Goal: Task Accomplishment & Management: Use online tool/utility

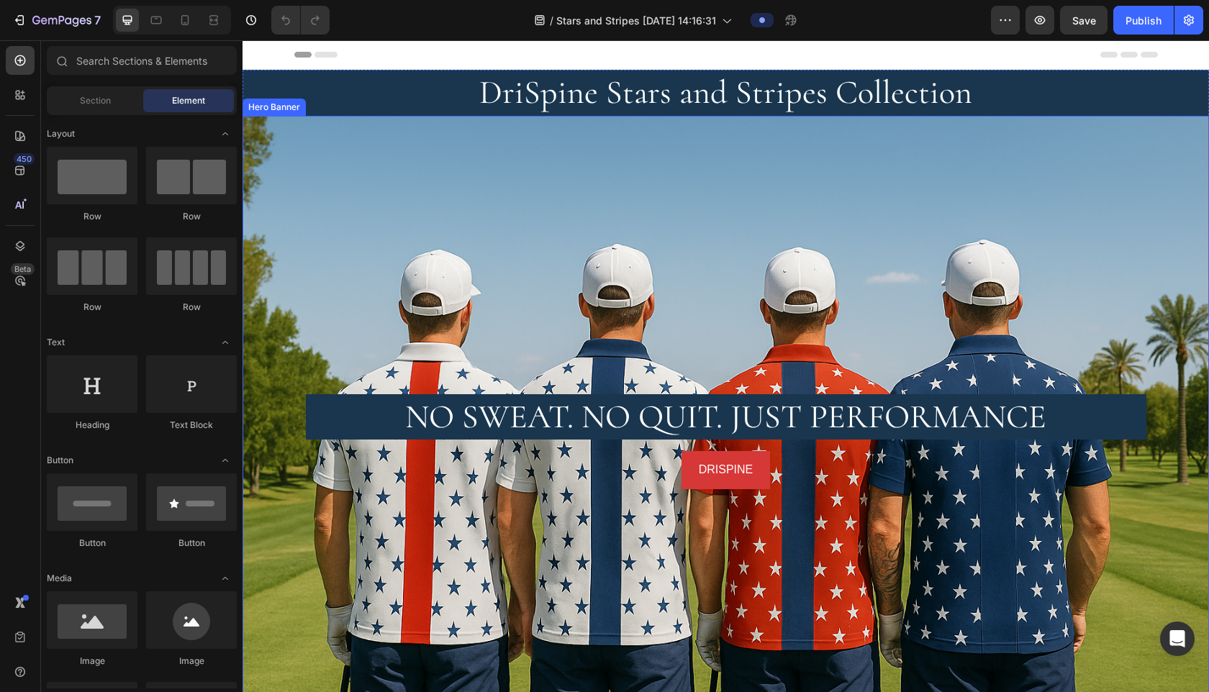
click at [353, 204] on div "Background Image" at bounding box center [725, 442] width 966 height 652
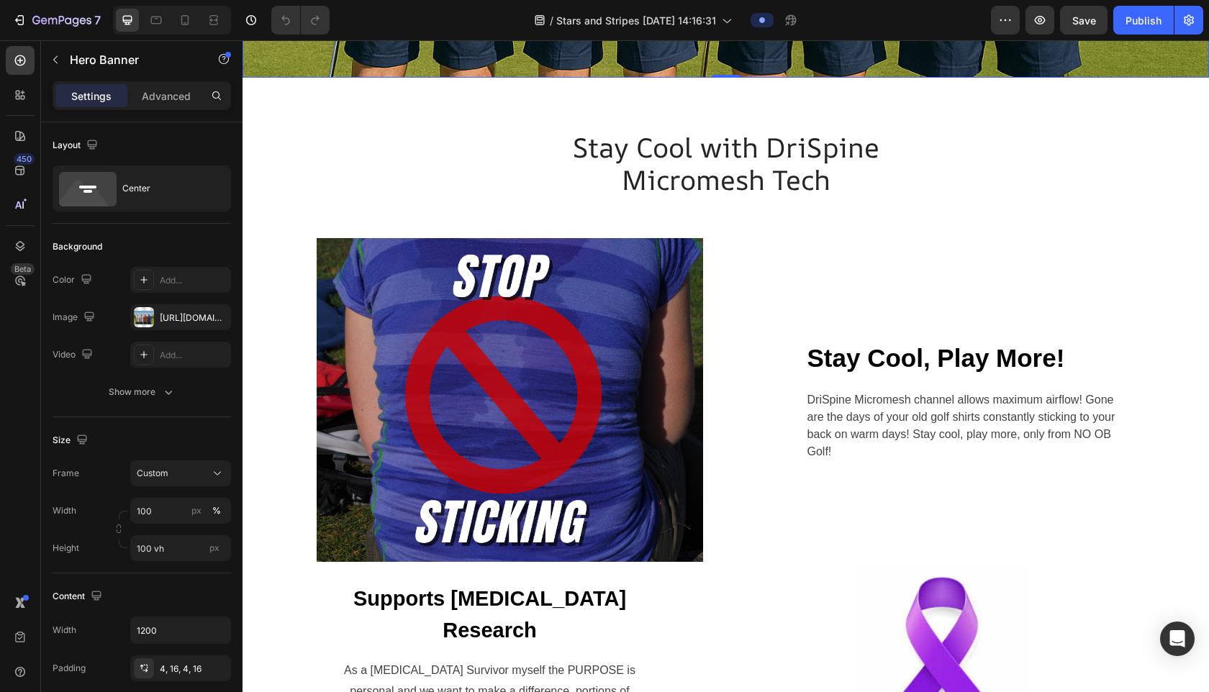
scroll to position [691, 0]
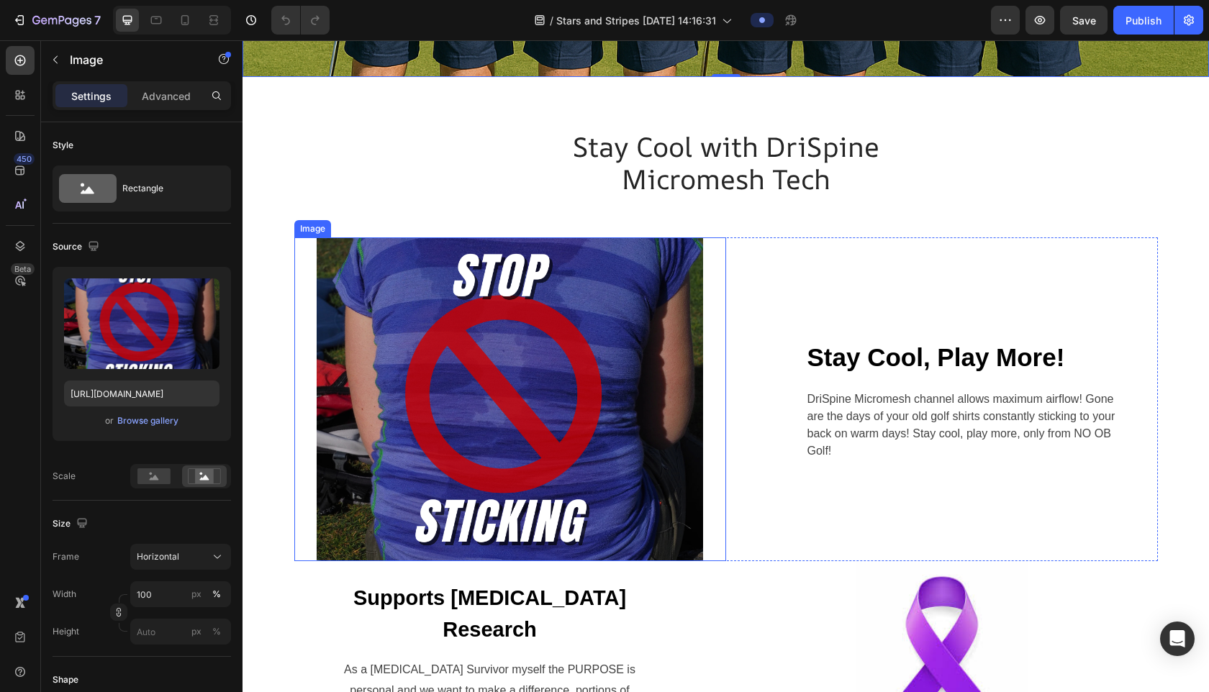
click at [363, 339] on img at bounding box center [510, 399] width 432 height 324
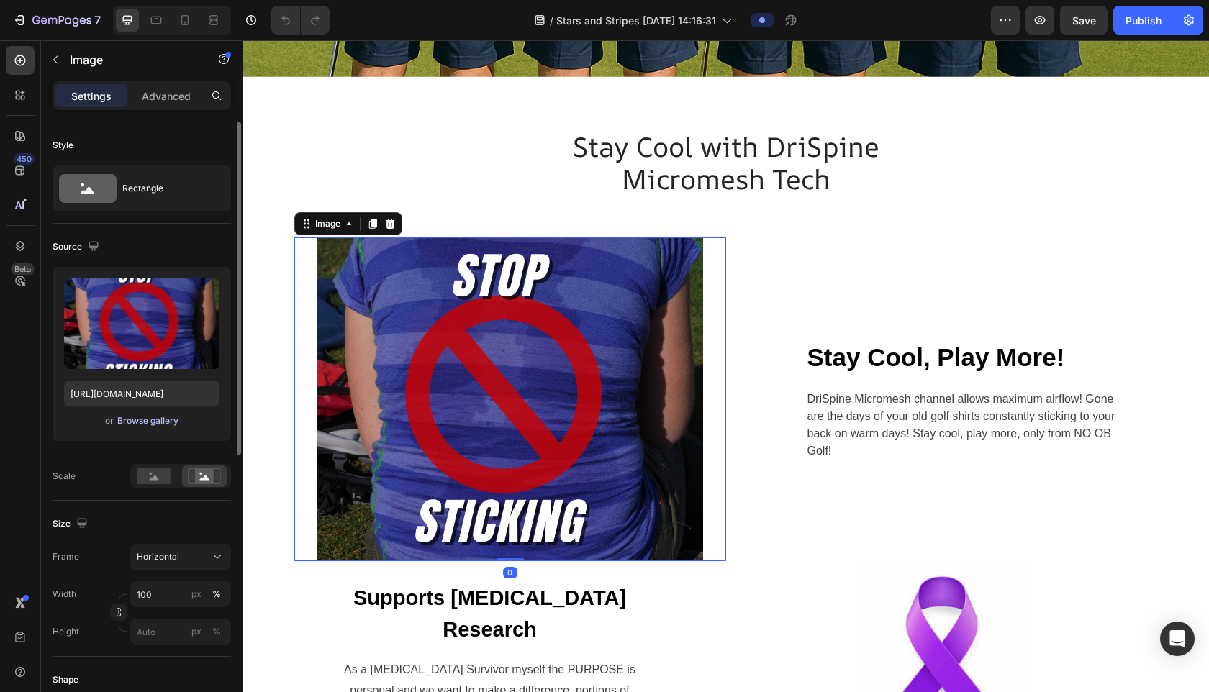
click at [139, 425] on div "Browse gallery" at bounding box center [147, 420] width 61 height 13
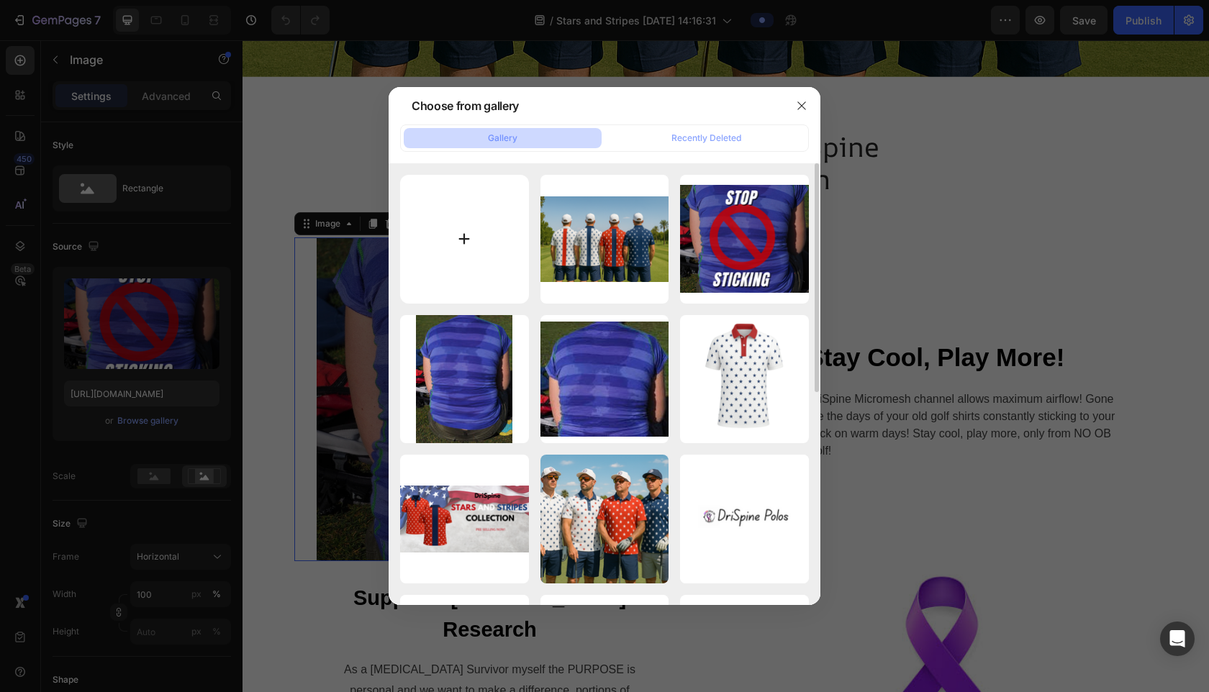
click at [470, 236] on input "file" at bounding box center [464, 239] width 129 height 129
type input "C:\fakepath\Sticking.png"
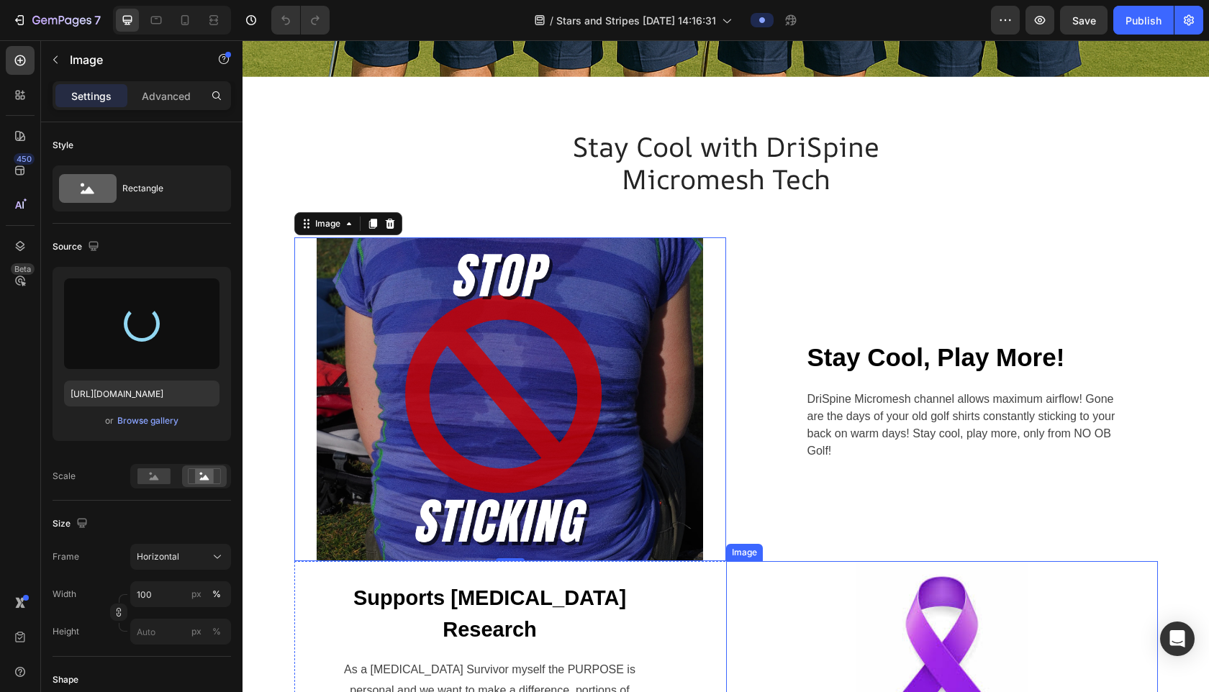
type input "[URL][DOMAIN_NAME]"
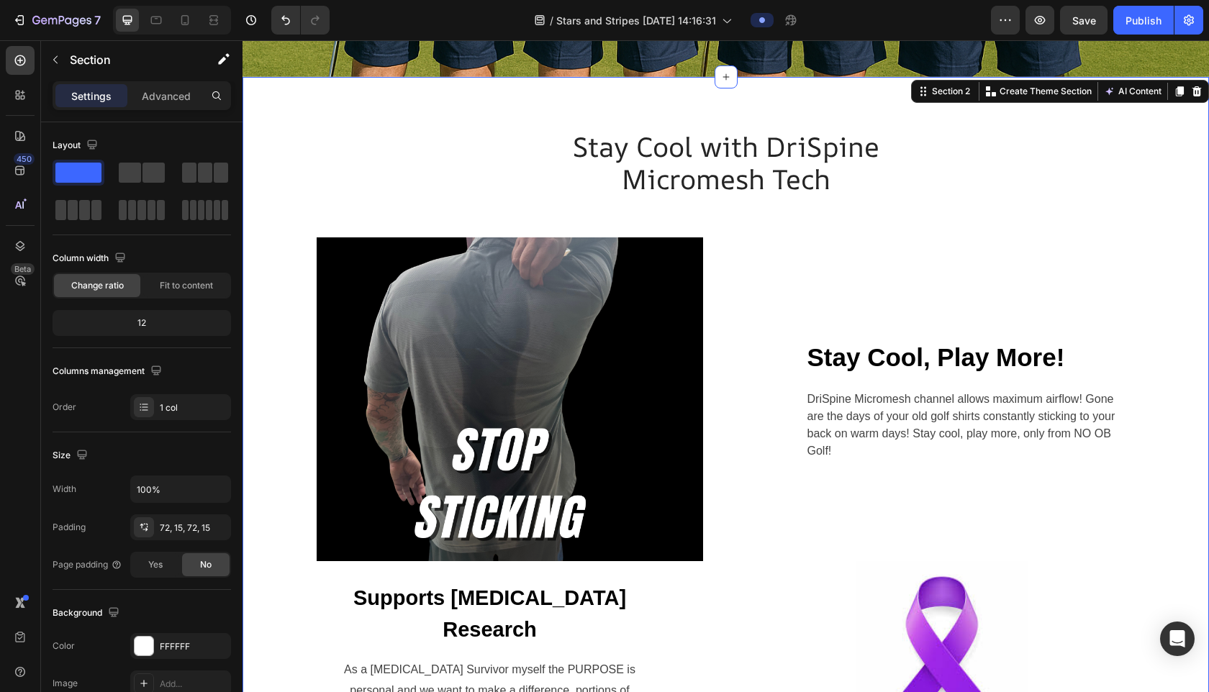
click at [863, 187] on div "Stay Cool with DriSpine Micromesh Tech Heading Row Image Stay Cool, Play More! …" at bounding box center [725, 447] width 945 height 636
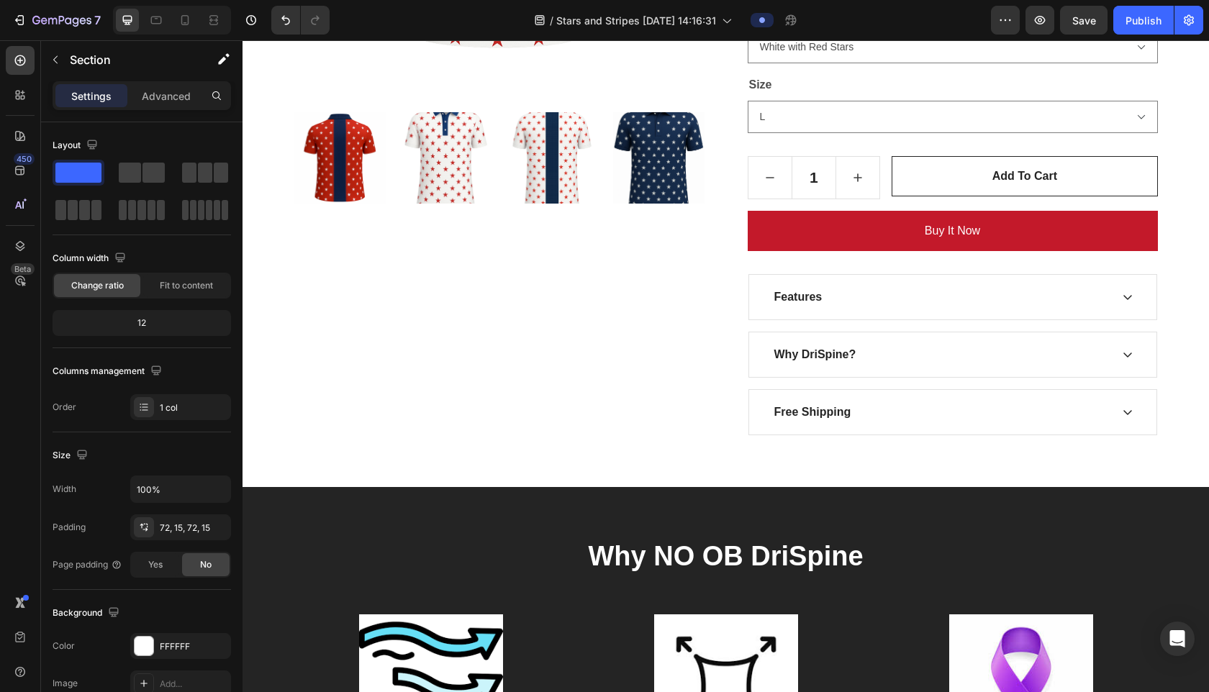
scroll to position [1871, 0]
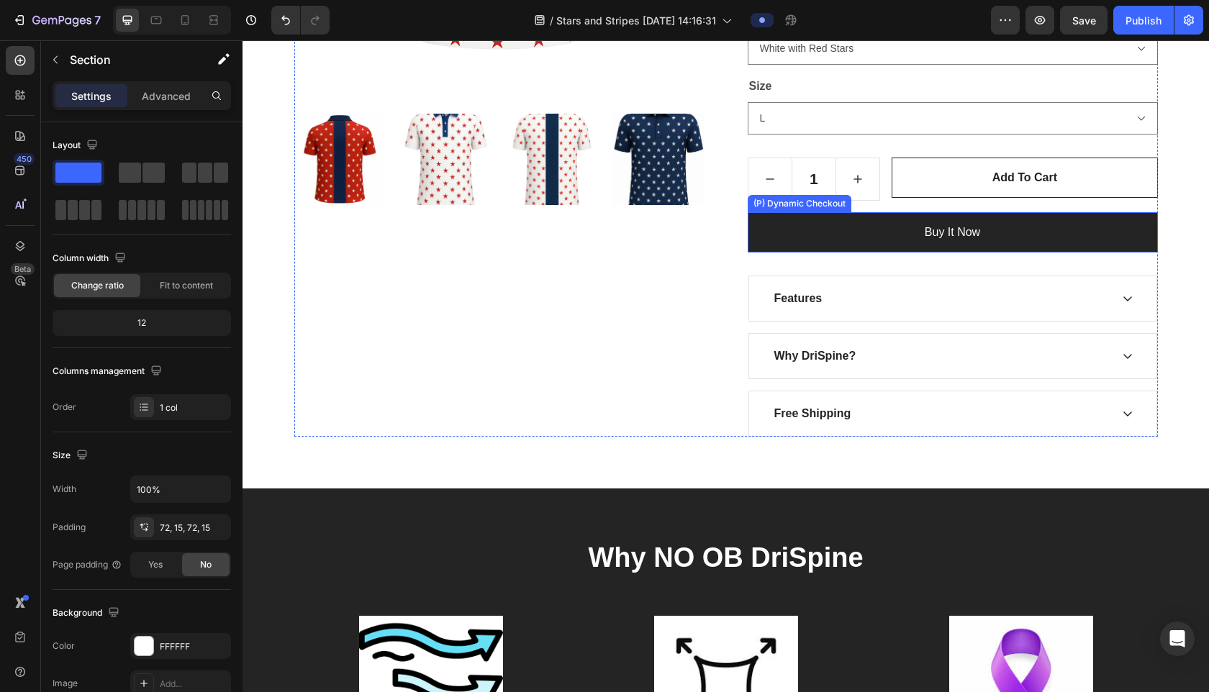
click at [863, 221] on button "Buy it now" at bounding box center [953, 232] width 410 height 40
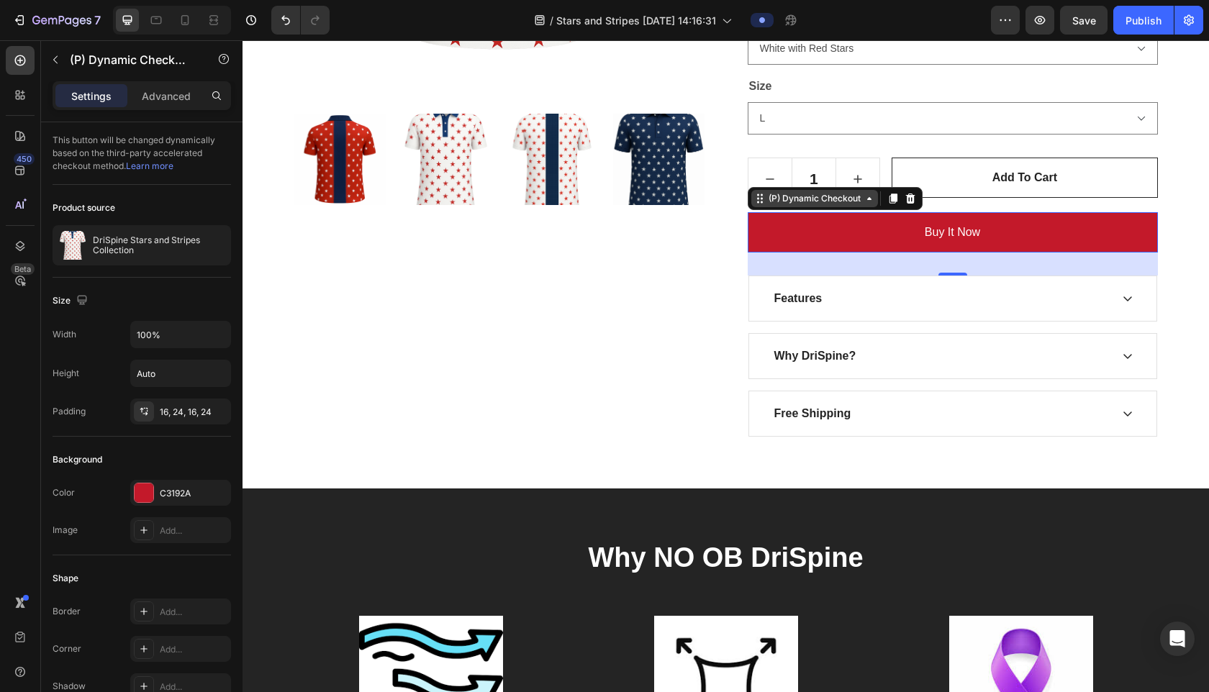
click at [863, 201] on icon at bounding box center [869, 199] width 12 height 12
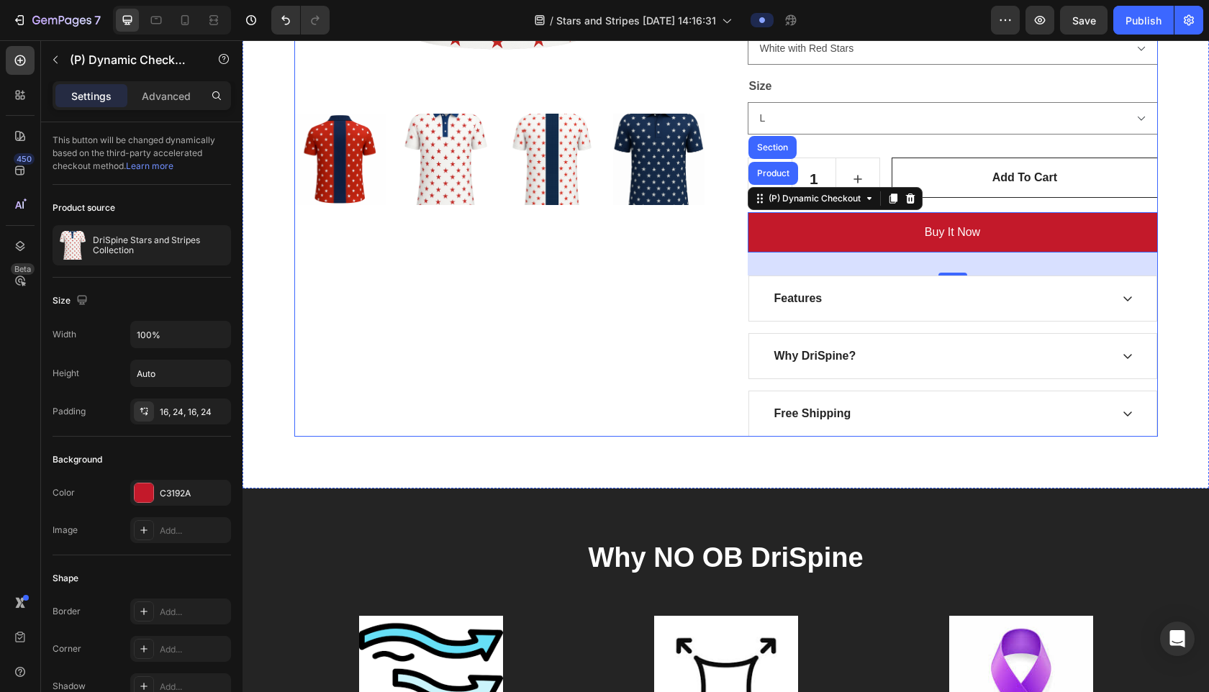
click at [607, 351] on div "Product Images" at bounding box center [499, 62] width 410 height 748
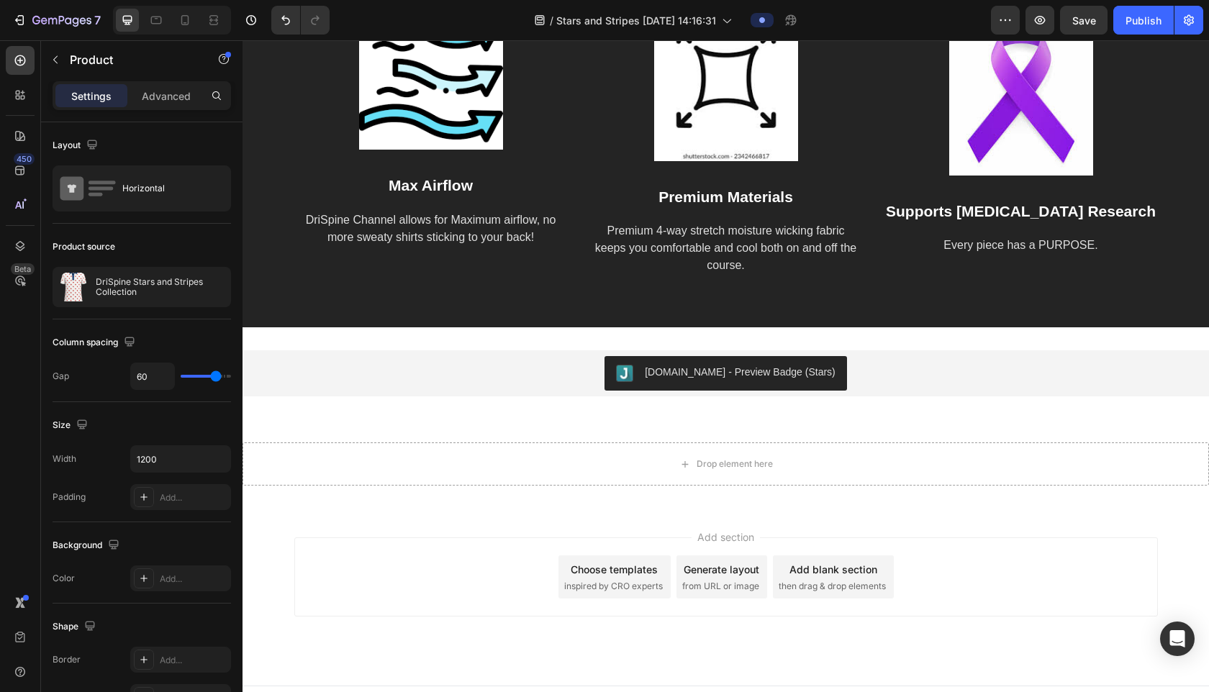
scroll to position [2505, 0]
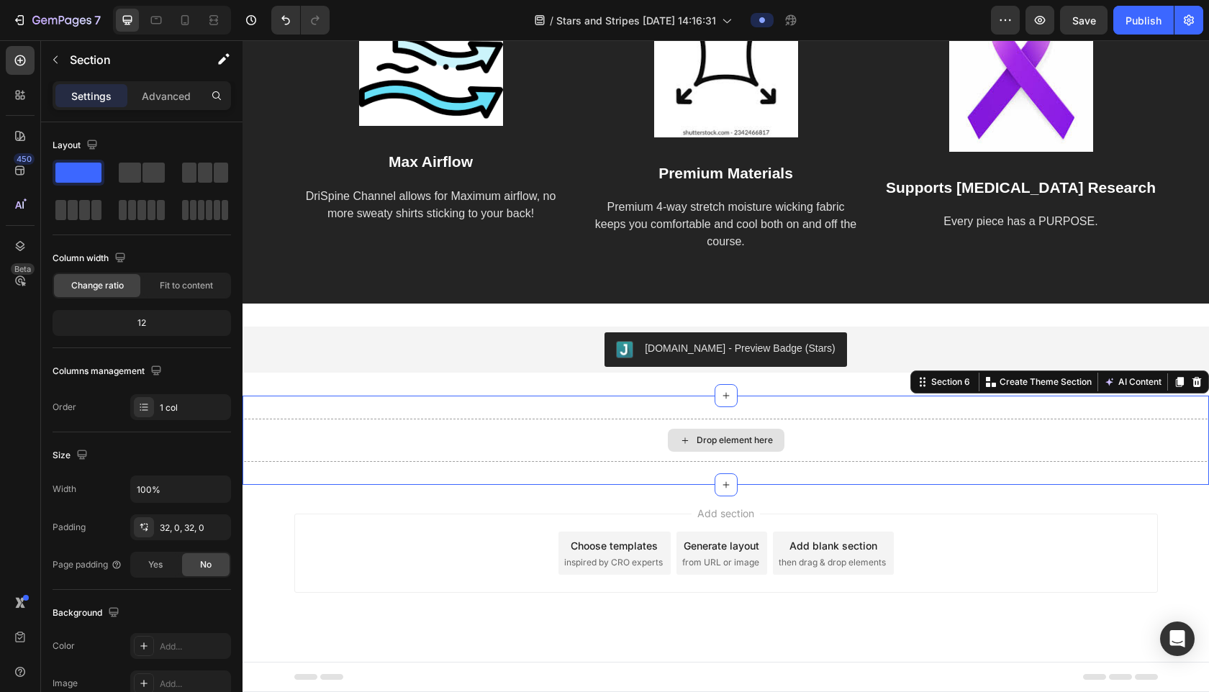
click at [863, 455] on div "Drop element here" at bounding box center [725, 440] width 966 height 43
click at [863, 384] on icon at bounding box center [1196, 382] width 9 height 10
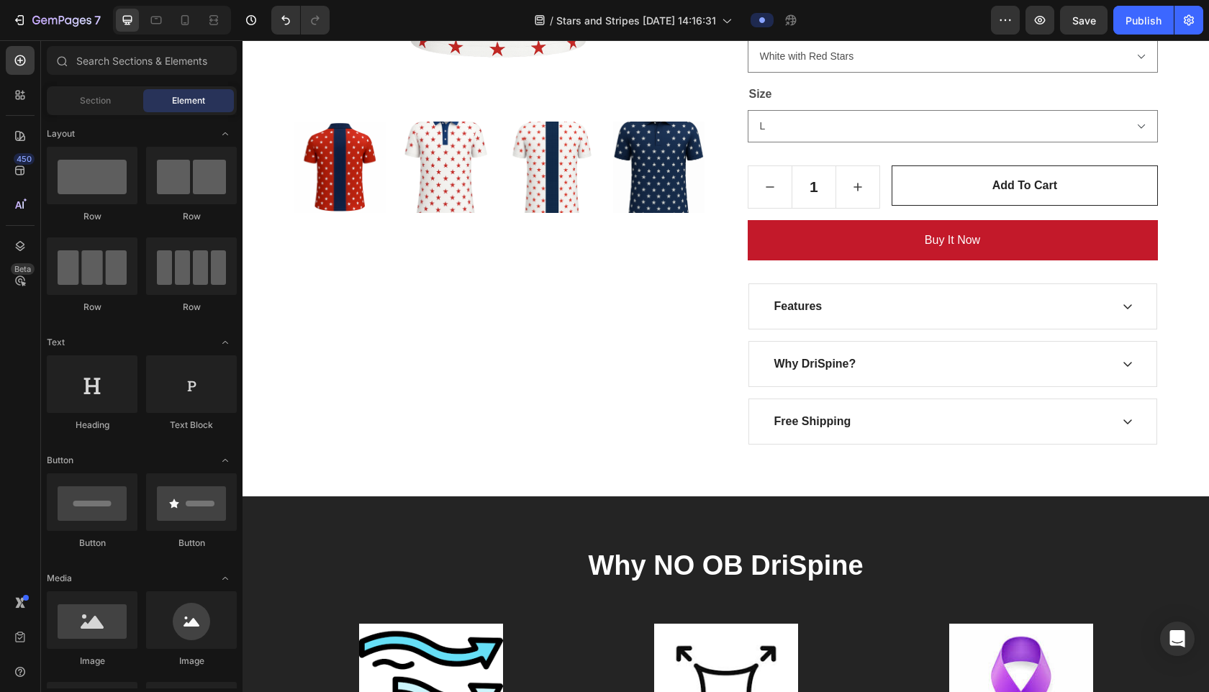
scroll to position [1840, 0]
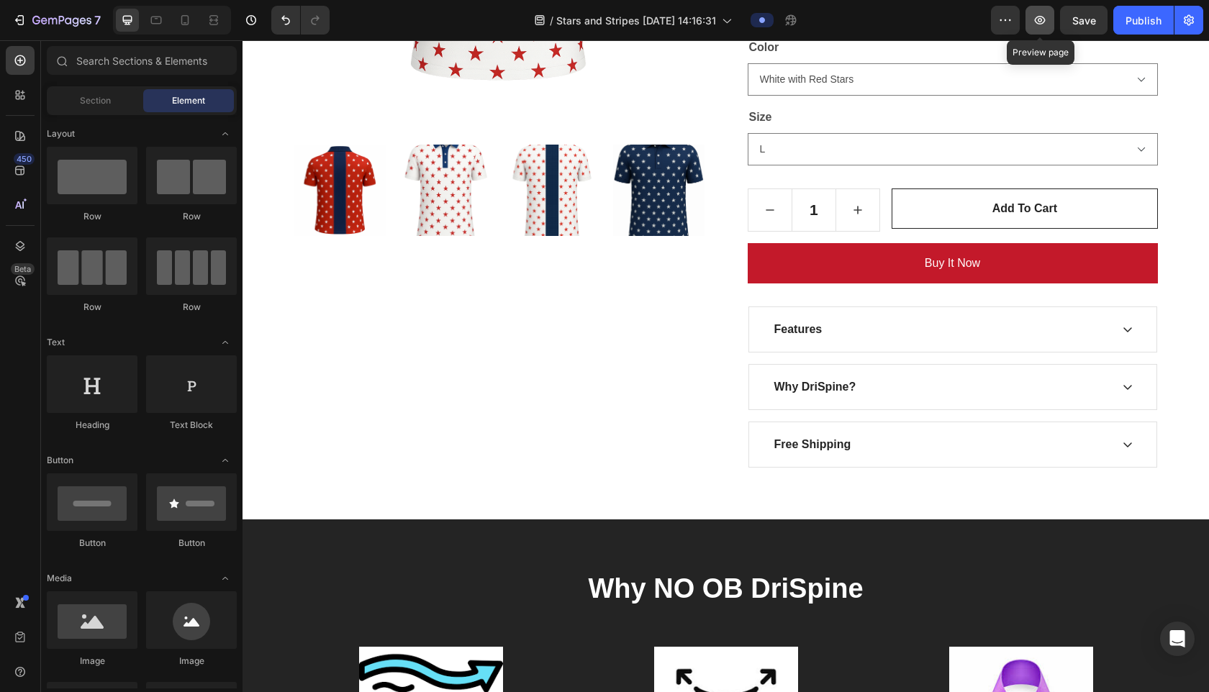
click at [863, 21] on icon "button" at bounding box center [1040, 20] width 11 height 9
click at [863, 29] on button "Publish" at bounding box center [1143, 20] width 60 height 29
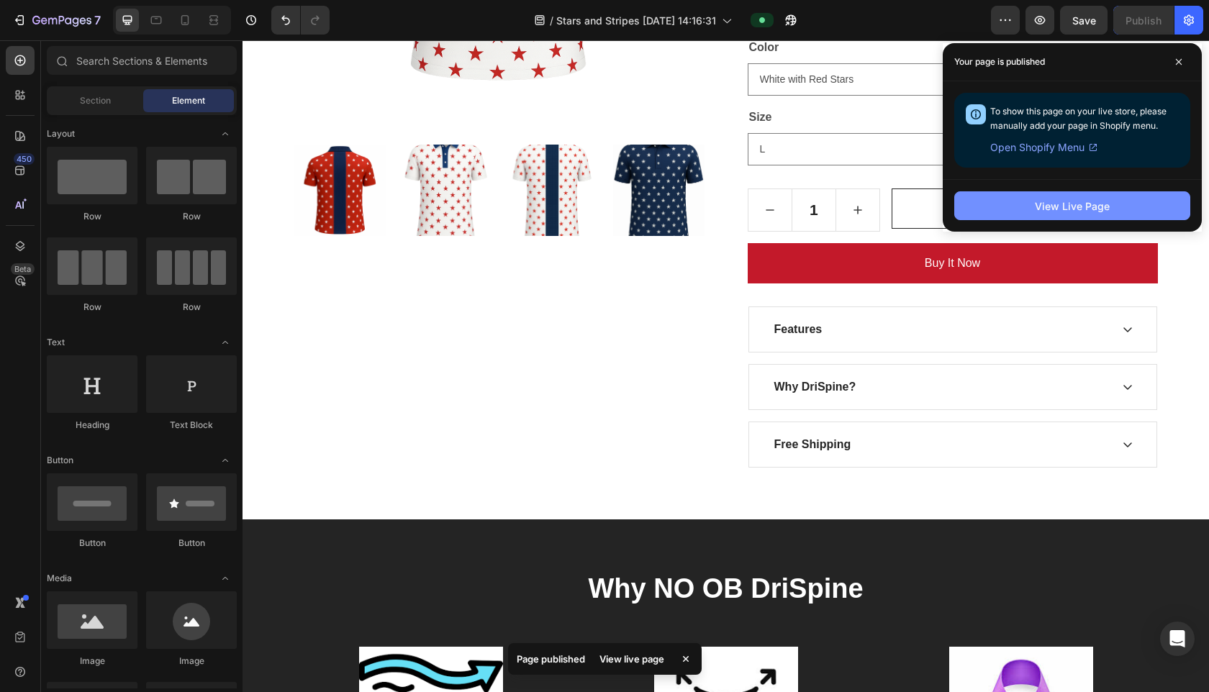
click at [863, 204] on button "View Live Page" at bounding box center [1072, 205] width 236 height 29
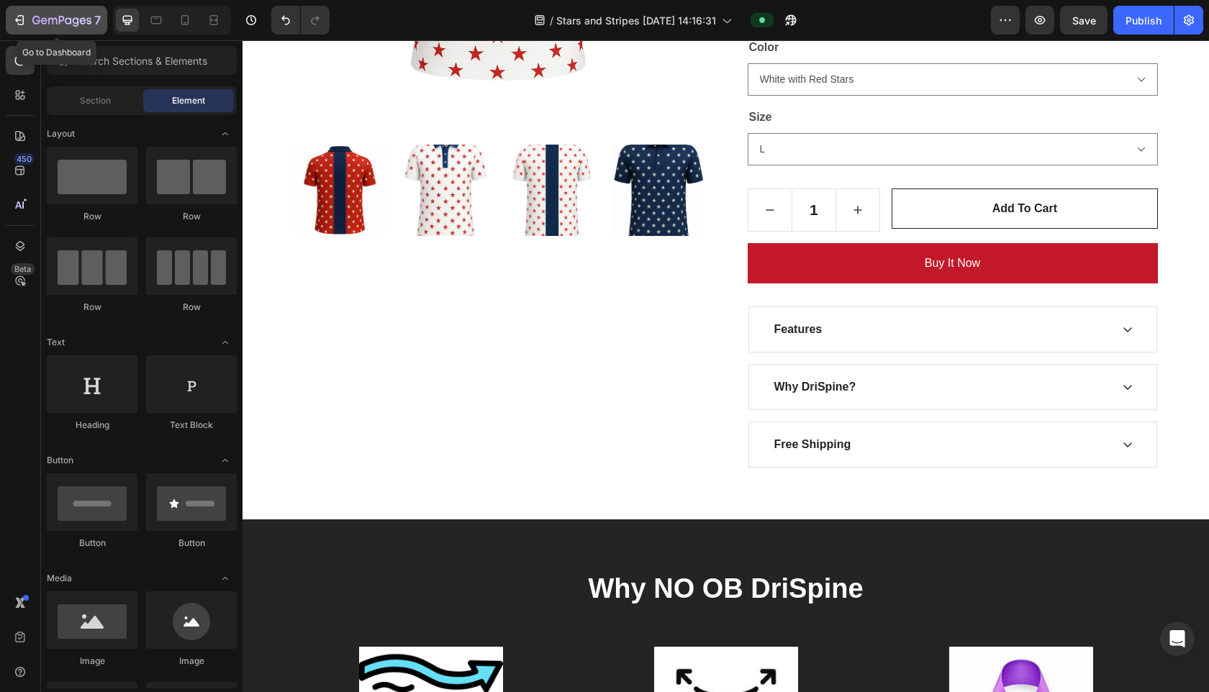
click at [65, 25] on icon "button" at bounding box center [61, 21] width 59 height 12
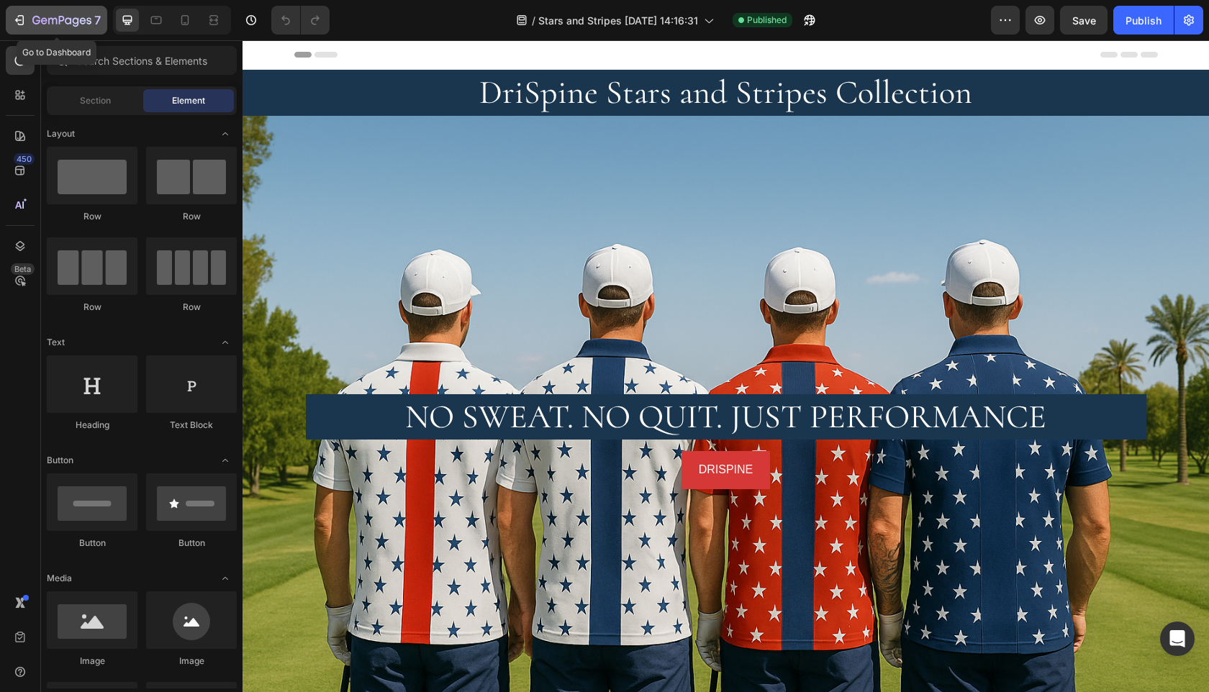
click at [58, 15] on icon "button" at bounding box center [61, 21] width 59 height 12
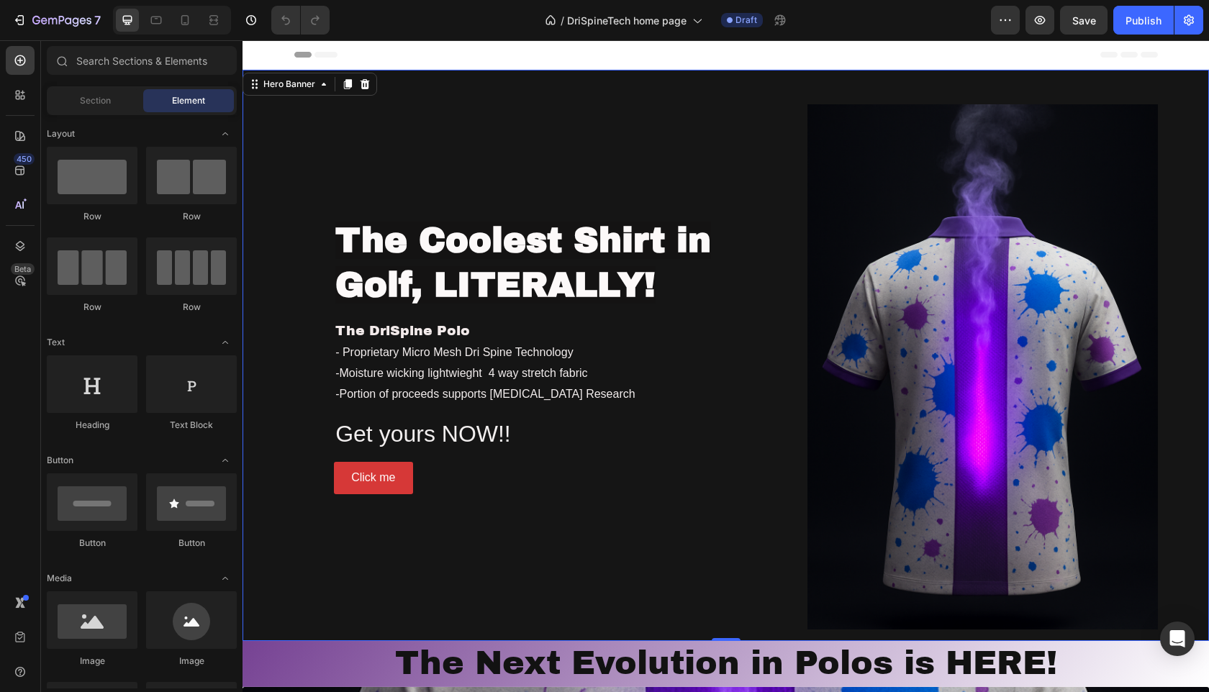
click at [485, 186] on div "The Coolest Shirt in Golf, LITERALLY! Heading The DriSpine Polo Text block - Pr…" at bounding box center [539, 355] width 490 height 571
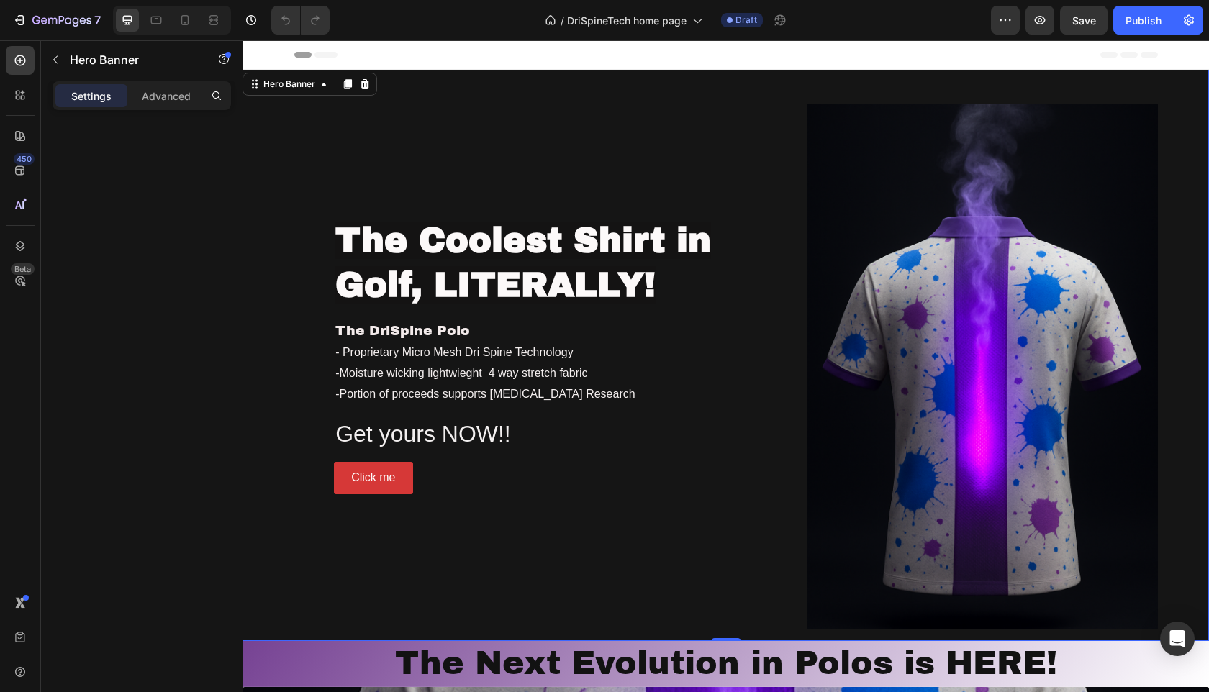
click at [647, 512] on div "The Coolest Shirt in Golf, LITERALLY! Heading The DriSpine Polo Text block - Pr…" at bounding box center [539, 355] width 490 height 571
click at [491, 552] on div "The Coolest Shirt in Golf, LITERALLY! Heading The DriSpine Polo Text block - Pr…" at bounding box center [539, 355] width 490 height 571
click at [173, 78] on div "Hero Banner" at bounding box center [123, 59] width 164 height 37
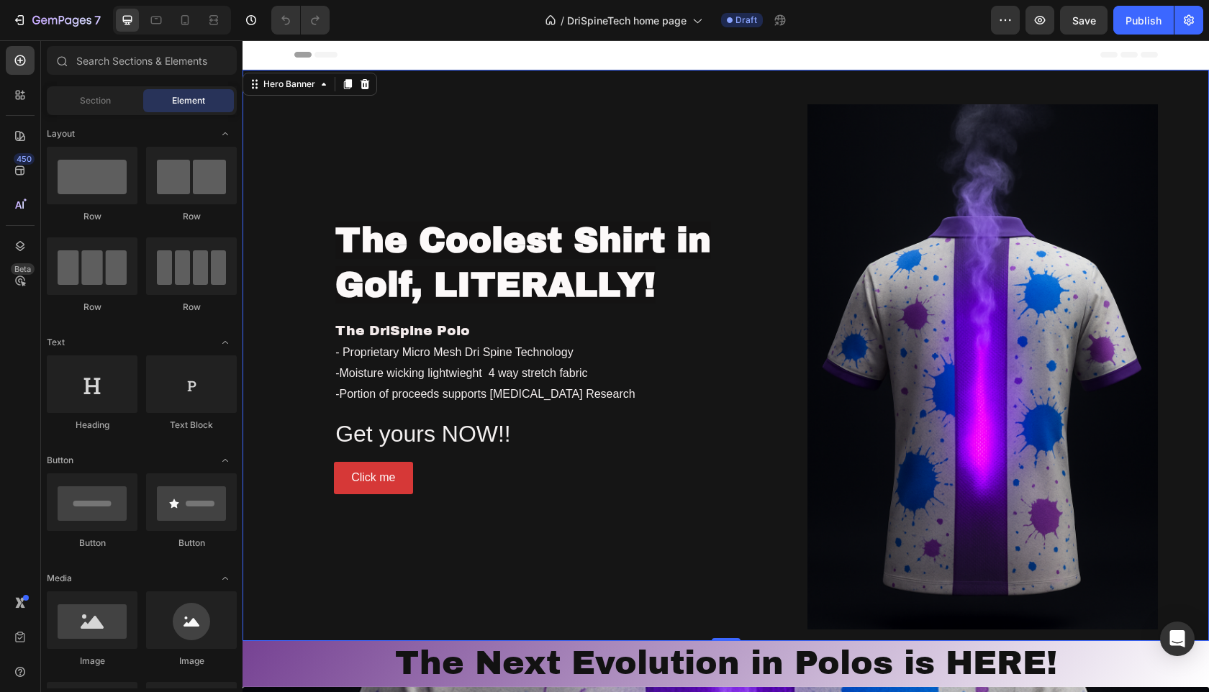
click at [304, 157] on div "The Coolest Shirt in Golf, LITERALLY! Heading The DriSpine Polo Text block - Pr…" at bounding box center [539, 355] width 490 height 571
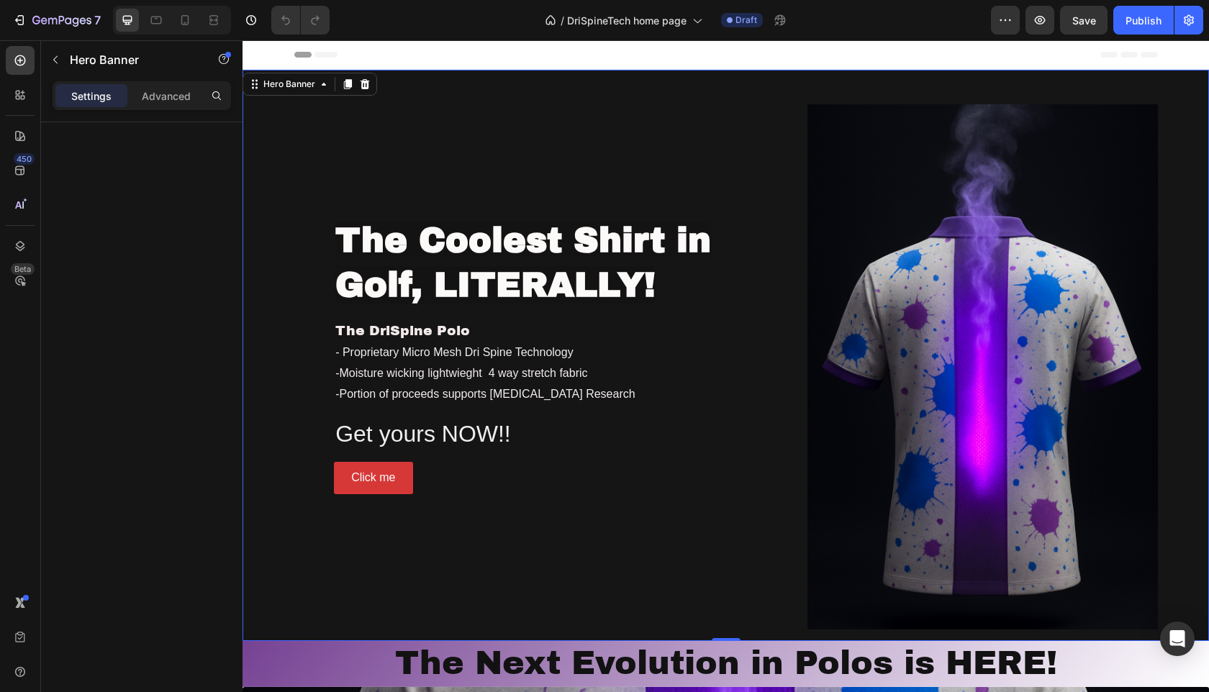
click at [162, 107] on div "Settings Advanced" at bounding box center [142, 95] width 178 height 29
click at [161, 103] on p "Advanced" at bounding box center [166, 95] width 49 height 15
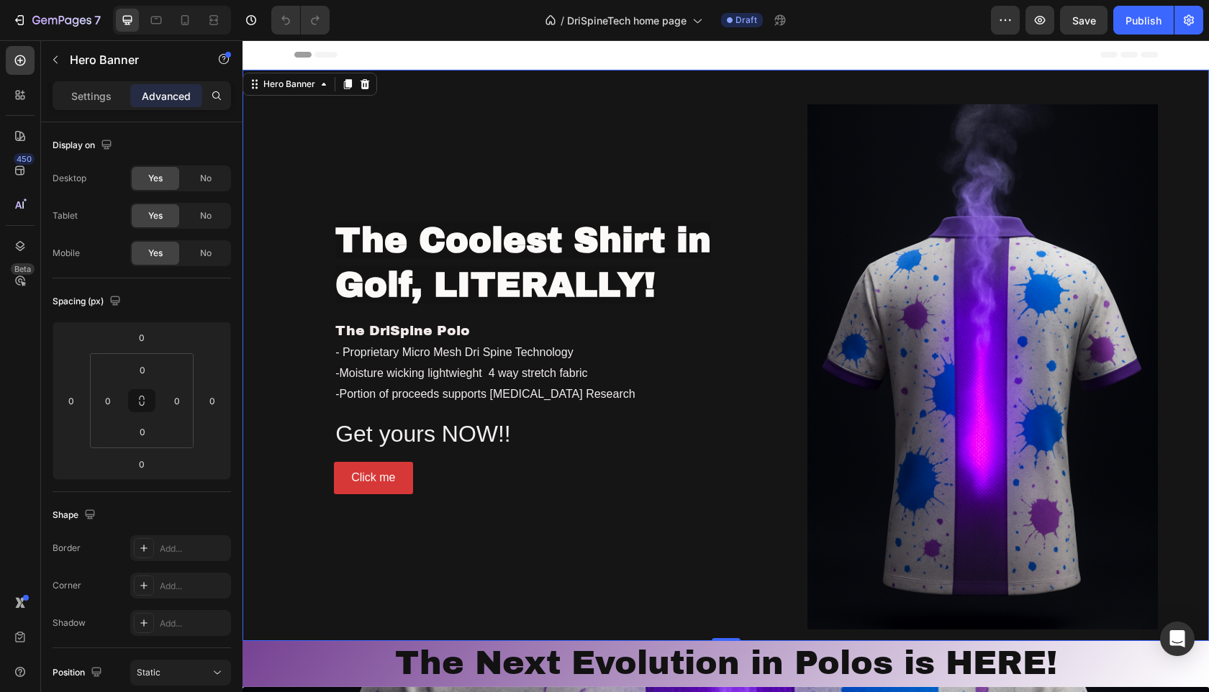
click at [88, 112] on div "Settings Advanced" at bounding box center [141, 101] width 201 height 41
click at [93, 102] on p "Settings" at bounding box center [91, 95] width 40 height 15
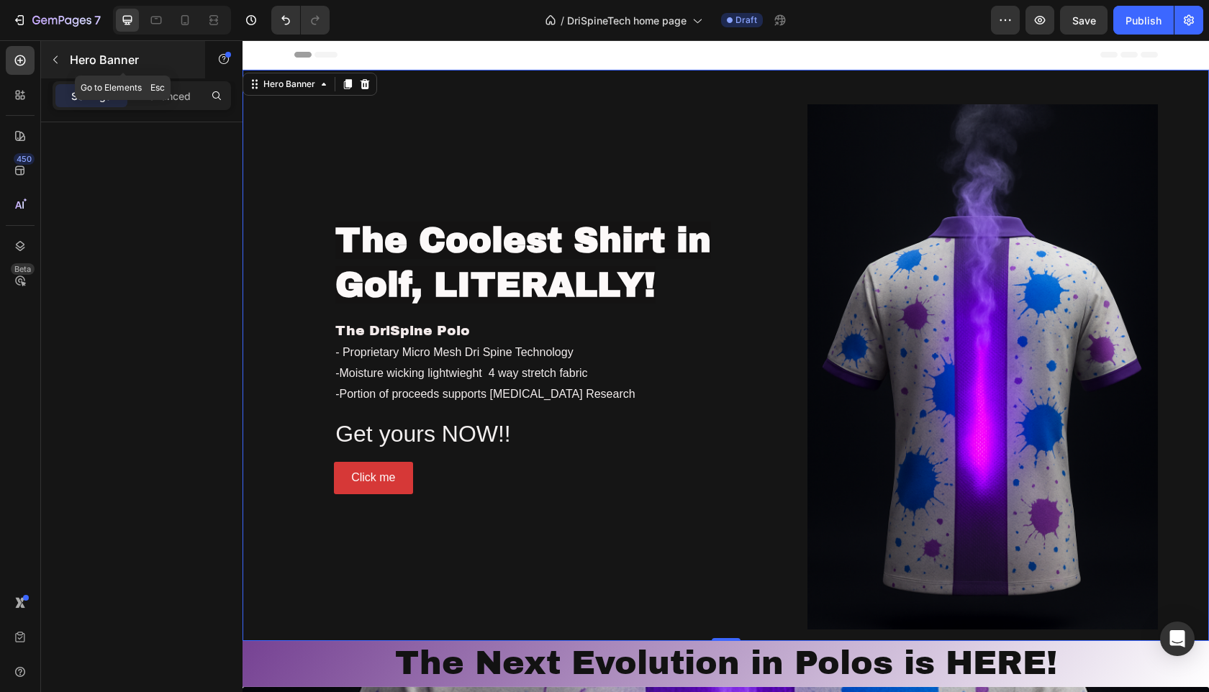
click at [53, 57] on icon "button" at bounding box center [56, 60] width 12 height 12
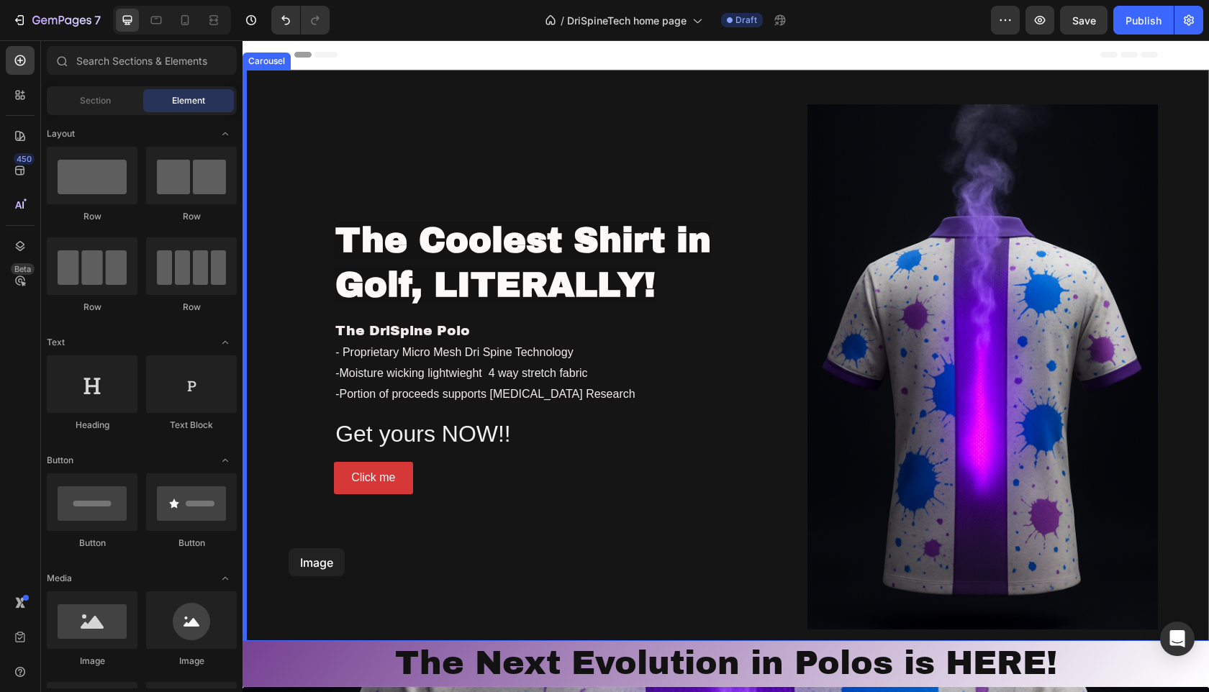
drag, startPoint x: 340, startPoint y: 652, endPoint x: 289, endPoint y: 548, distance: 115.8
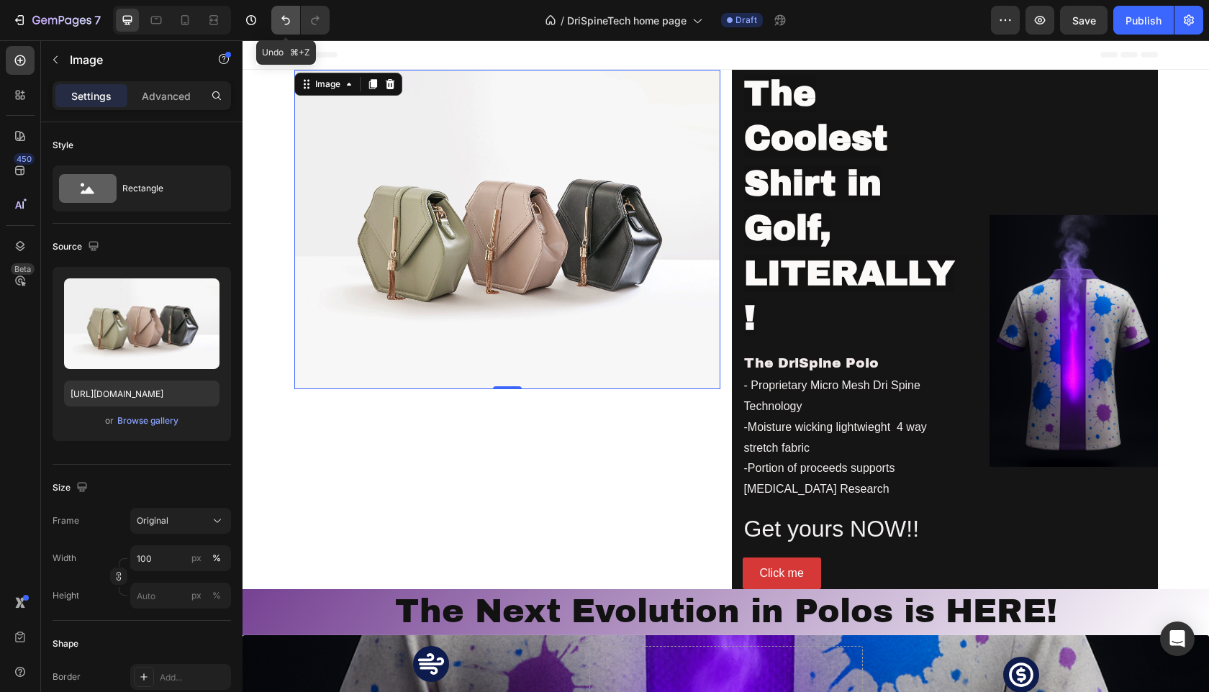
click at [279, 31] on button "Undo/Redo" at bounding box center [285, 20] width 29 height 29
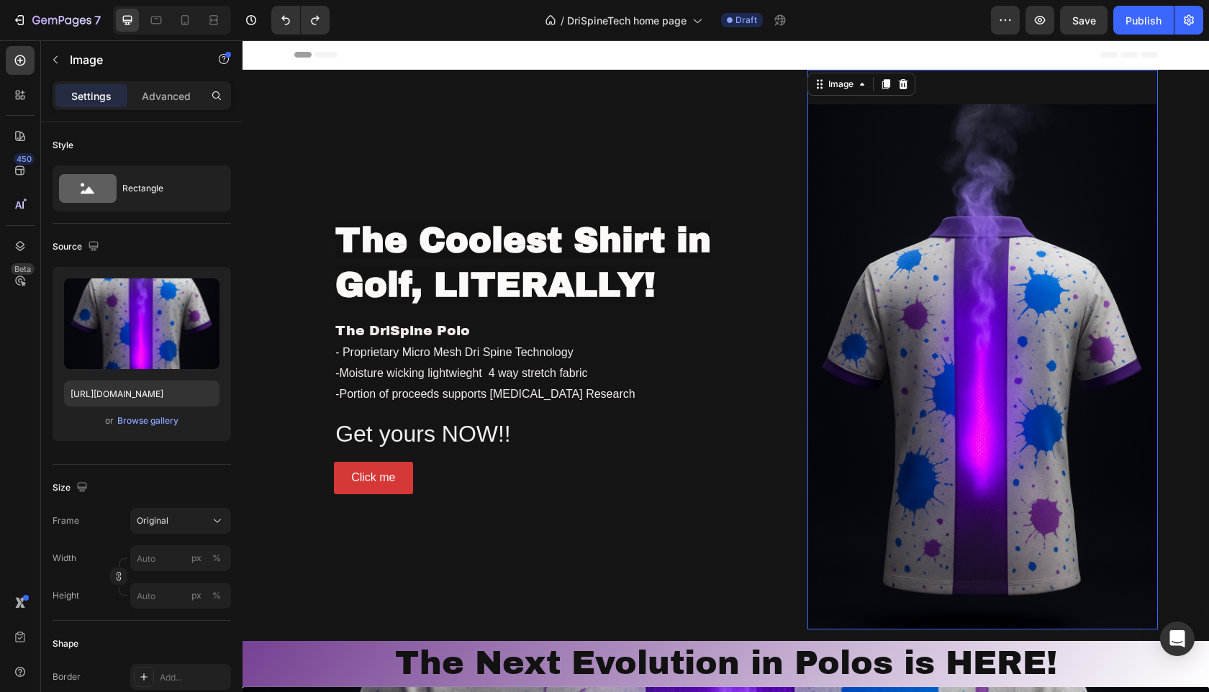
click at [884, 285] on img at bounding box center [982, 366] width 350 height 525
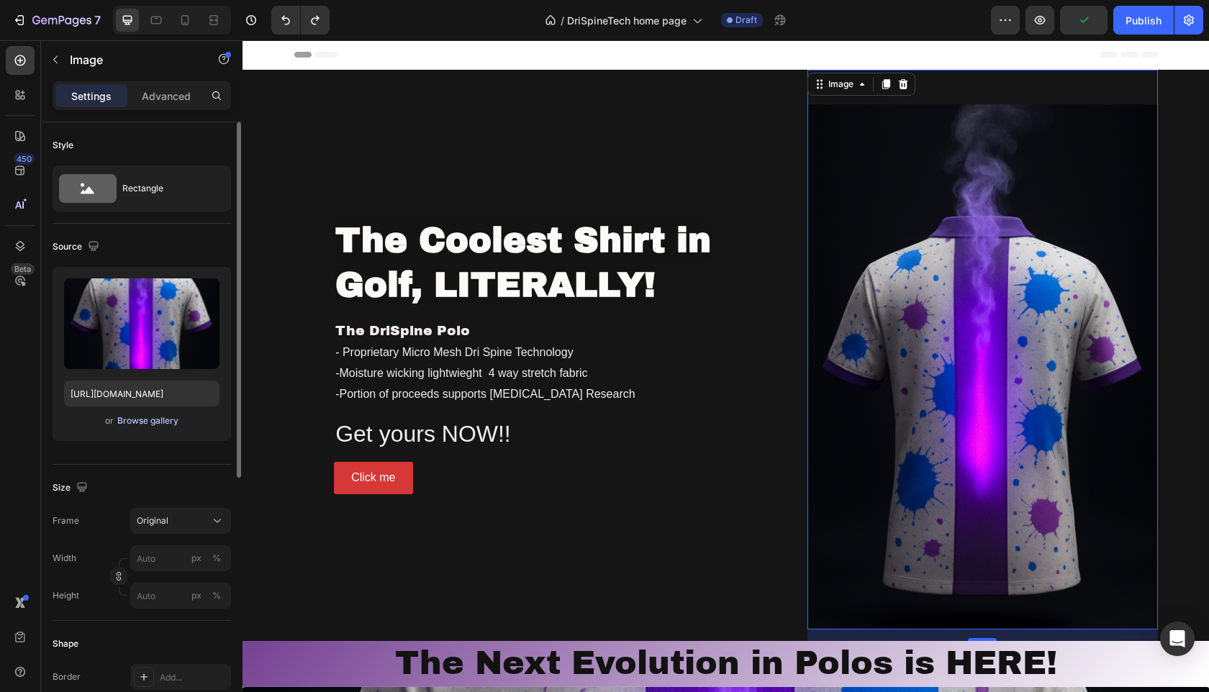
click at [173, 422] on div "Browse gallery" at bounding box center [147, 420] width 61 height 13
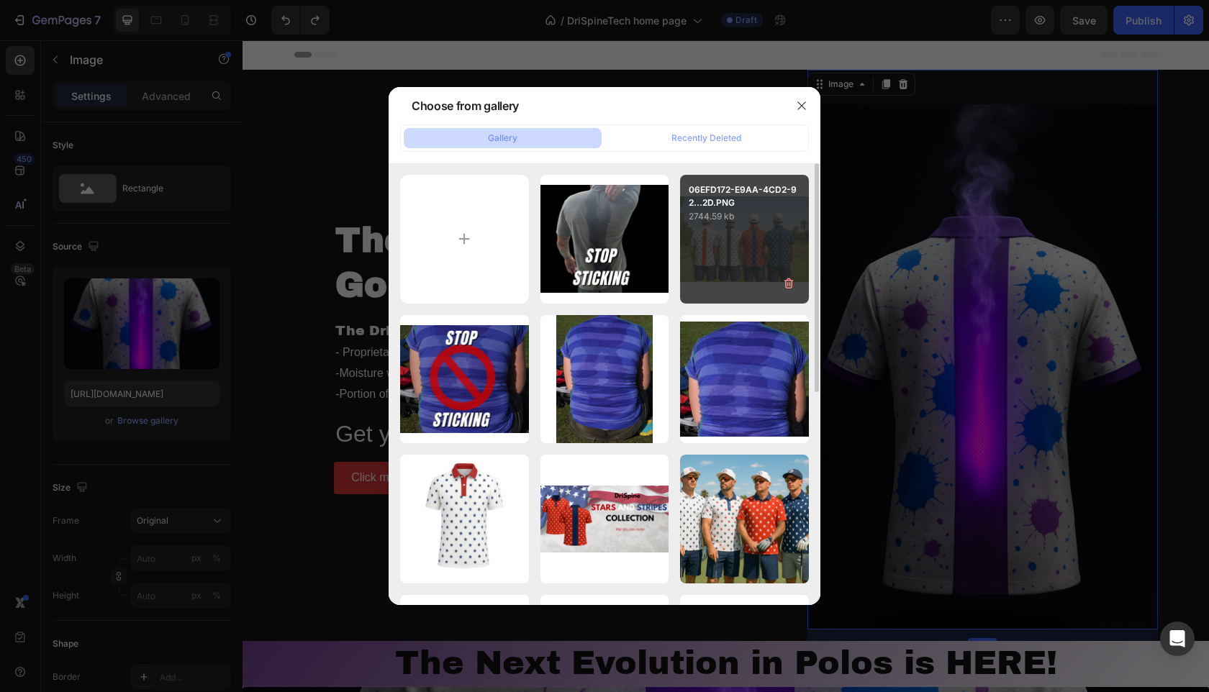
click at [709, 219] on p "2744.59 kb" at bounding box center [745, 216] width 112 height 14
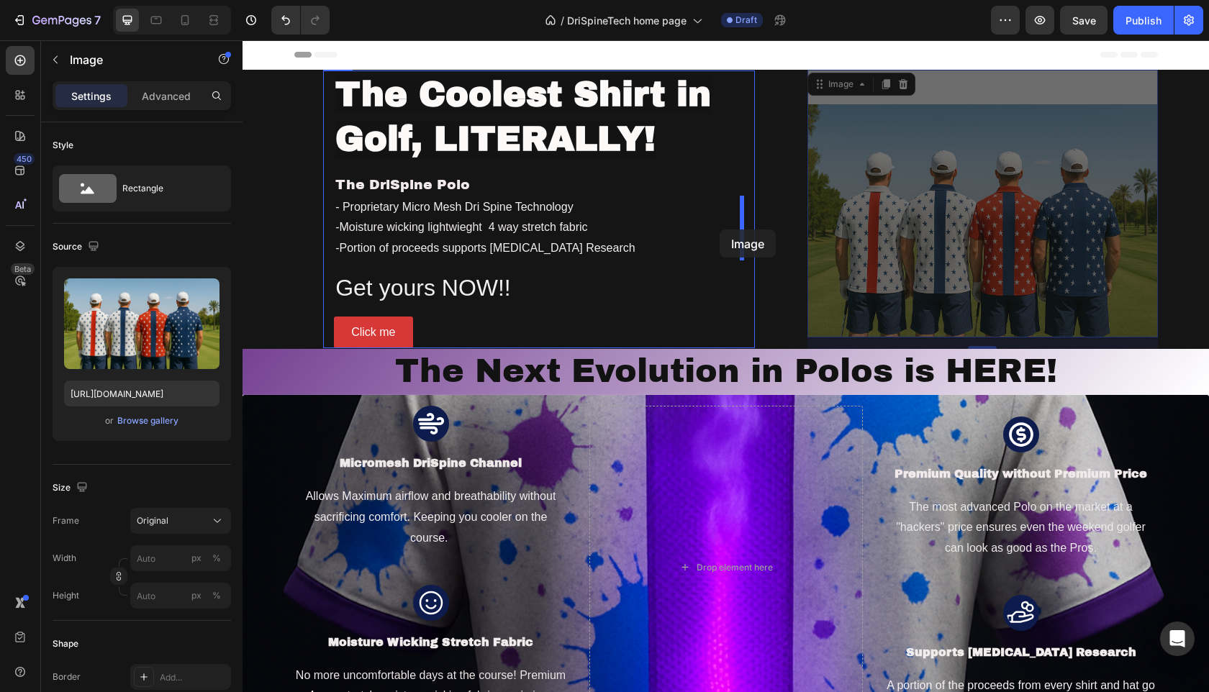
drag, startPoint x: 894, startPoint y: 203, endPoint x: 719, endPoint y: 228, distance: 175.9
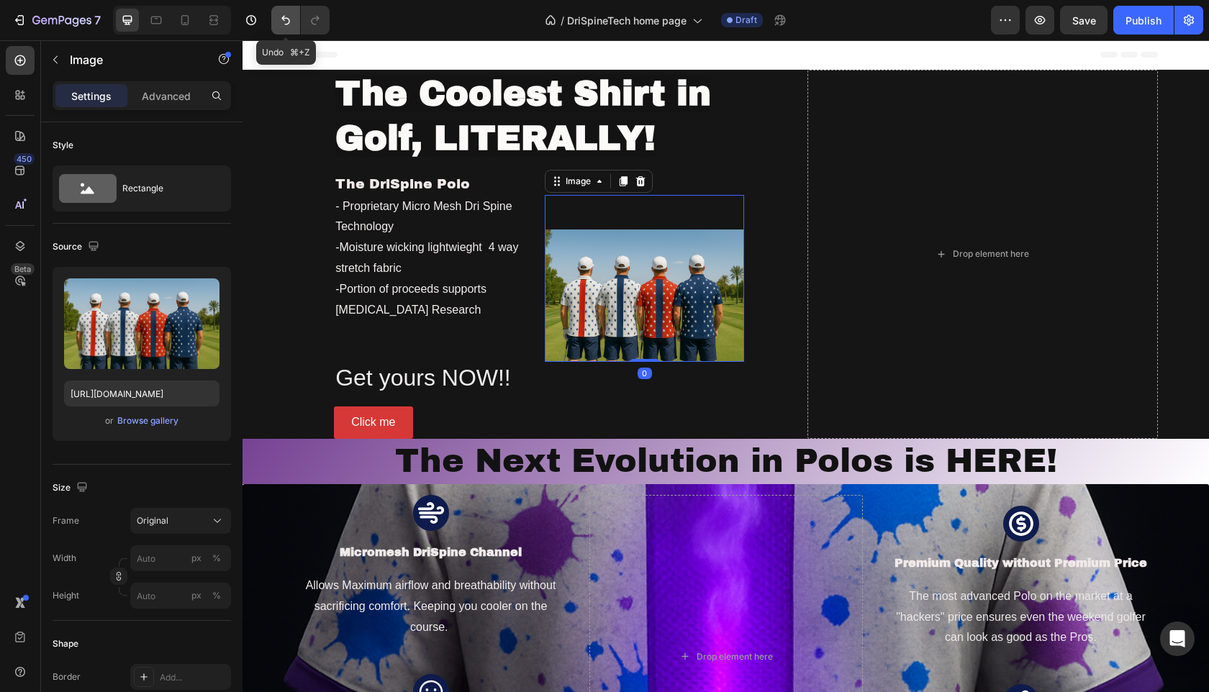
click at [283, 23] on icon "Undo/Redo" at bounding box center [285, 20] width 14 height 14
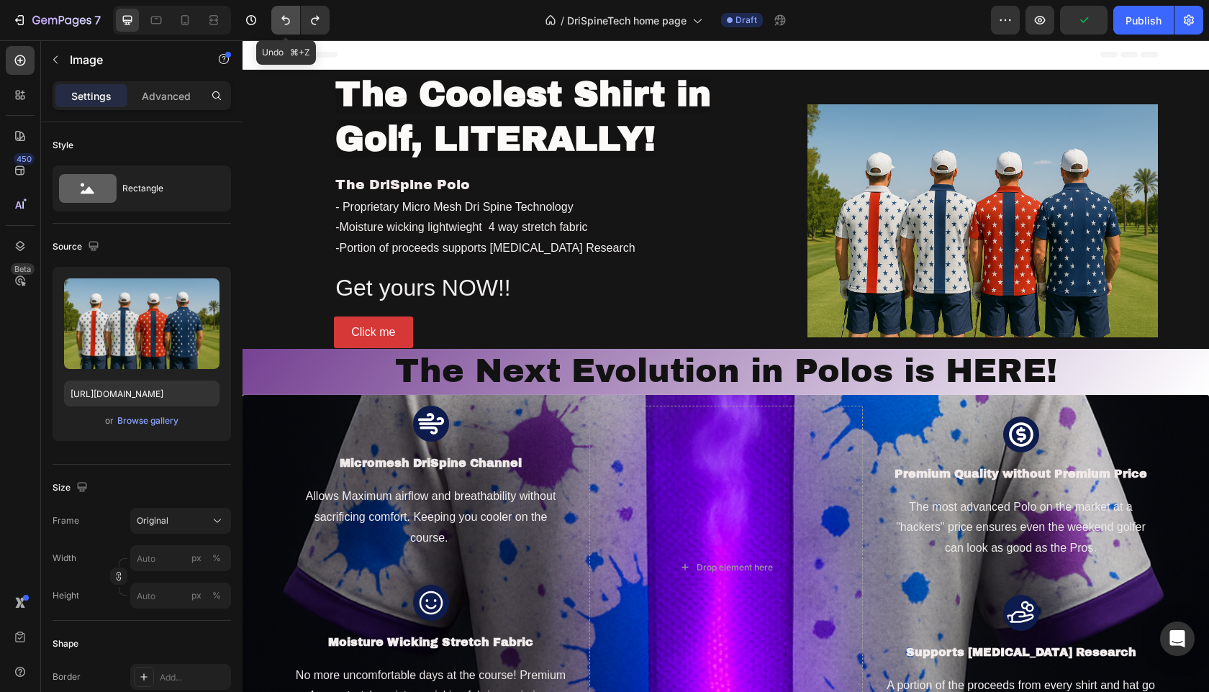
click at [283, 23] on icon "Undo/Redo" at bounding box center [285, 20] width 14 height 14
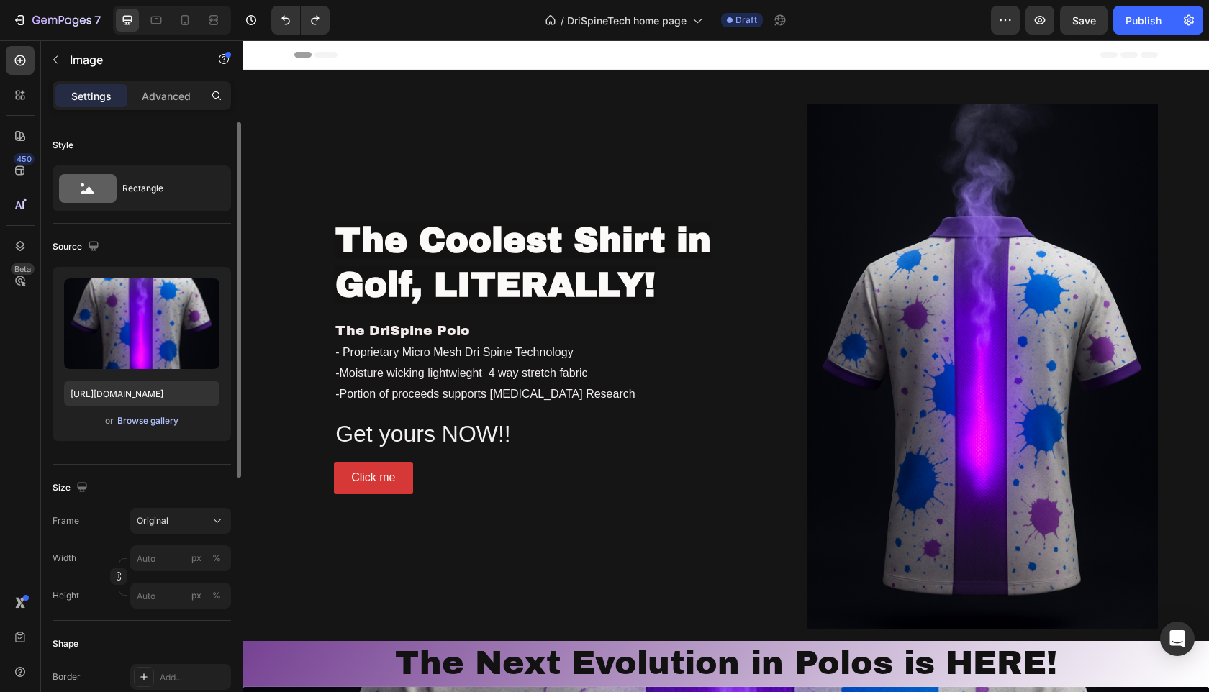
click at [141, 425] on div "Browse gallery" at bounding box center [147, 420] width 61 height 13
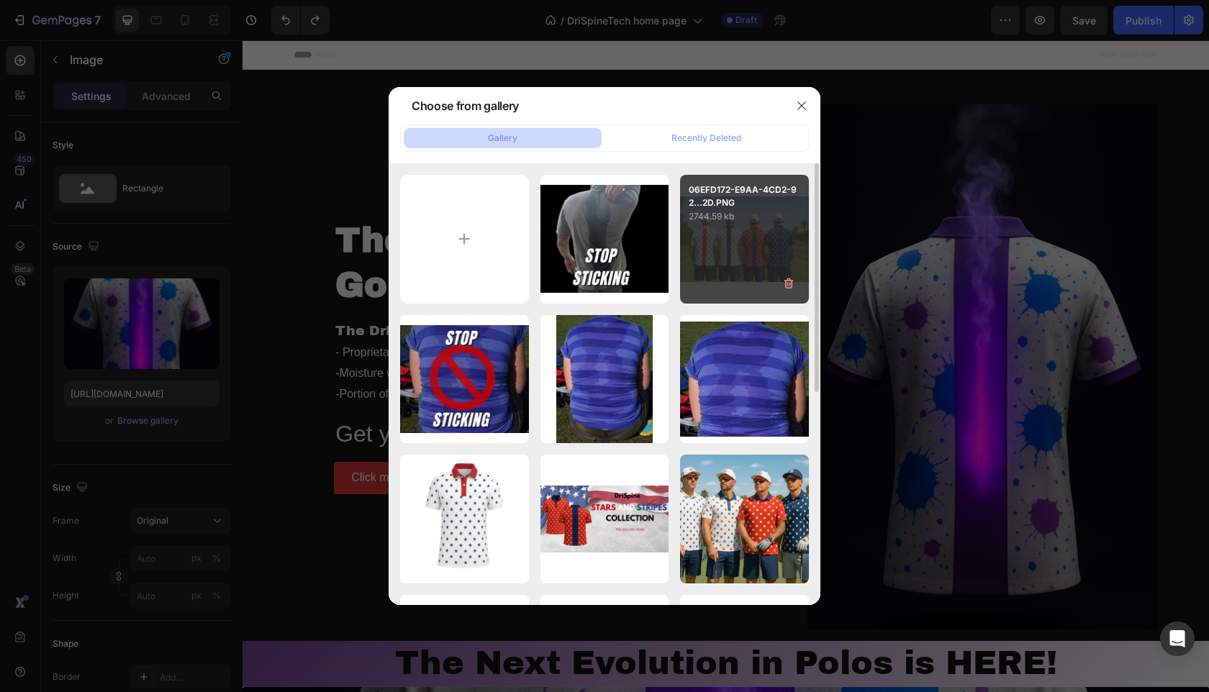
drag, startPoint x: 750, startPoint y: 219, endPoint x: 763, endPoint y: 215, distance: 13.4
click at [763, 219] on p "2744.59 kb" at bounding box center [745, 216] width 112 height 14
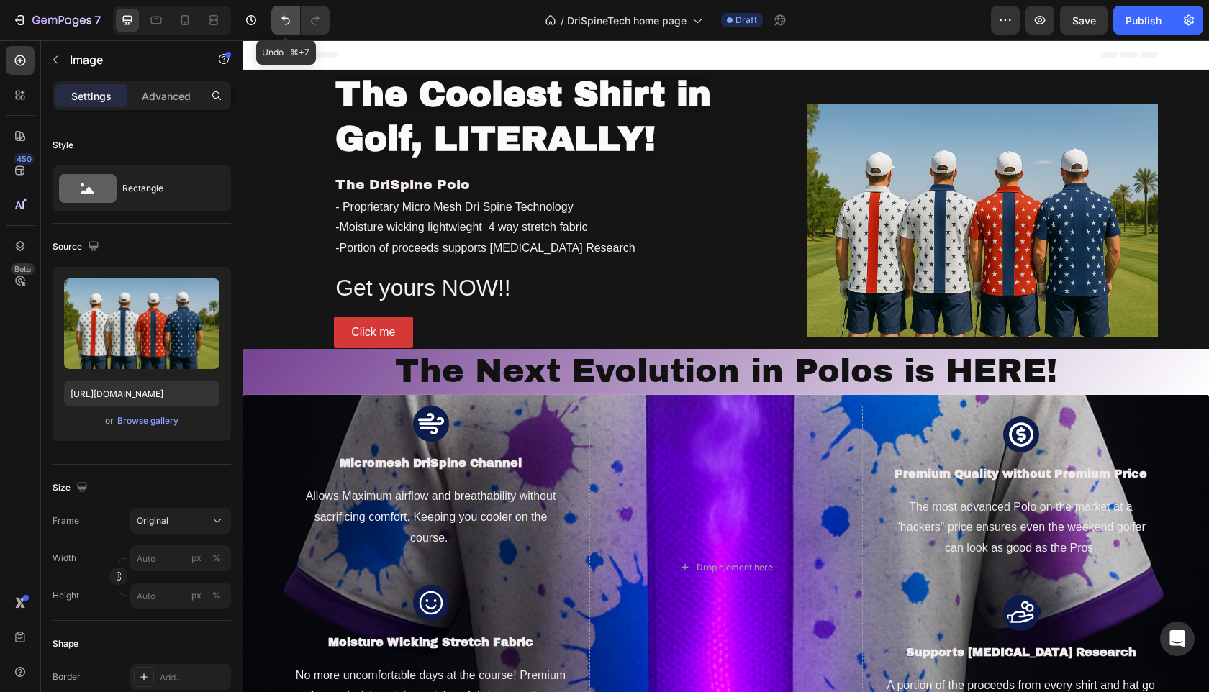
click at [281, 23] on icon "Undo/Redo" at bounding box center [285, 20] width 14 height 14
type input "https://cdn.shopify.com/s/files/1/0684/3911/3896/files/gempages_573552000147391…"
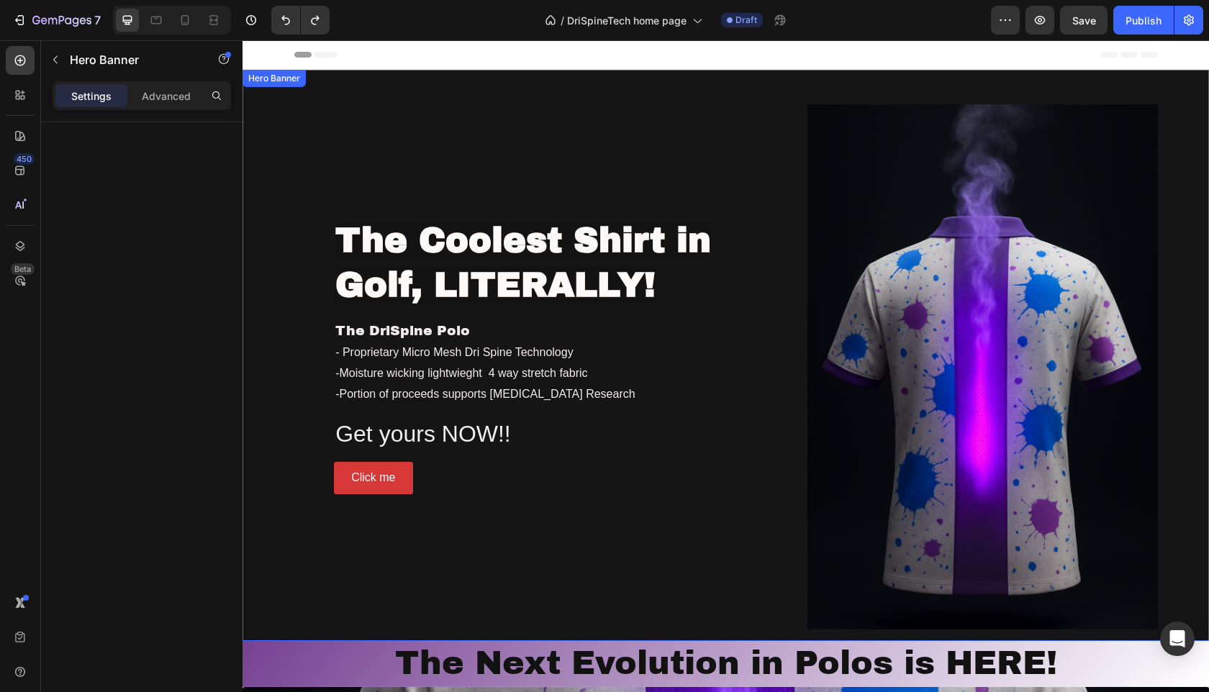
click at [265, 83] on div "Hero Banner" at bounding box center [274, 78] width 58 height 13
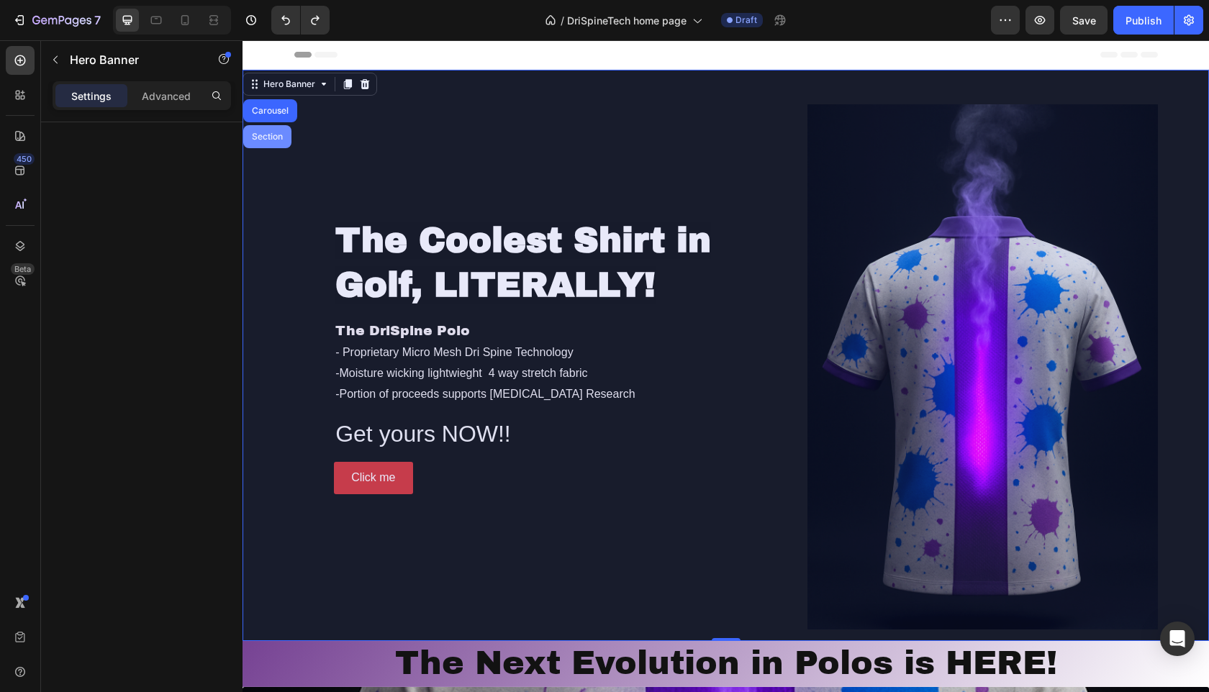
click at [263, 131] on div "Section" at bounding box center [267, 136] width 48 height 23
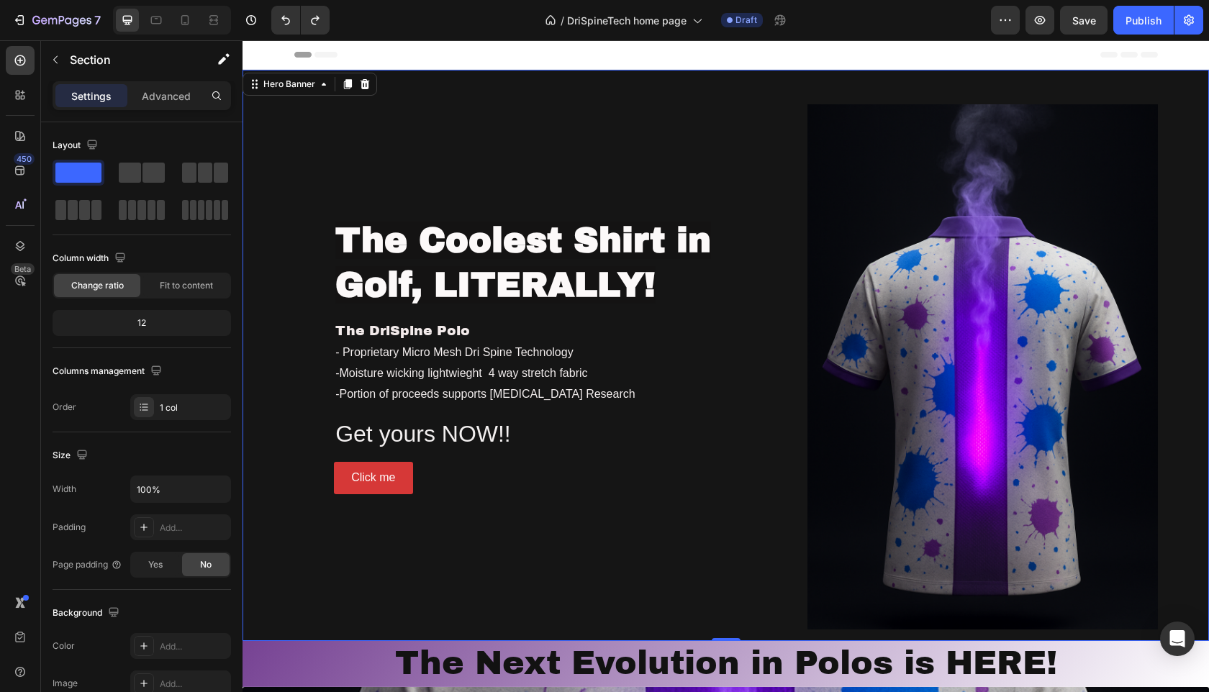
click at [774, 524] on div "The Coolest Shirt in Golf, LITERALLY! Heading The DriSpine Polo Text block - Pr…" at bounding box center [539, 355] width 490 height 571
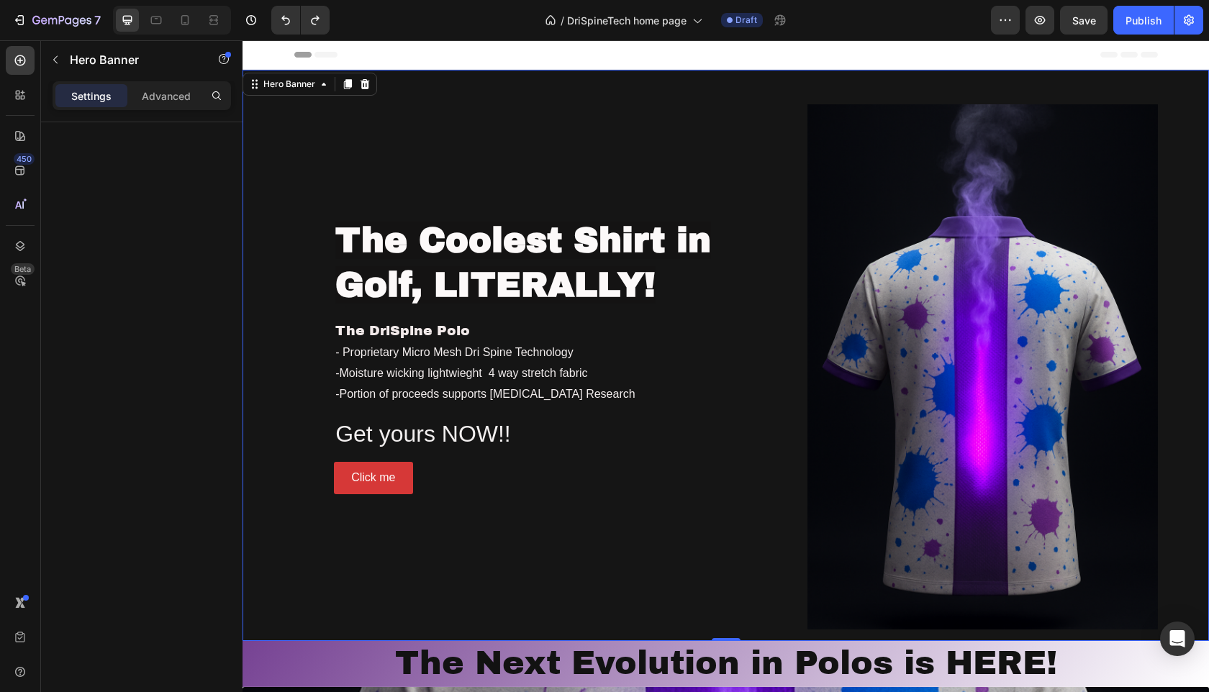
click at [412, 564] on div "The Coolest Shirt in Golf, LITERALLY! Heading The DriSpine Polo Text block - Pr…" at bounding box center [539, 355] width 490 height 571
click at [57, 65] on icon "button" at bounding box center [56, 60] width 12 height 12
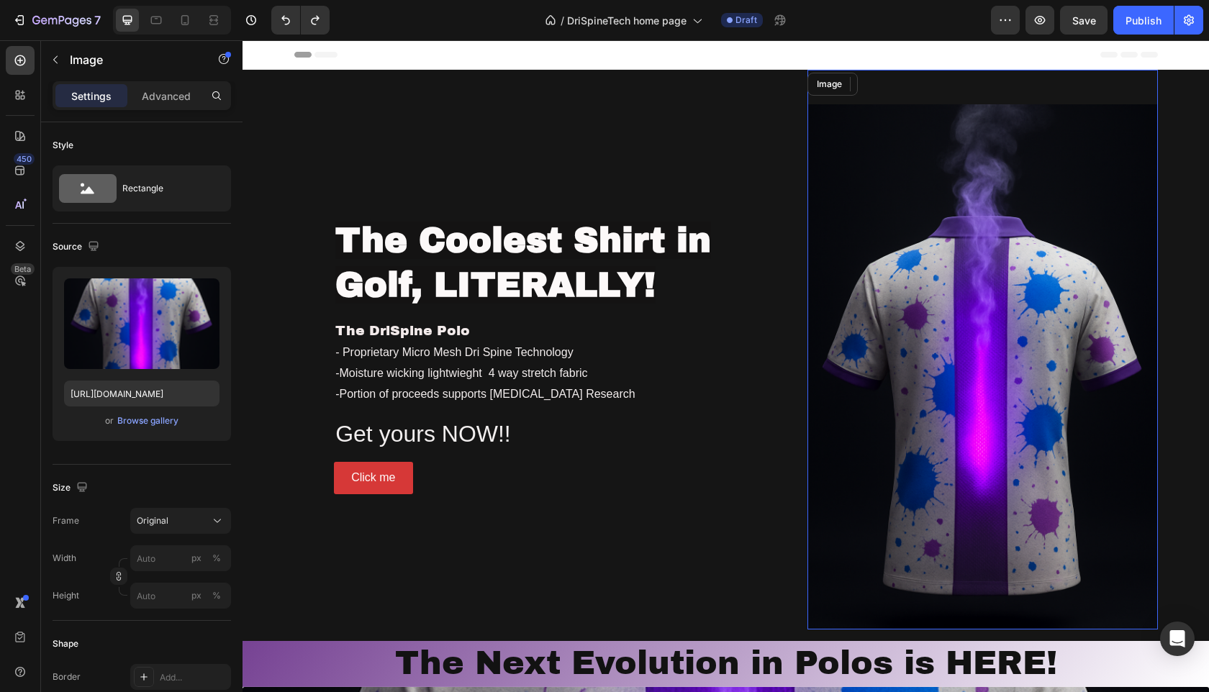
click at [963, 278] on img at bounding box center [982, 366] width 350 height 525
click at [905, 87] on icon at bounding box center [902, 84] width 9 height 10
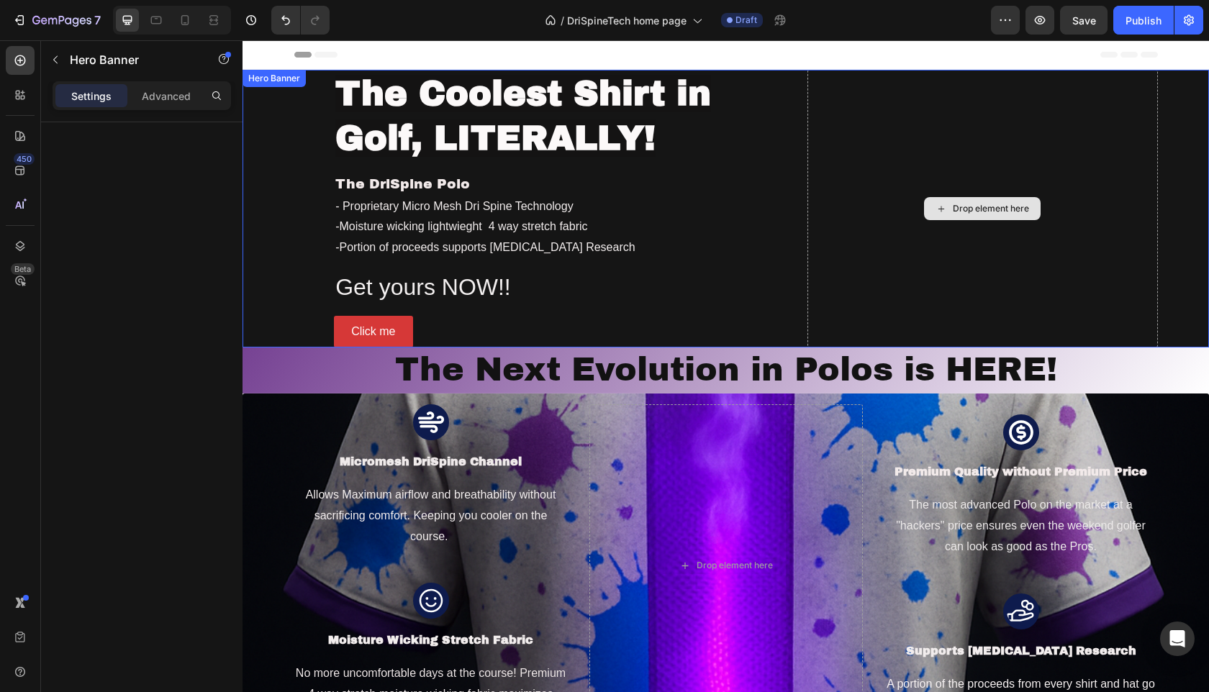
click at [857, 193] on div "Drop element here" at bounding box center [982, 209] width 350 height 278
click at [366, 83] on icon at bounding box center [365, 84] width 12 height 12
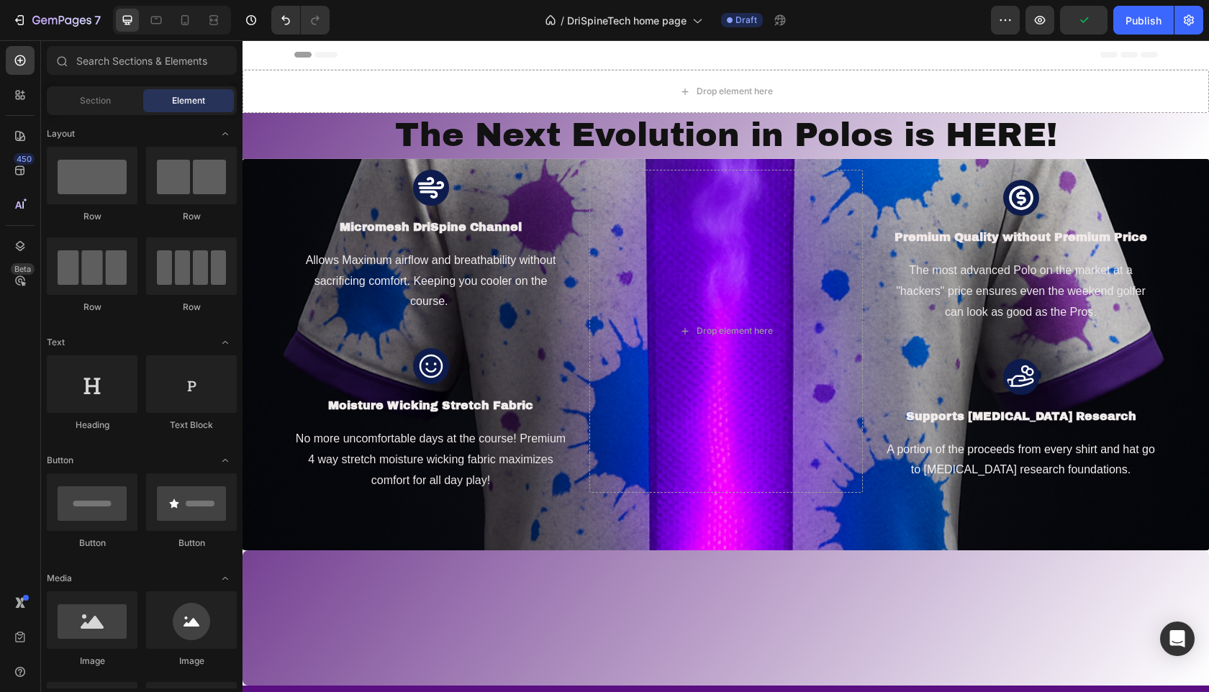
click at [144, 355] on div "Row Row Row Row" at bounding box center [142, 399] width 190 height 89
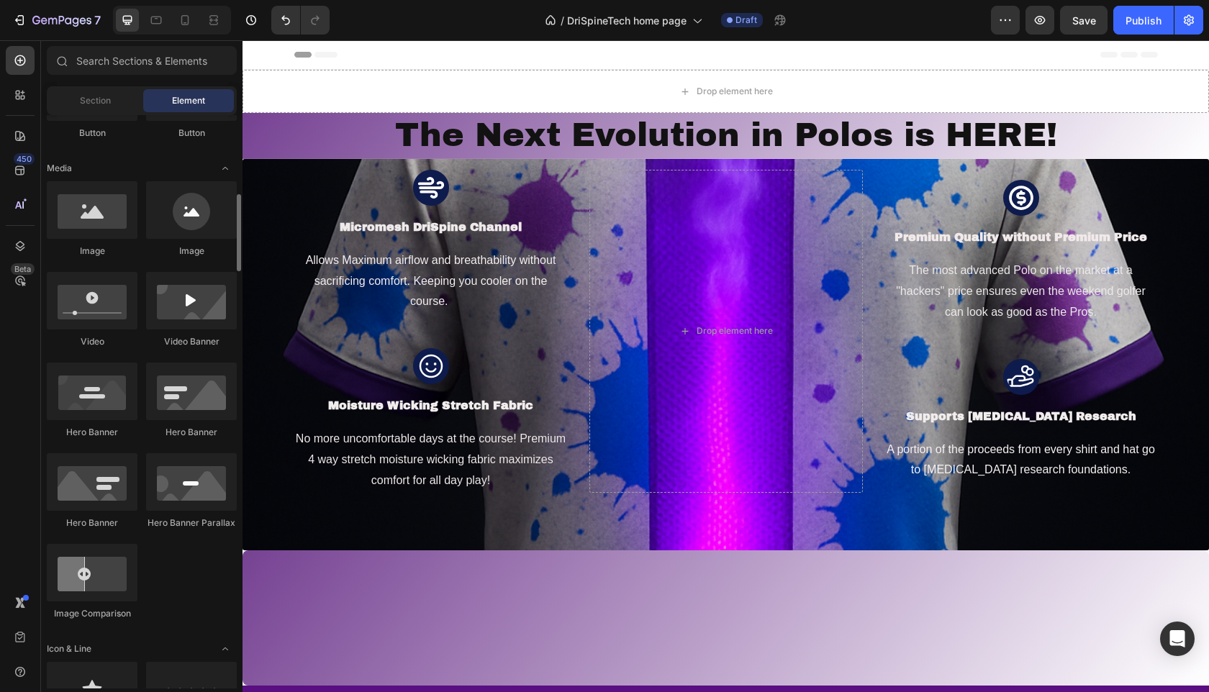
scroll to position [432, 0]
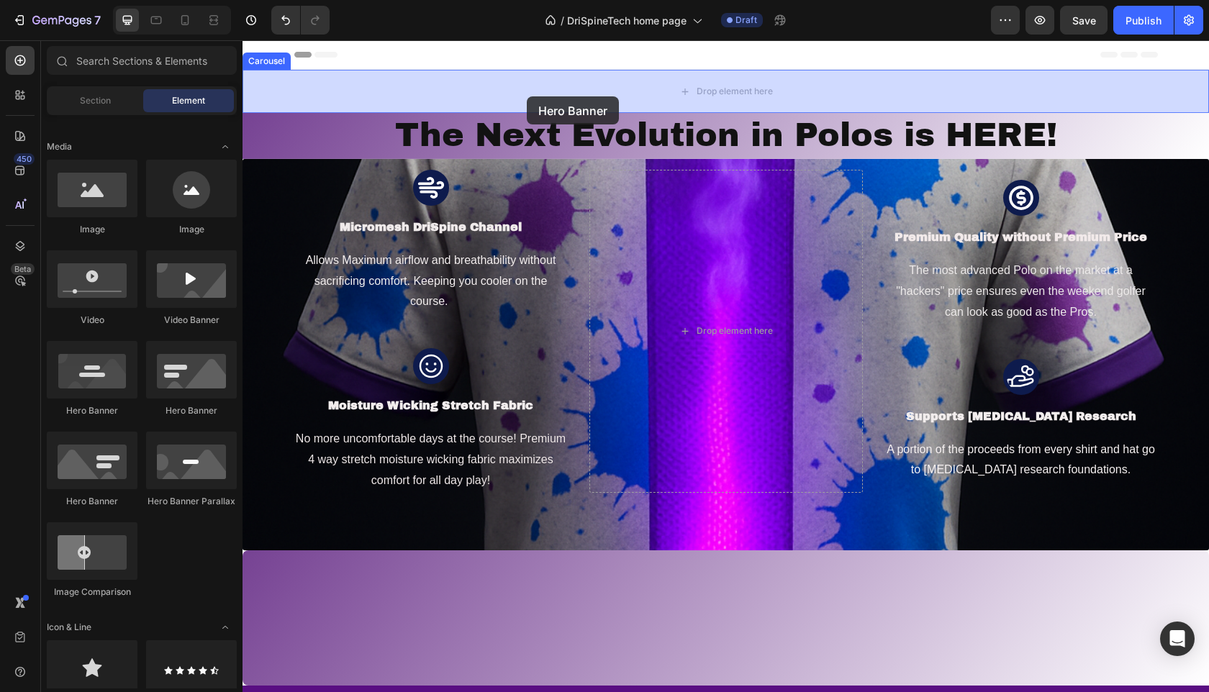
drag, startPoint x: 337, startPoint y: 432, endPoint x: 527, endPoint y: 96, distance: 385.0
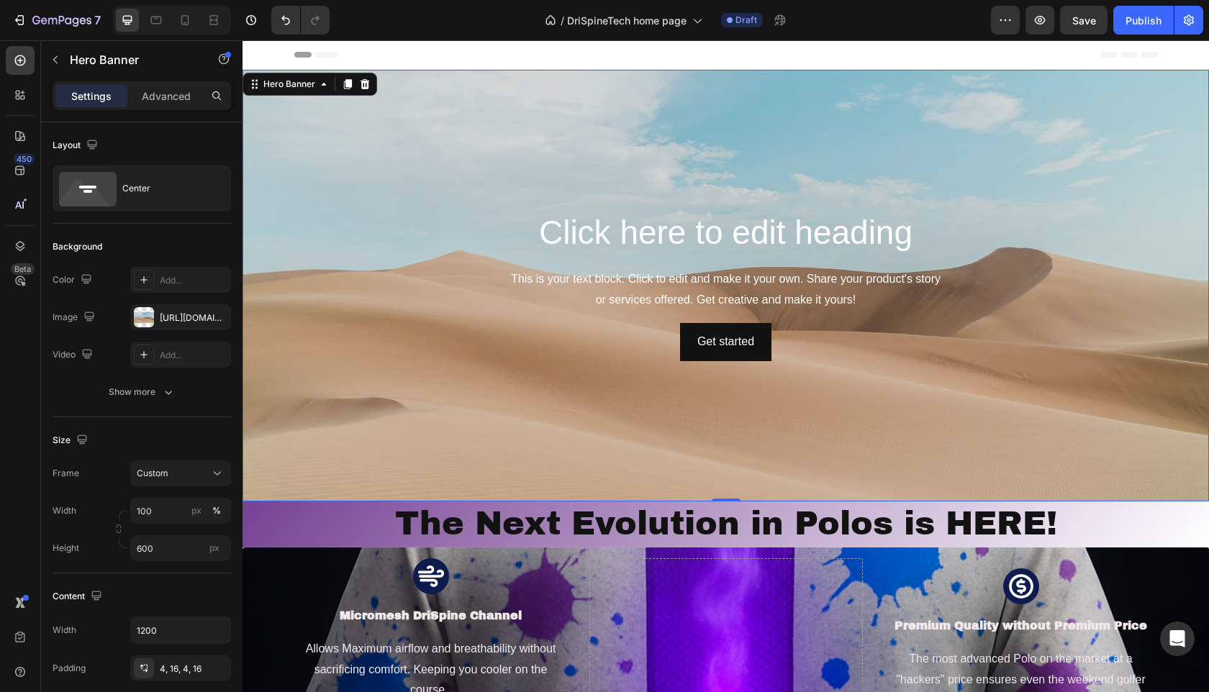
click at [335, 328] on div "Get started Button" at bounding box center [726, 342] width 840 height 38
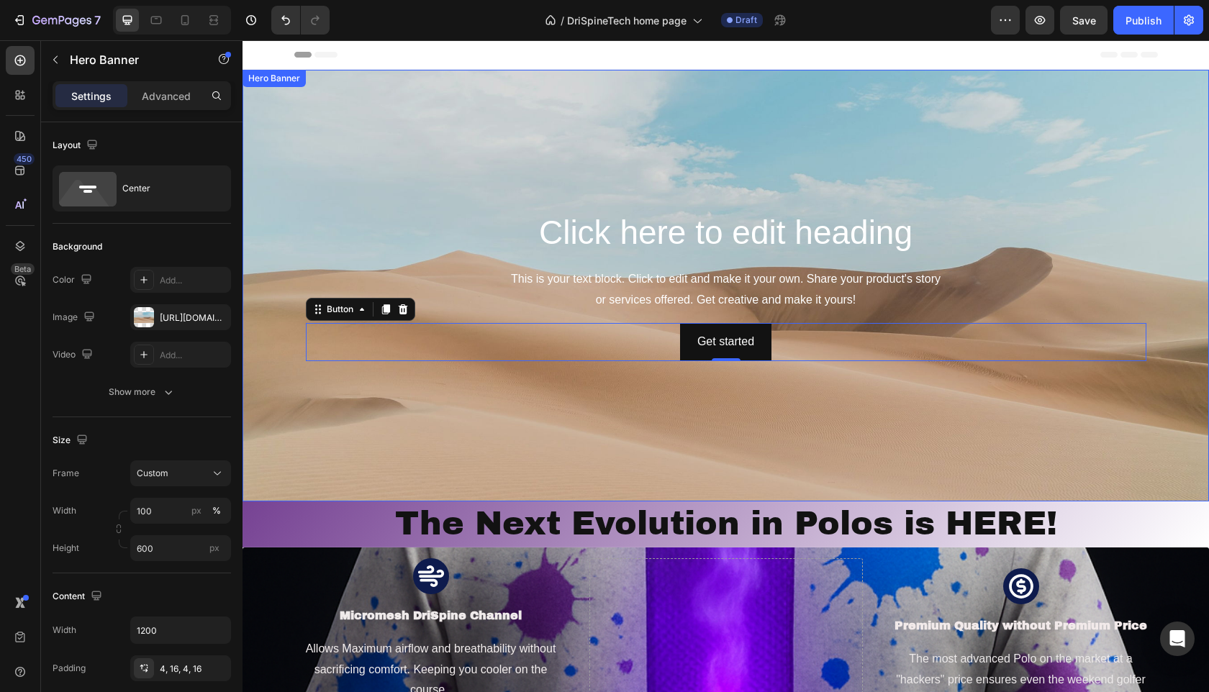
click at [302, 410] on div "Background Image" at bounding box center [725, 286] width 966 height 432
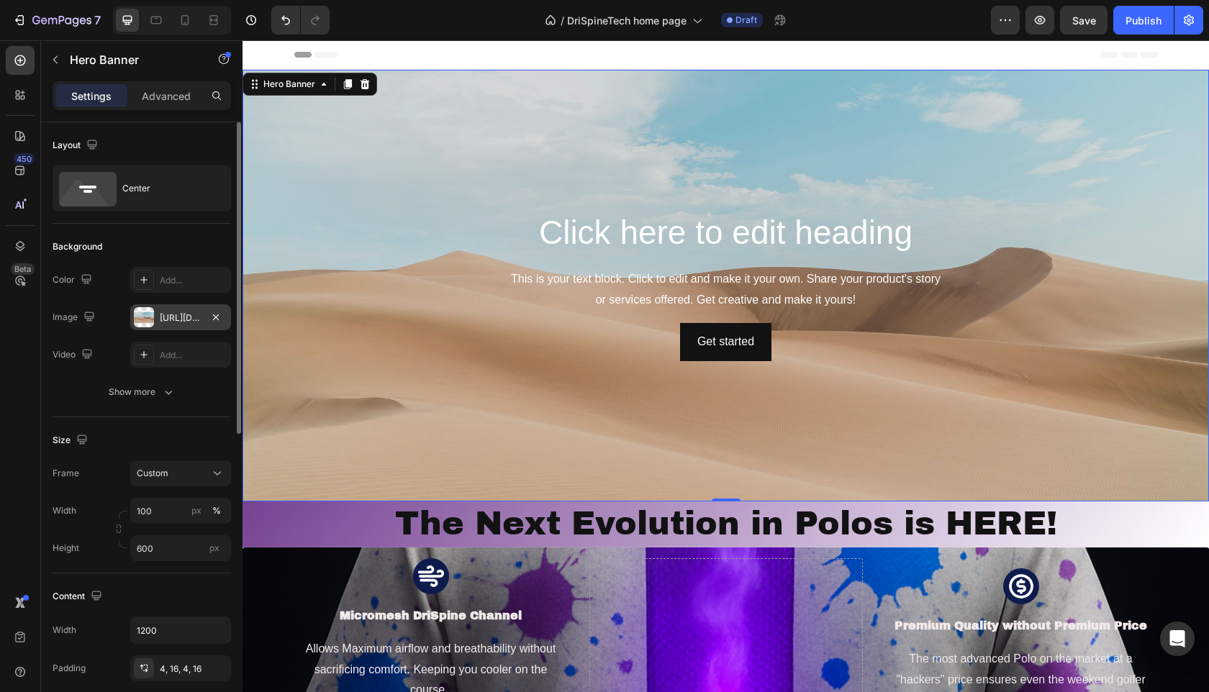
click at [191, 324] on div "https://cdn.shopify.com/s/files/1/2005/9307/files/background_settings.jpg" at bounding box center [180, 317] width 101 height 26
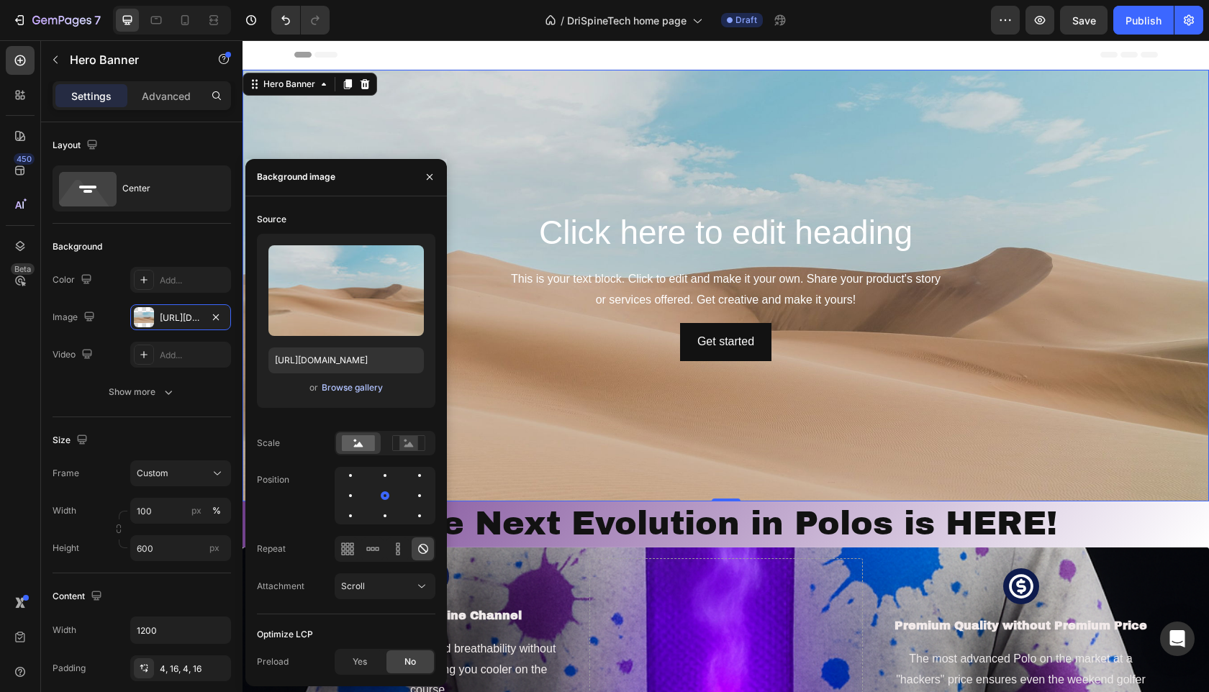
click at [362, 390] on div "Browse gallery" at bounding box center [352, 387] width 61 height 13
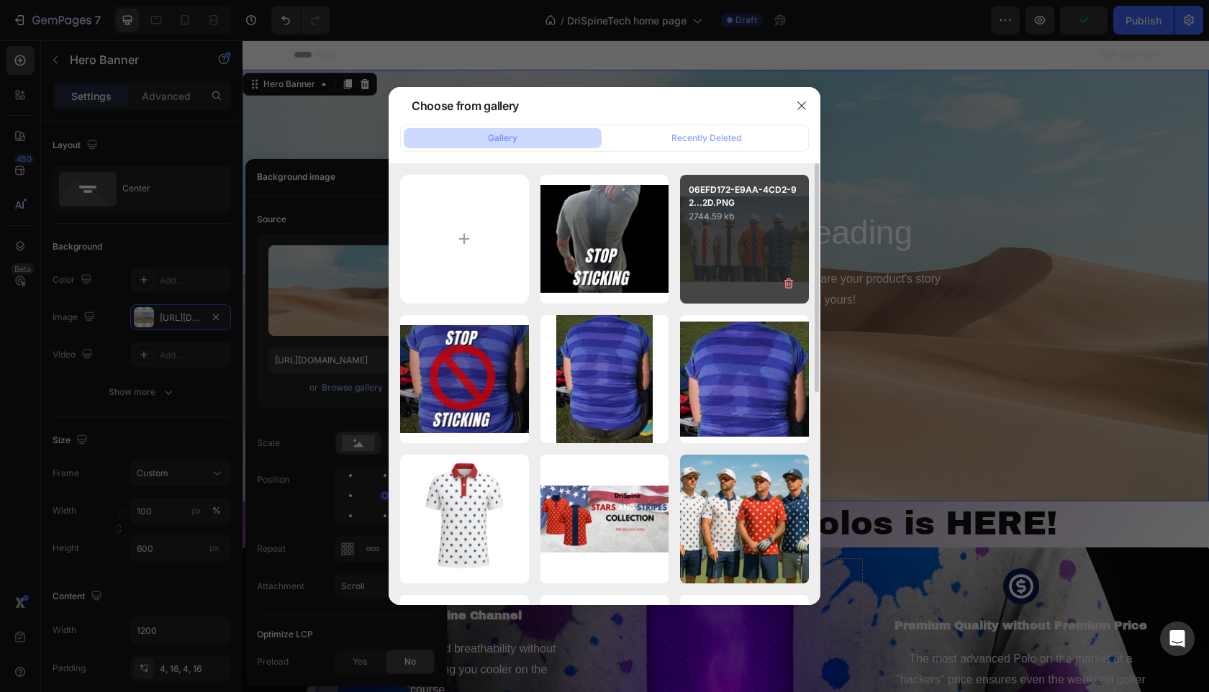
click at [761, 221] on p "2744.59 kb" at bounding box center [745, 216] width 112 height 14
type input "[URL][DOMAIN_NAME]"
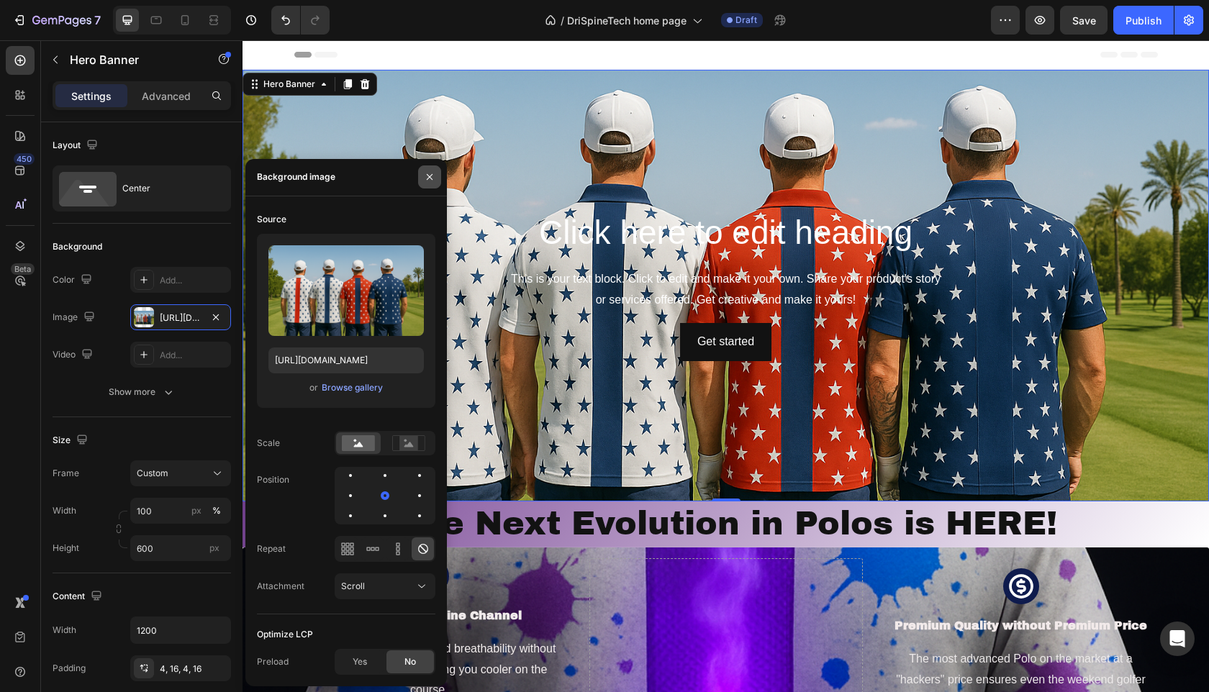
click at [433, 182] on icon "button" at bounding box center [430, 177] width 12 height 12
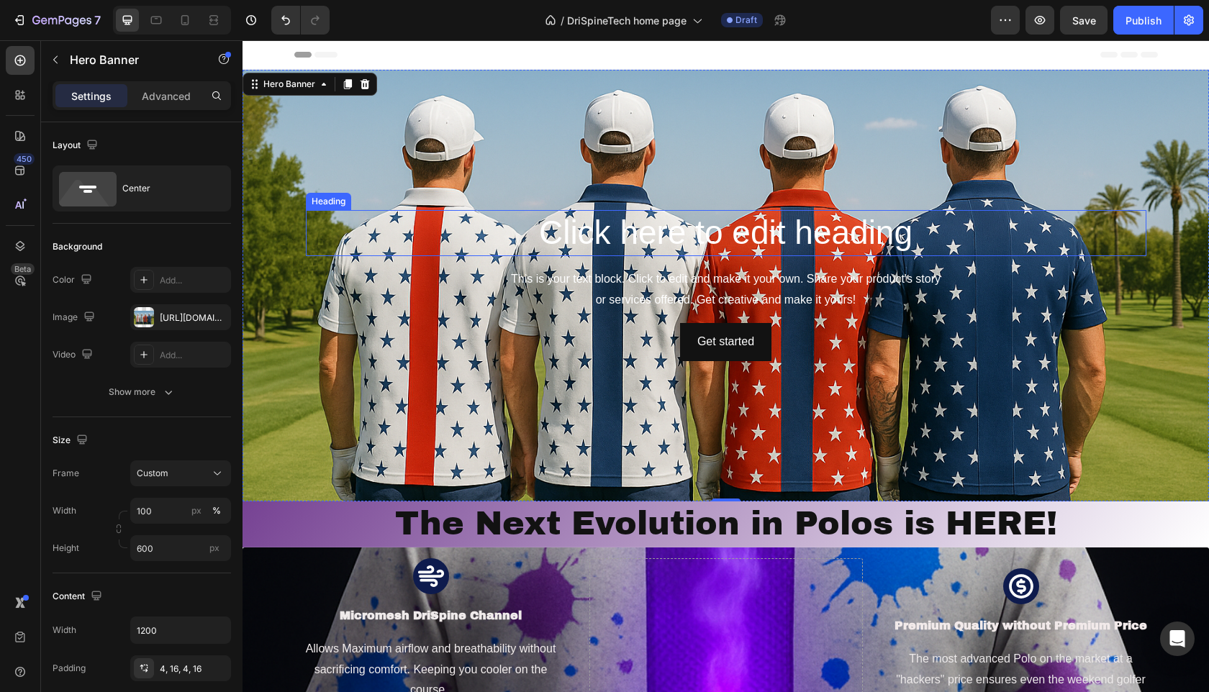
click at [621, 239] on h2 "Click here to edit heading" at bounding box center [726, 233] width 840 height 46
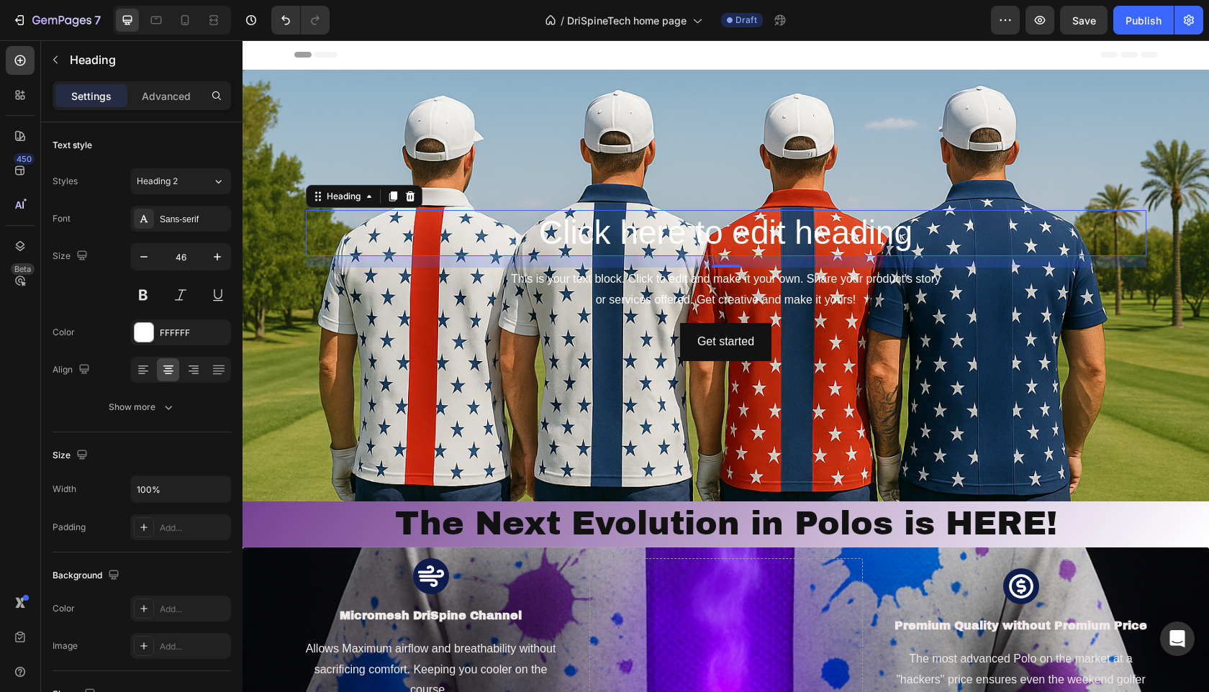
click at [672, 219] on h2 "Click here to edit heading" at bounding box center [726, 233] width 840 height 46
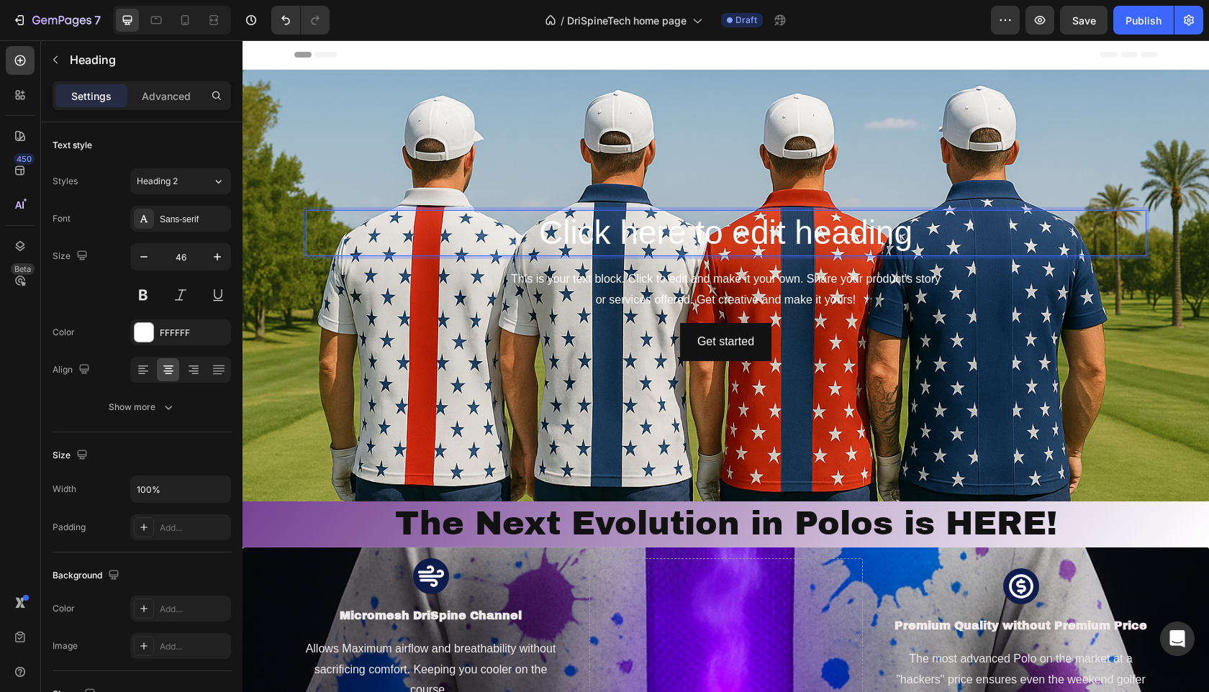
click at [923, 232] on p "Click here to edit heading" at bounding box center [725, 233] width 837 height 43
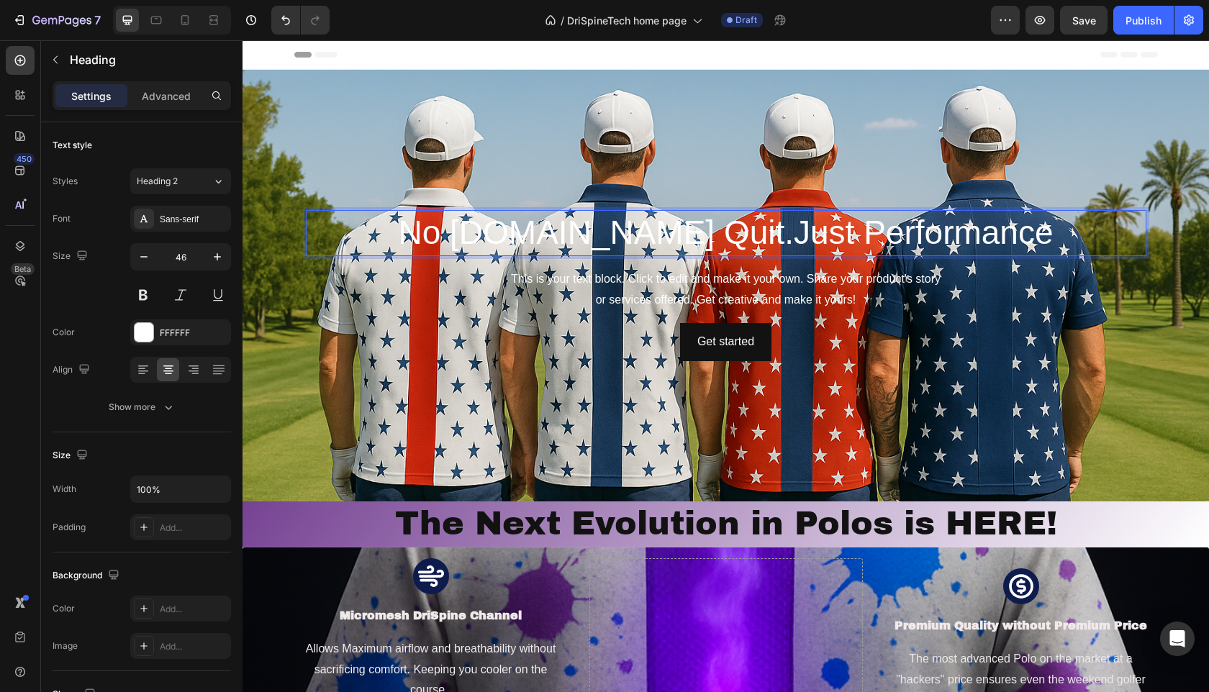
click at [317, 231] on p "No Sweat.No Quit.Just Performance" at bounding box center [725, 233] width 837 height 43
click at [333, 322] on div "No Sweat.No Quit.Just Performance Heading 16 This is your text block. Click to …" at bounding box center [726, 285] width 840 height 151
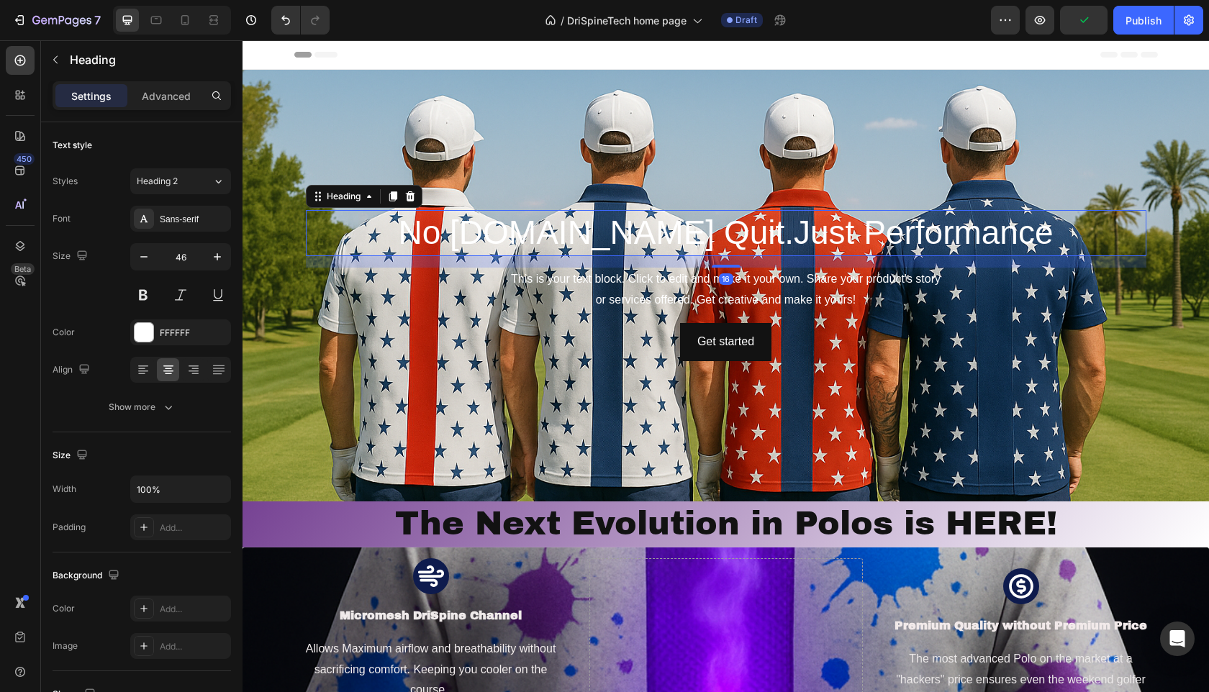
click at [363, 243] on p "No Sweat.No Quit.Just Performance" at bounding box center [725, 233] width 837 height 43
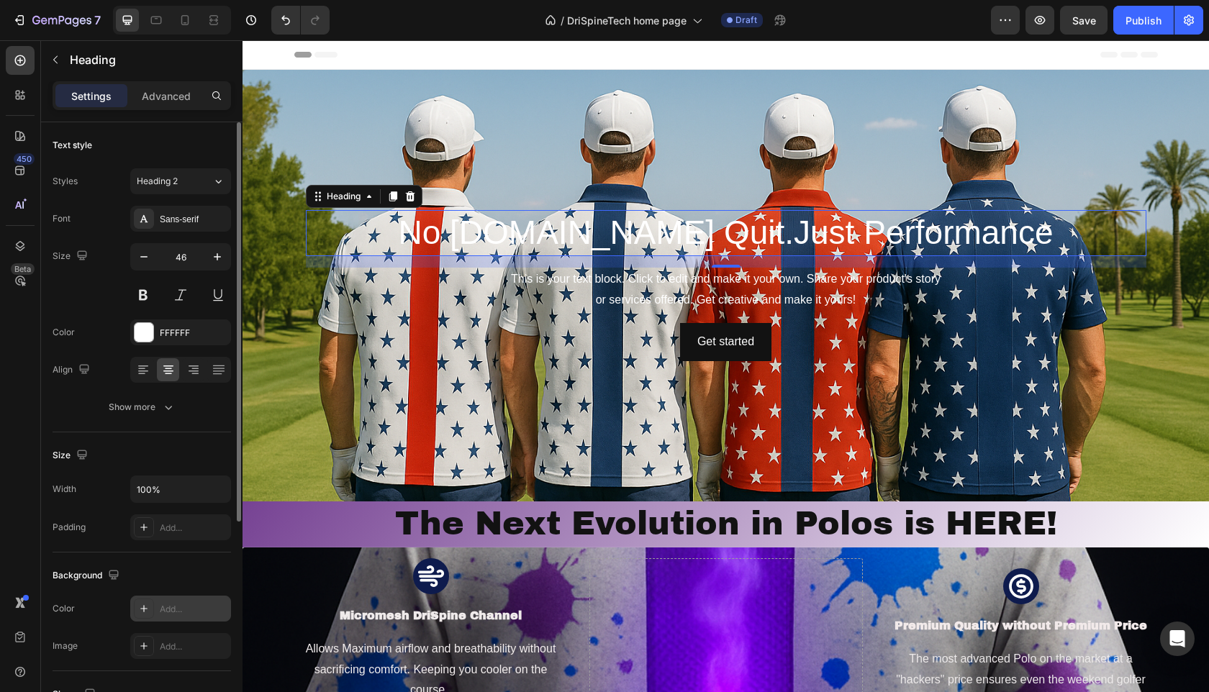
click at [181, 608] on div "Add..." at bounding box center [194, 609] width 68 height 13
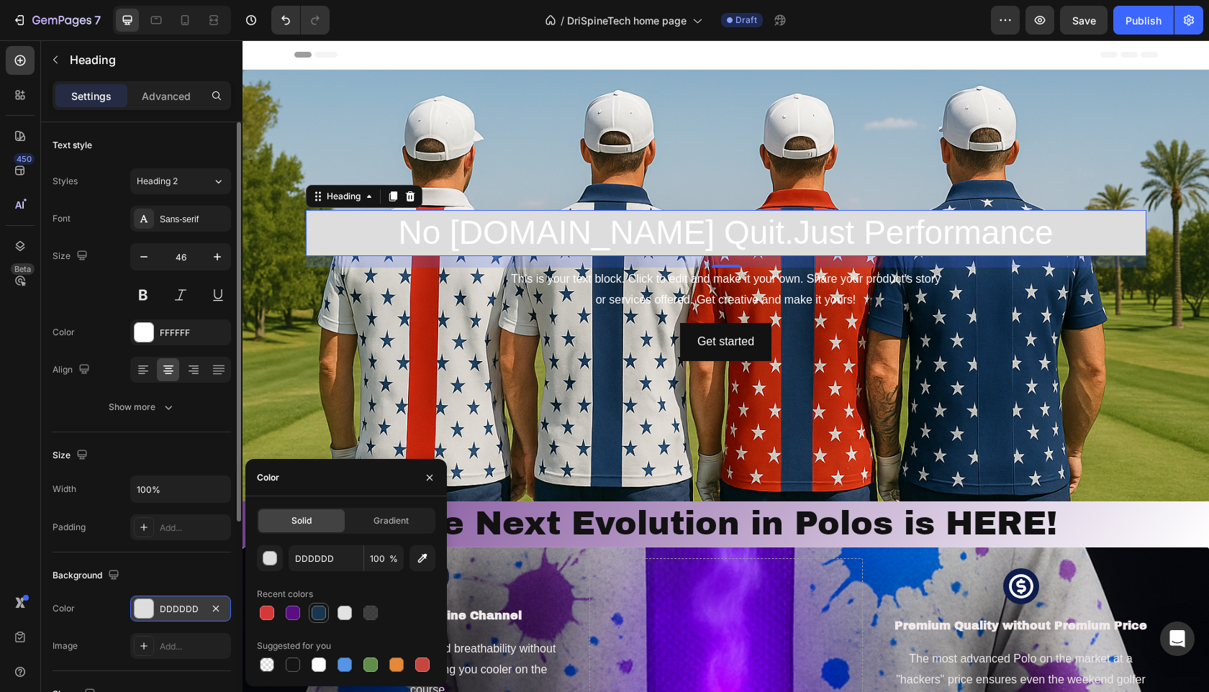
click at [322, 610] on div at bounding box center [319, 613] width 14 height 14
type input "19364E"
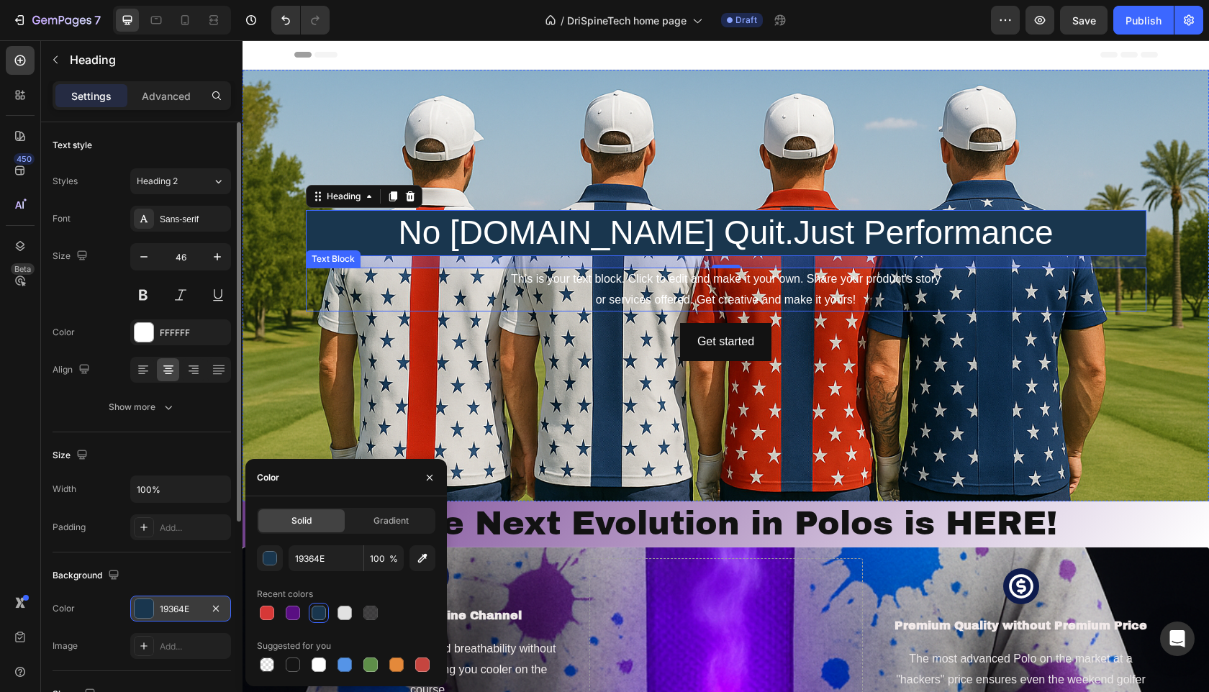
click at [631, 295] on div "This is your text block. Click to edit and make it your own. Share your product…" at bounding box center [726, 290] width 840 height 45
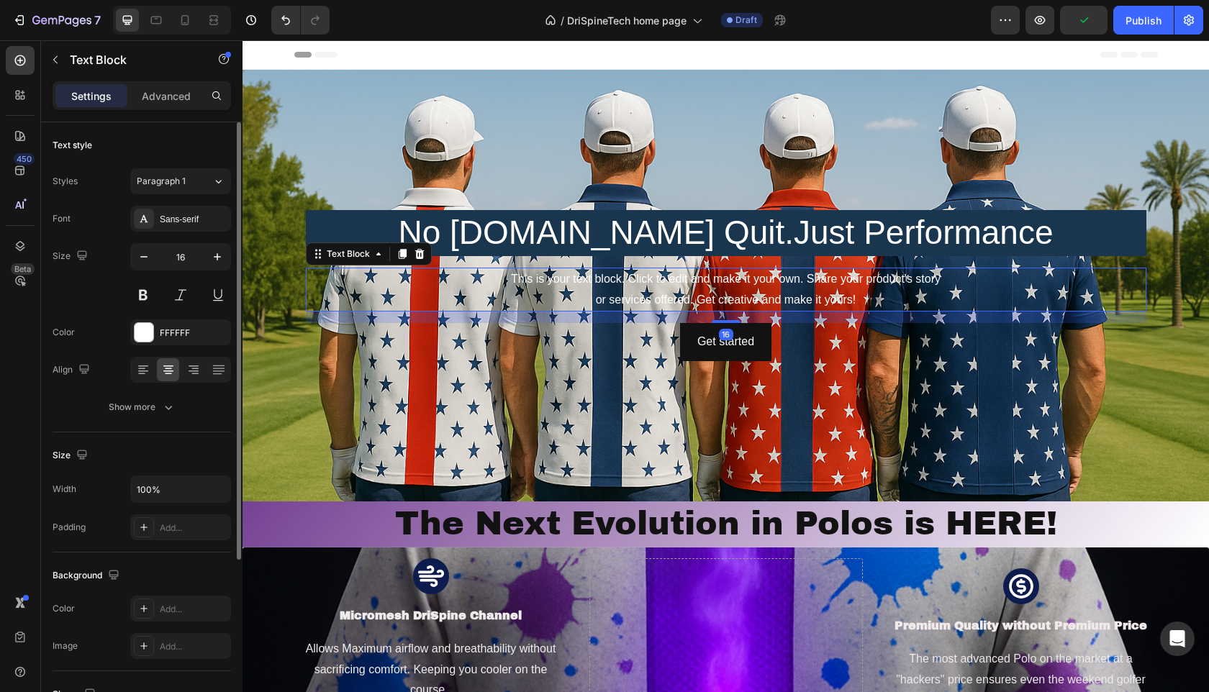
click at [1032, 276] on div "This is your text block. Click to edit and make it your own. Share your product…" at bounding box center [726, 290] width 840 height 45
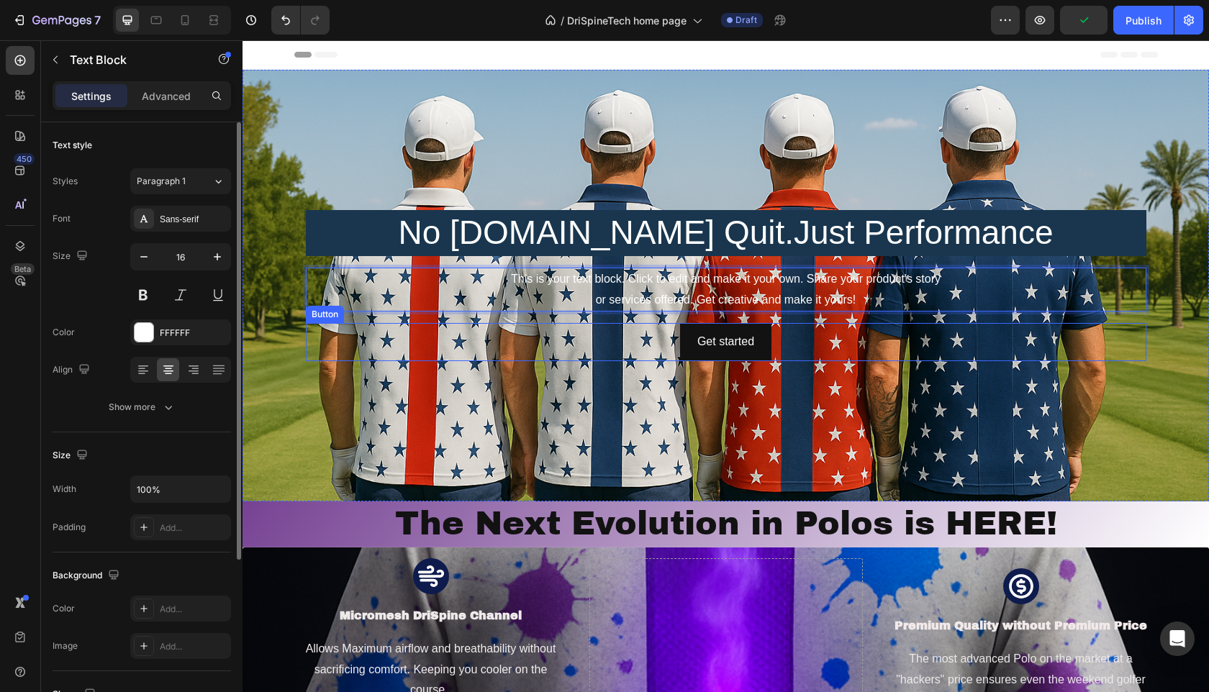
click at [1038, 348] on div "Get started Button" at bounding box center [726, 342] width 840 height 38
click at [1011, 299] on p "This is your text block. Click to edit and make it your own. Share your product…" at bounding box center [725, 290] width 837 height 42
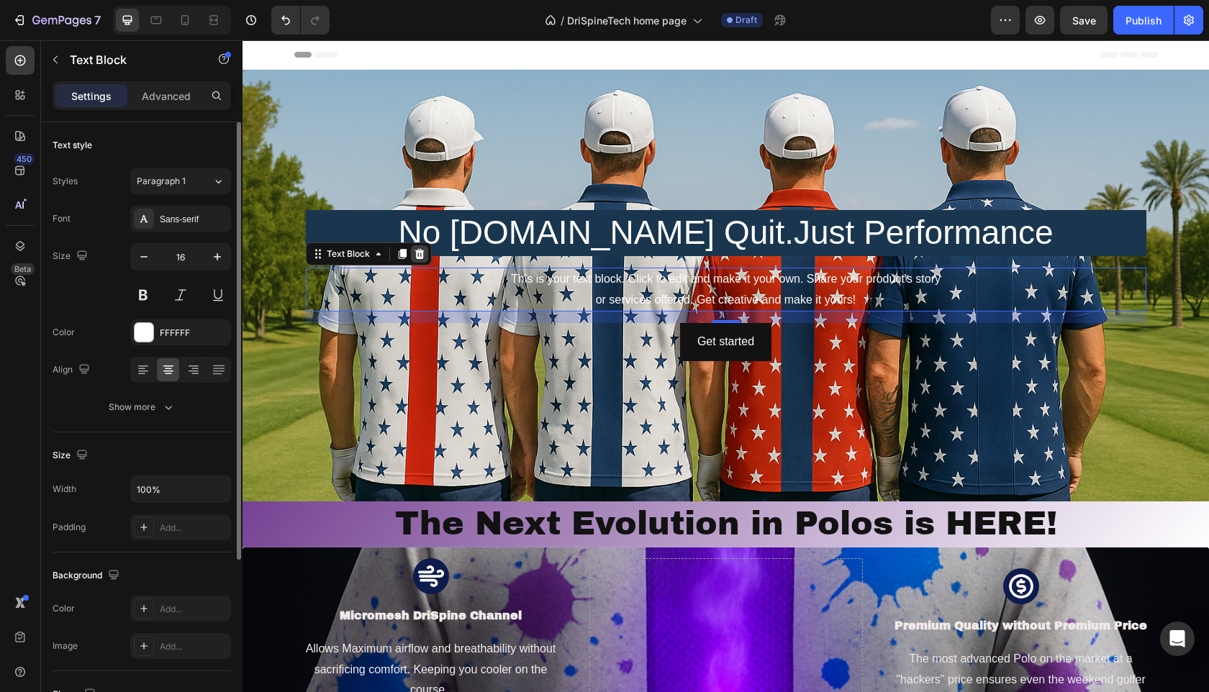
click at [419, 259] on icon at bounding box center [420, 254] width 12 height 12
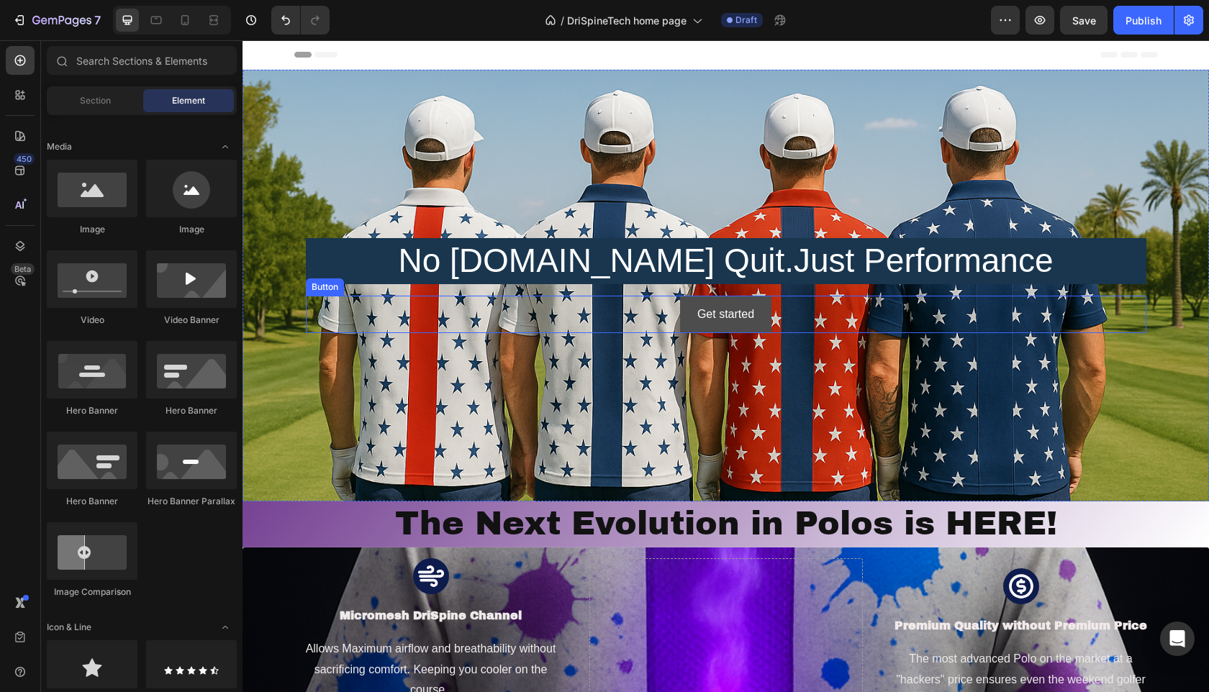
click at [692, 317] on button "Get started" at bounding box center [725, 315] width 91 height 38
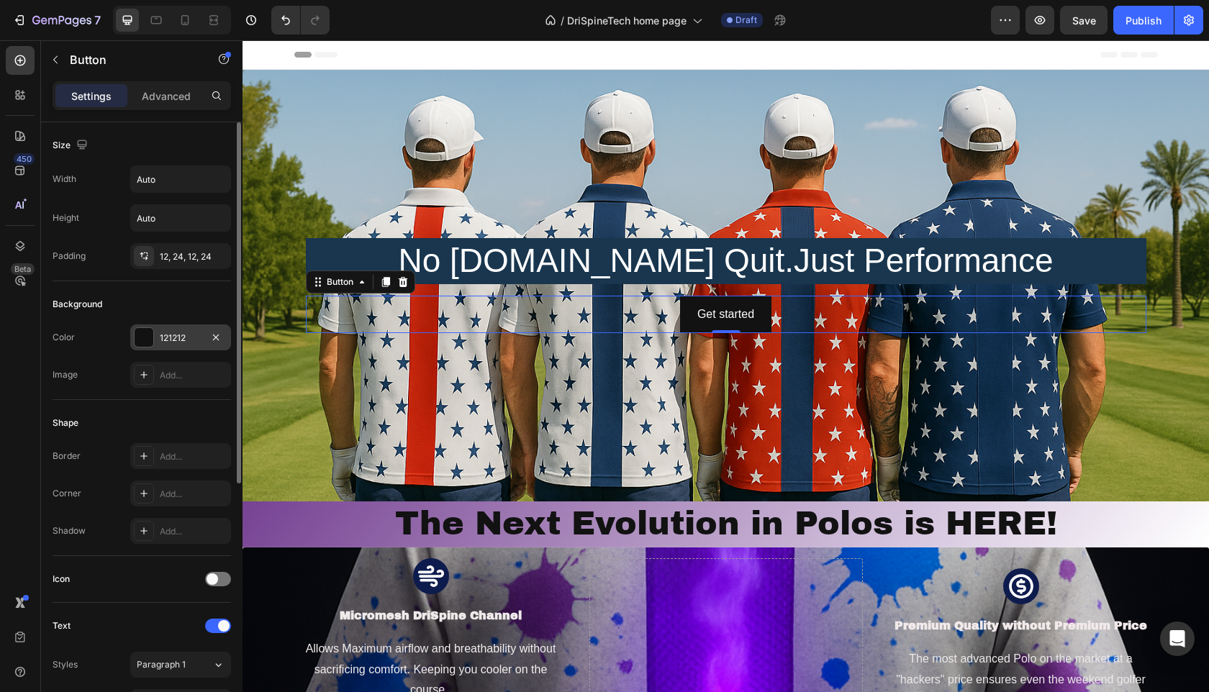
click at [154, 340] on div "121212" at bounding box center [180, 337] width 101 height 26
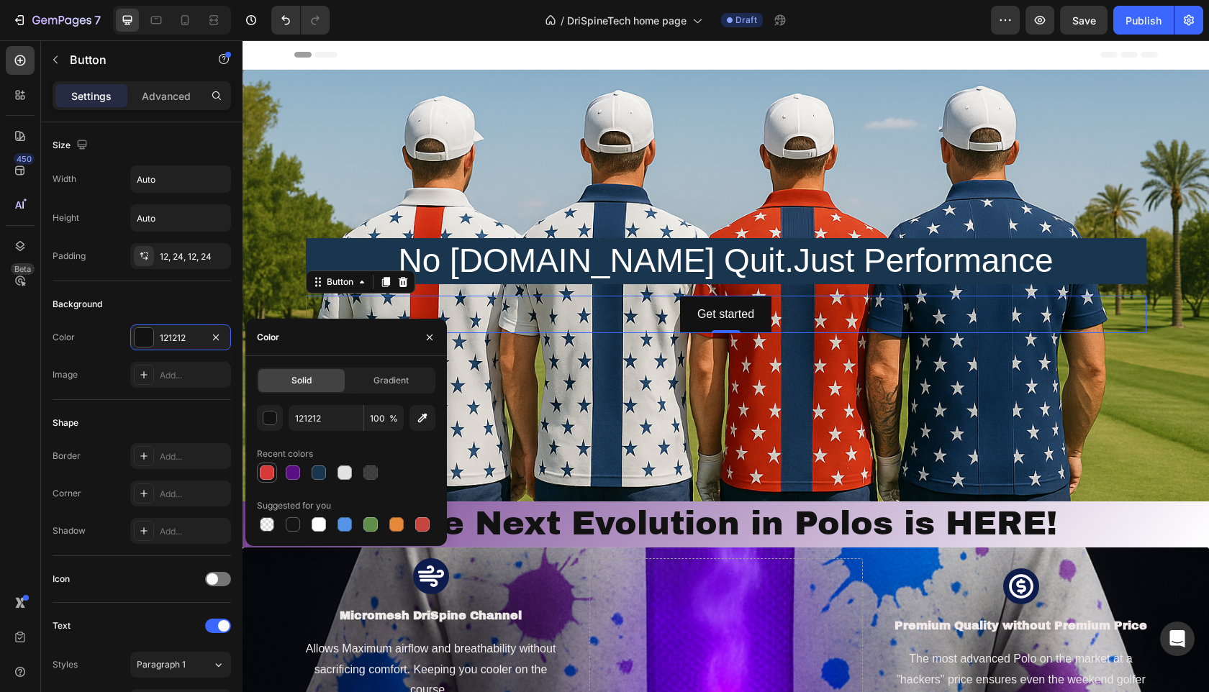
click at [265, 473] on div at bounding box center [267, 473] width 14 height 14
type input "D63837"
click at [758, 314] on button "Get started" at bounding box center [725, 315] width 91 height 38
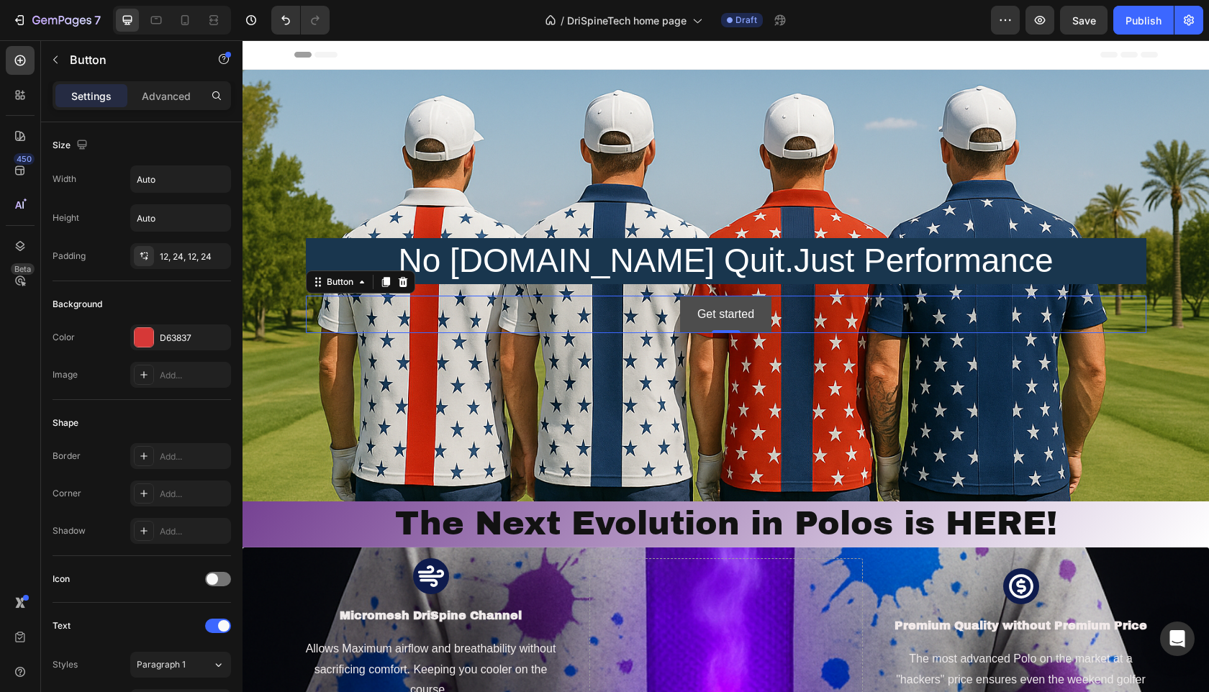
click at [758, 314] on button "Get started" at bounding box center [725, 315] width 91 height 38
click at [761, 310] on button "Get started" at bounding box center [725, 315] width 91 height 38
click at [805, 311] on div "Get started Button 0" at bounding box center [726, 315] width 840 height 38
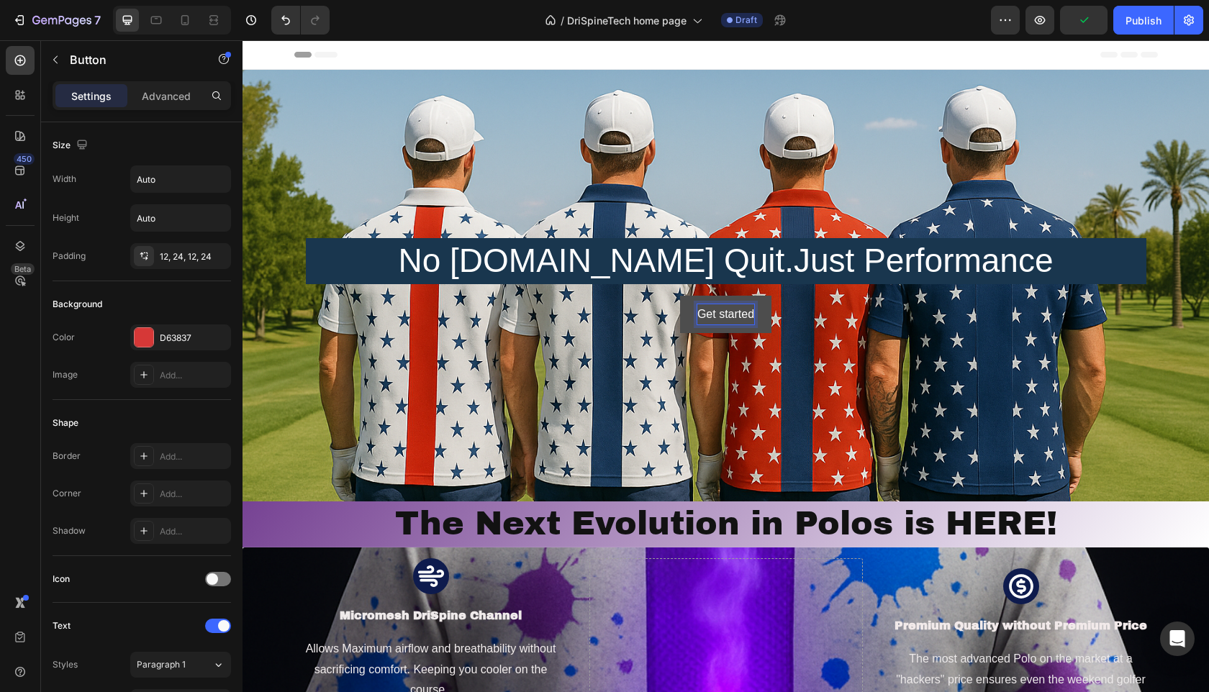
click at [752, 321] on div "Get started" at bounding box center [725, 314] width 57 height 21
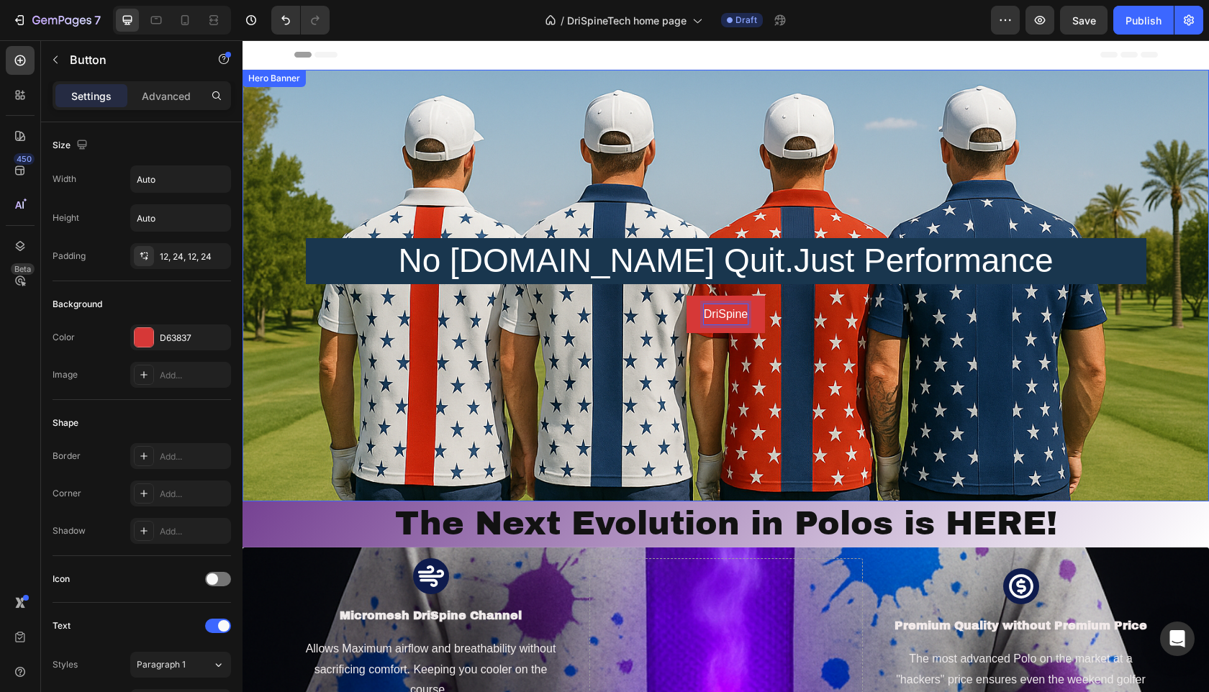
click at [810, 387] on div "Background Image" at bounding box center [725, 286] width 966 height 432
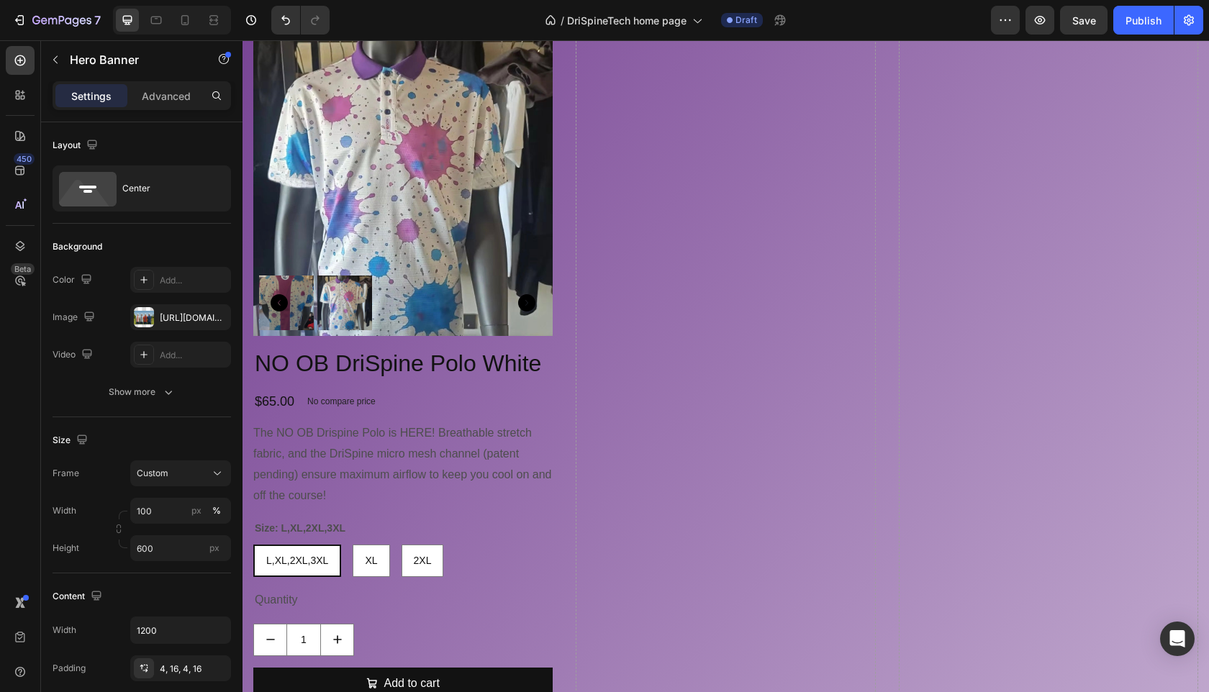
scroll to position [979, 0]
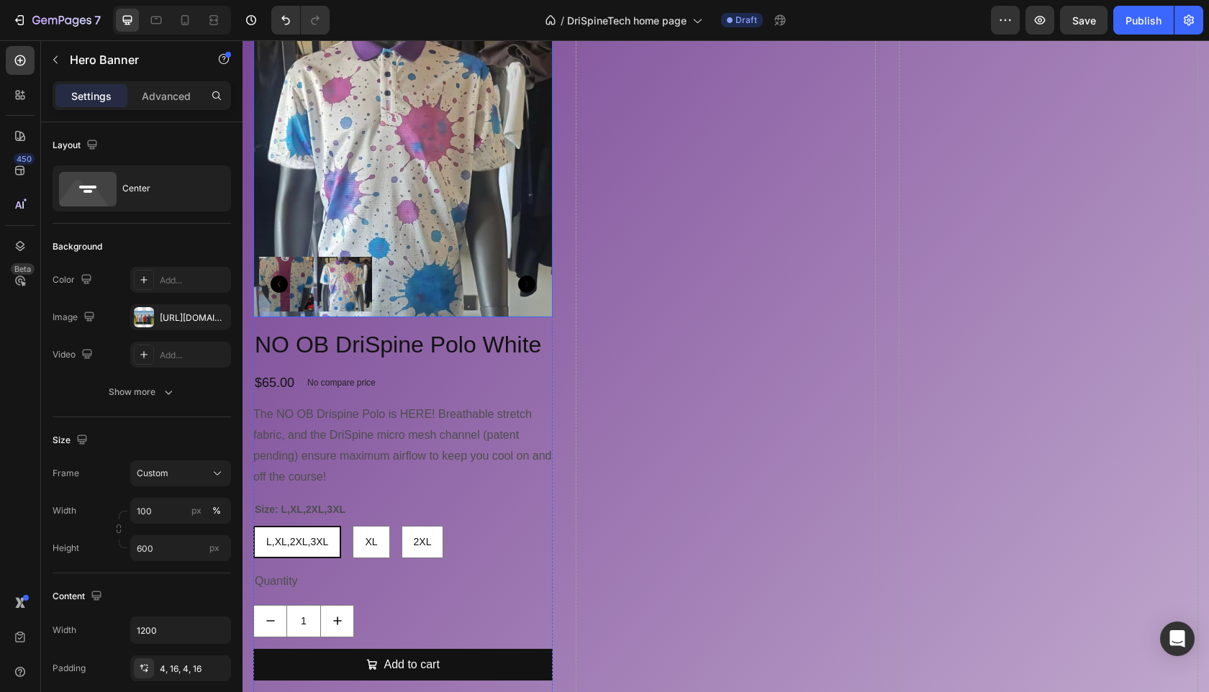
click at [422, 216] on img at bounding box center [402, 167] width 299 height 299
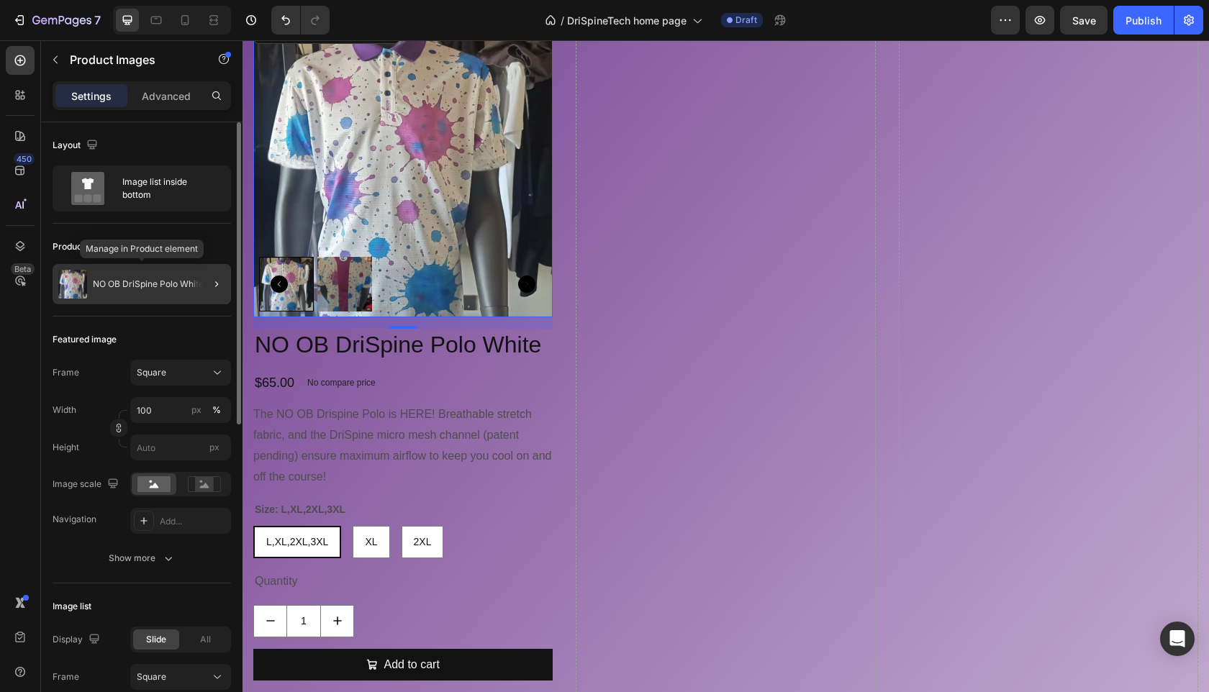
click at [175, 286] on p "NO OB DriSpine Polo White" at bounding box center [148, 284] width 111 height 10
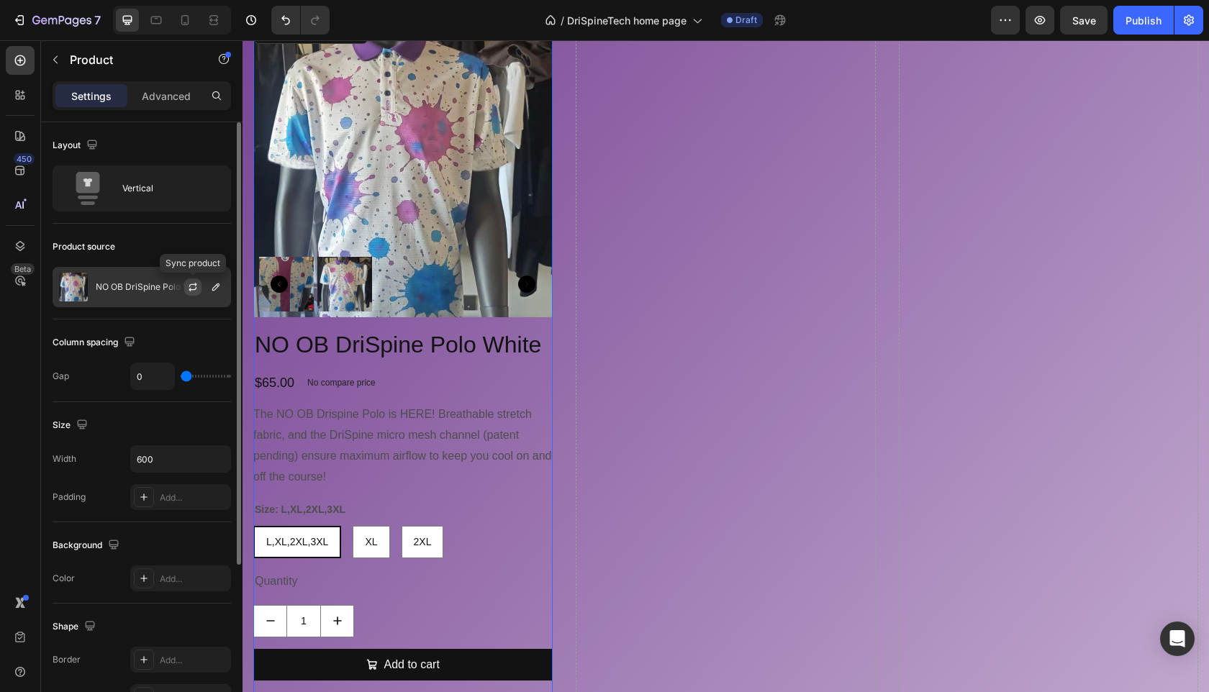
click at [194, 289] on icon "button" at bounding box center [193, 287] width 12 height 12
click at [157, 290] on p "NO OB DriSpine Polo White" at bounding box center [151, 287] width 111 height 10
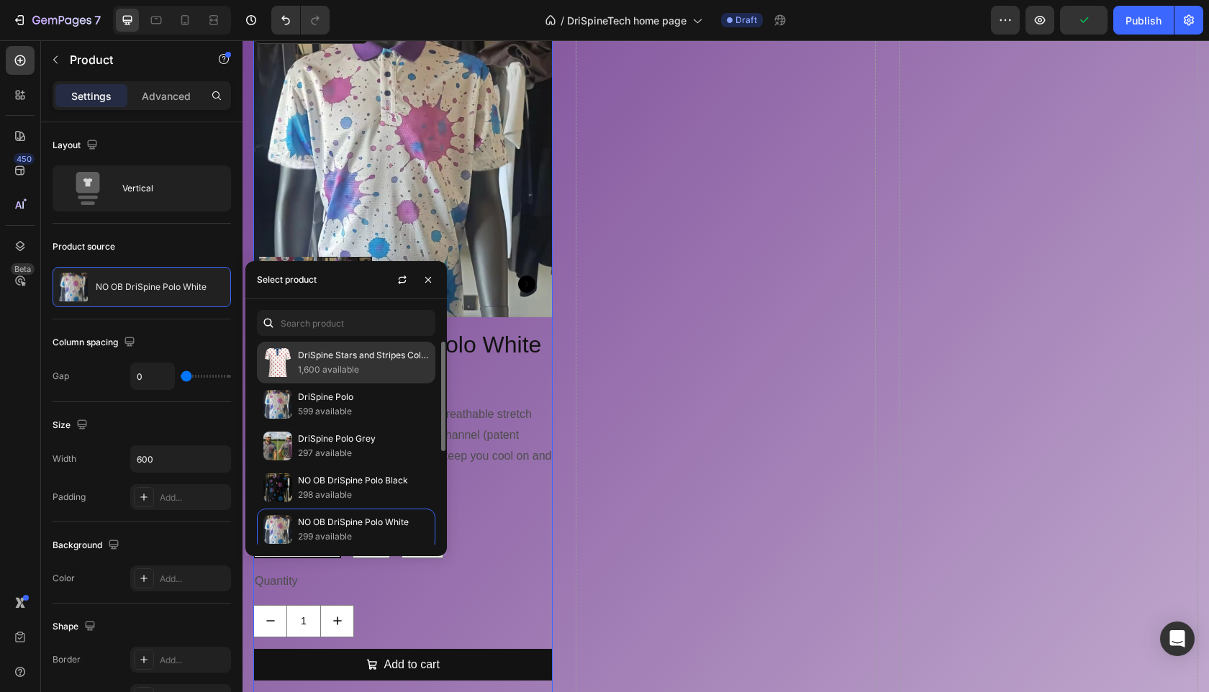
click at [334, 361] on p "DriSpine Stars and Stripes Collection" at bounding box center [363, 355] width 131 height 14
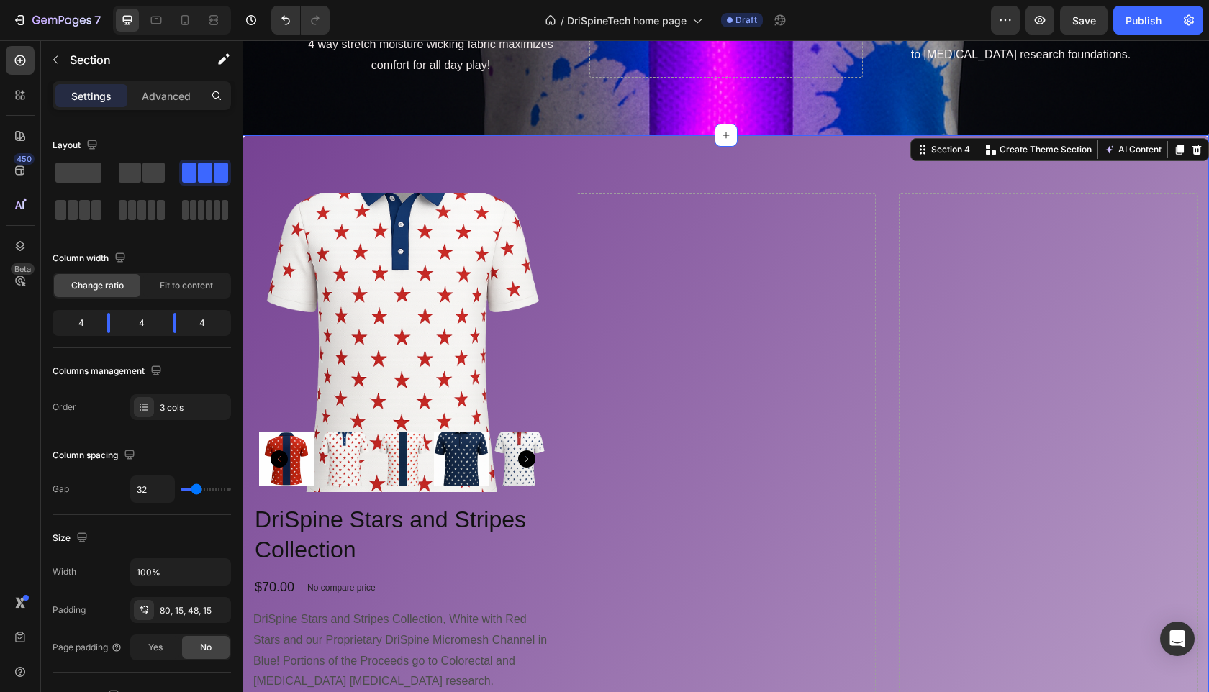
scroll to position [777, 0]
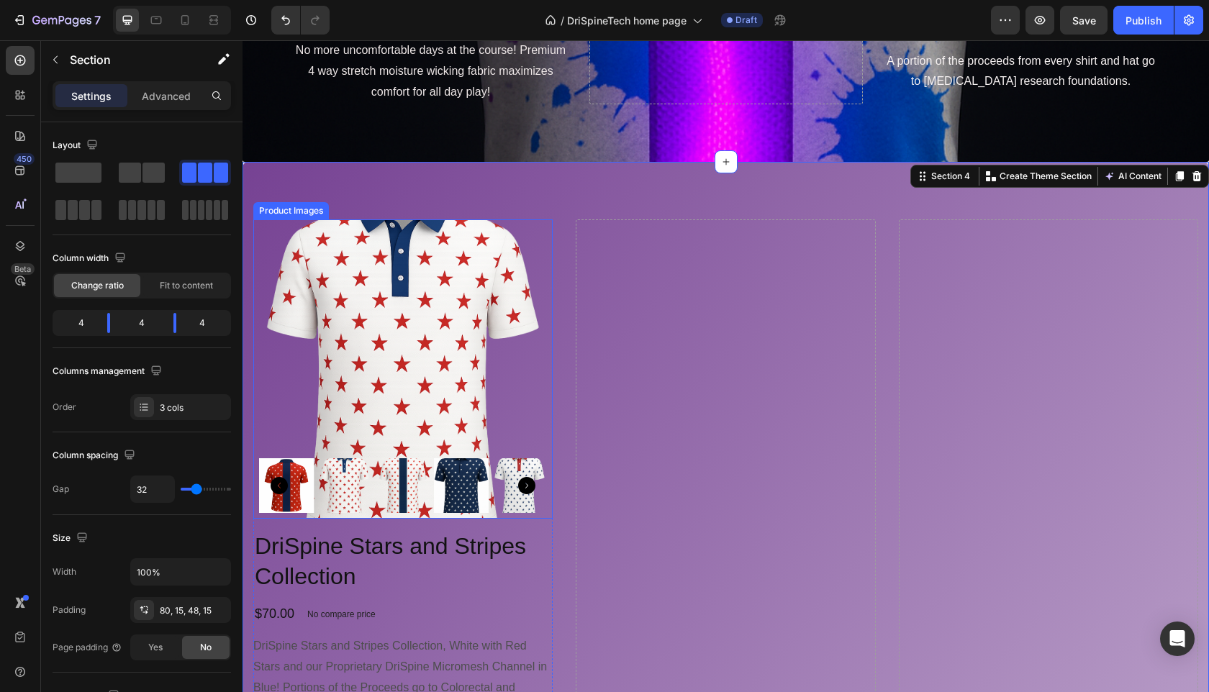
click at [383, 362] on img at bounding box center [402, 368] width 299 height 299
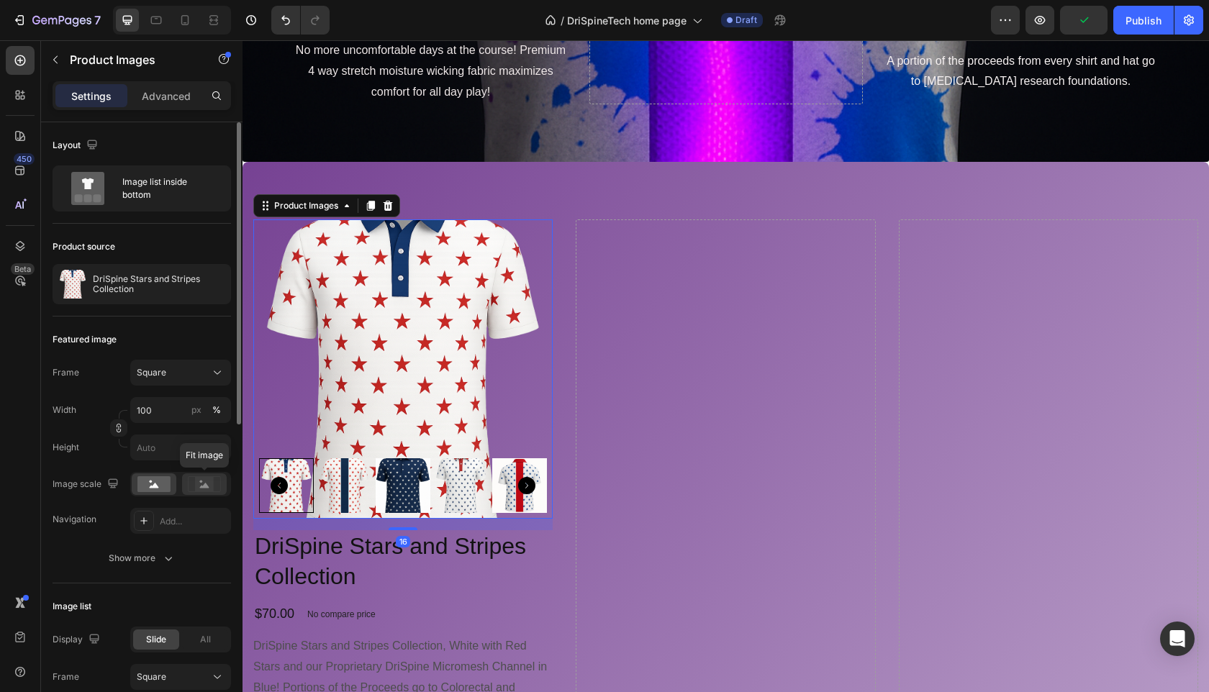
click at [208, 487] on icon at bounding box center [204, 485] width 9 height 5
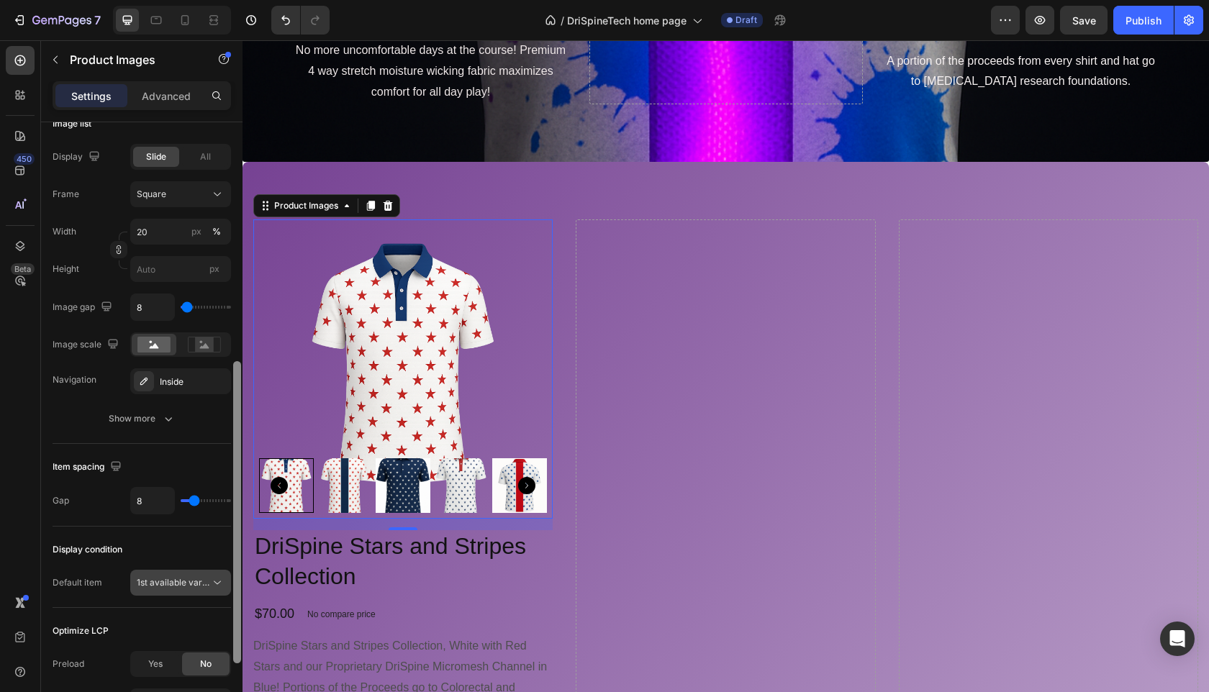
scroll to position [481, 0]
drag, startPoint x: 235, startPoint y: 335, endPoint x: 217, endPoint y: 573, distance: 238.8
click at [217, 573] on div "Layout Image list inside bottom Product source DriSpine Stars and Stripes Colle…" at bounding box center [141, 427] width 201 height 611
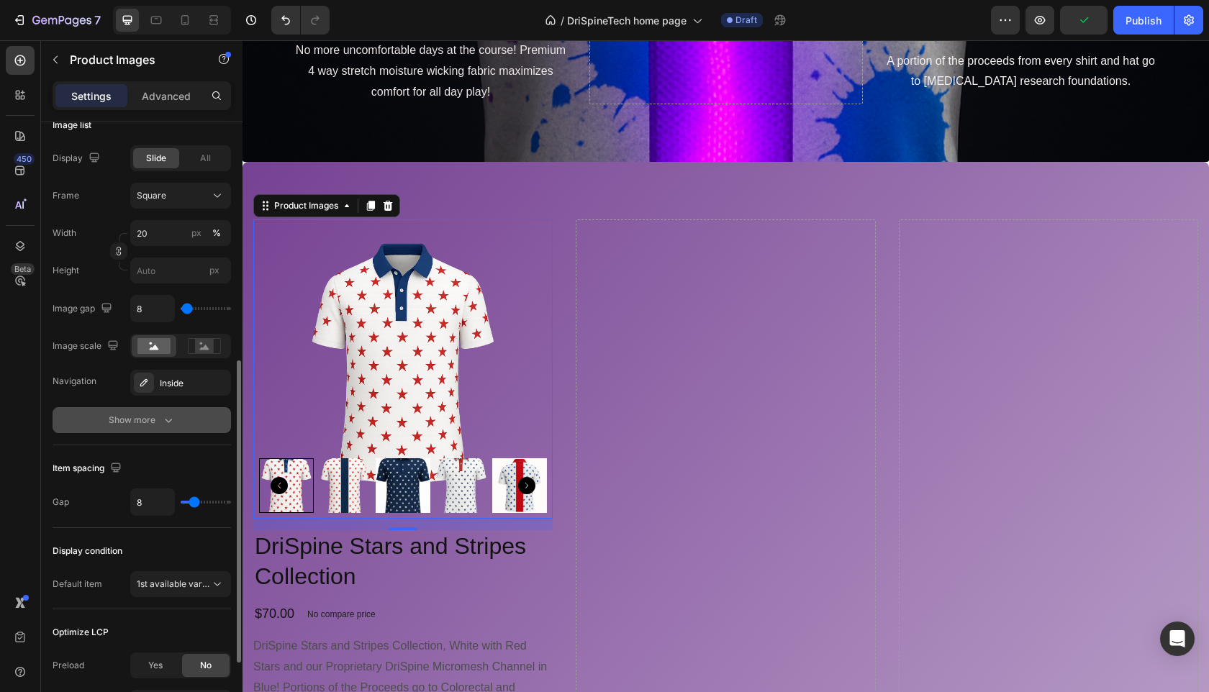
click at [163, 423] on icon "button" at bounding box center [168, 420] width 14 height 14
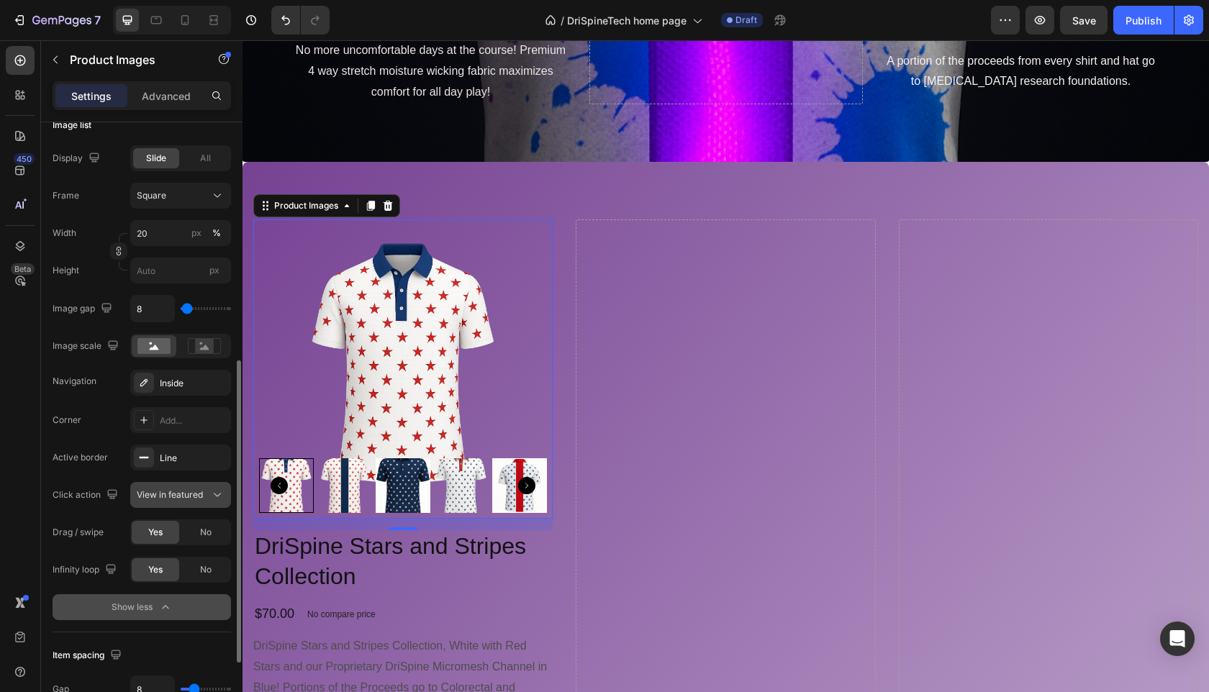
click at [189, 496] on span "View in featured" at bounding box center [170, 494] width 66 height 11
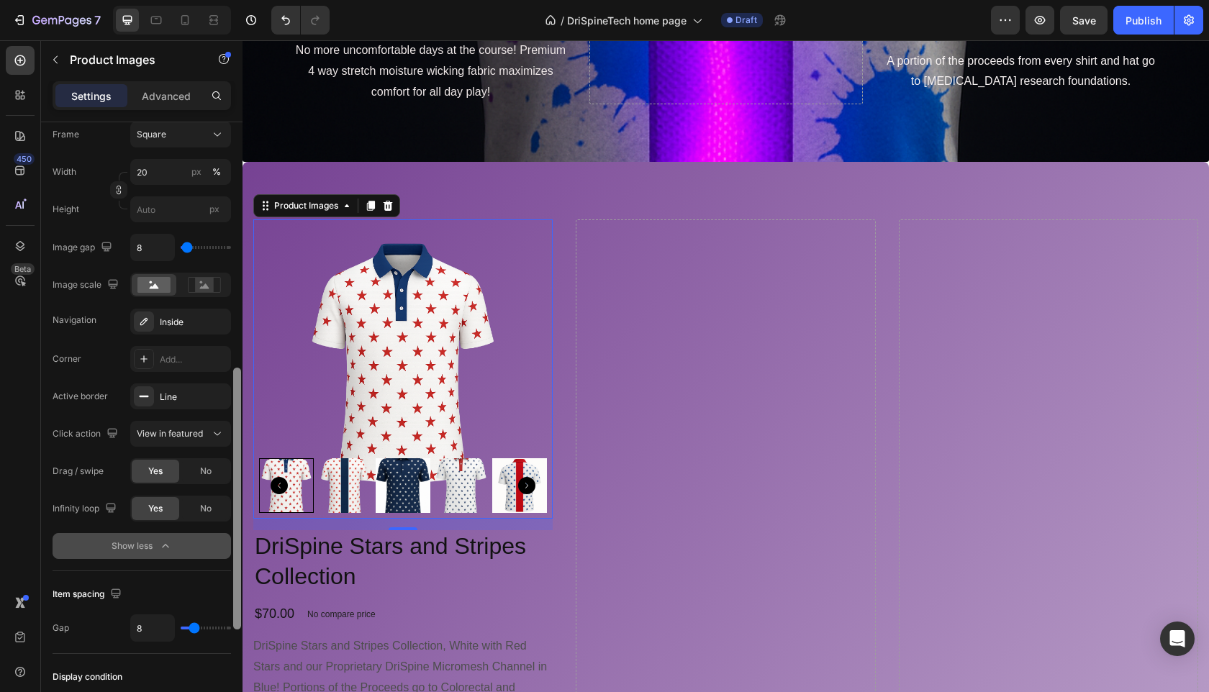
scroll to position [567, 0]
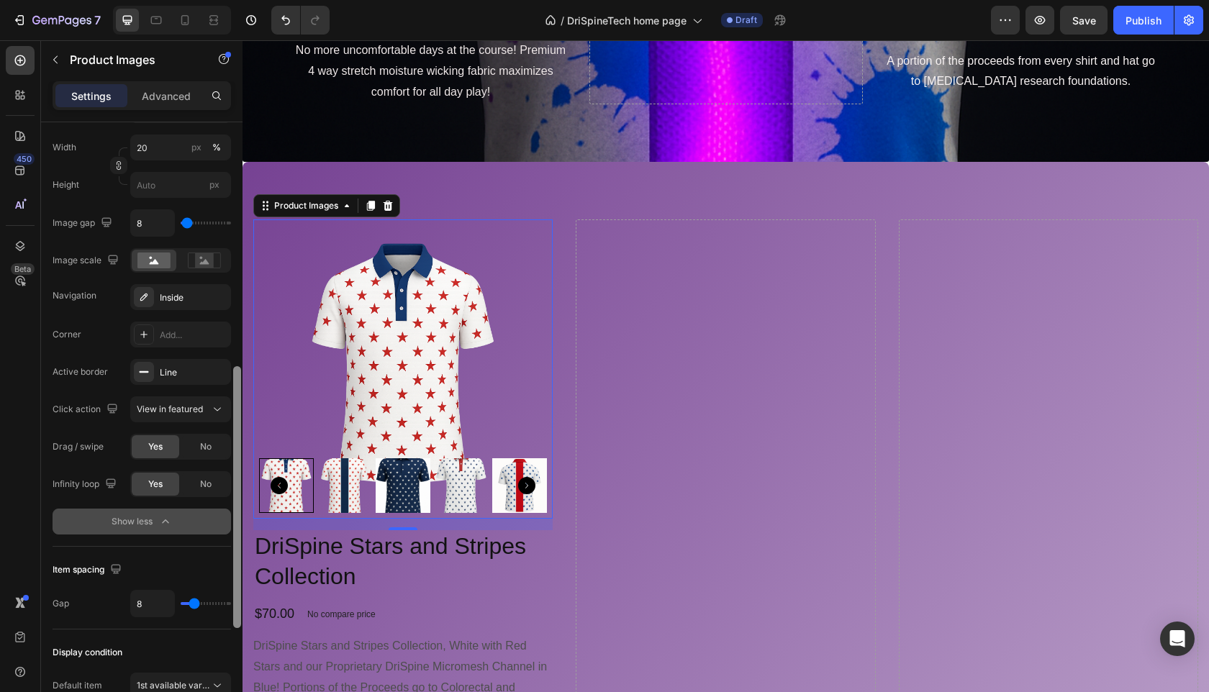
drag, startPoint x: 236, startPoint y: 465, endPoint x: 235, endPoint y: 504, distance: 39.6
click at [235, 505] on div at bounding box center [237, 497] width 8 height 262
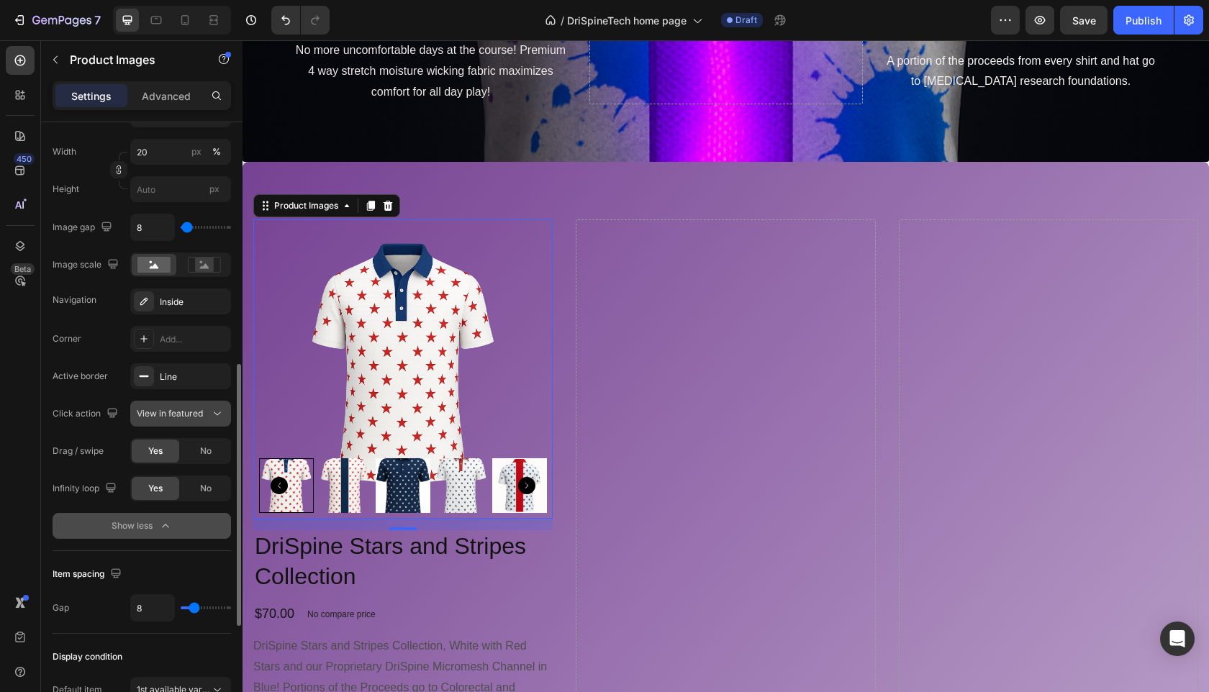
click at [181, 422] on button "View in featured" at bounding box center [180, 414] width 101 height 26
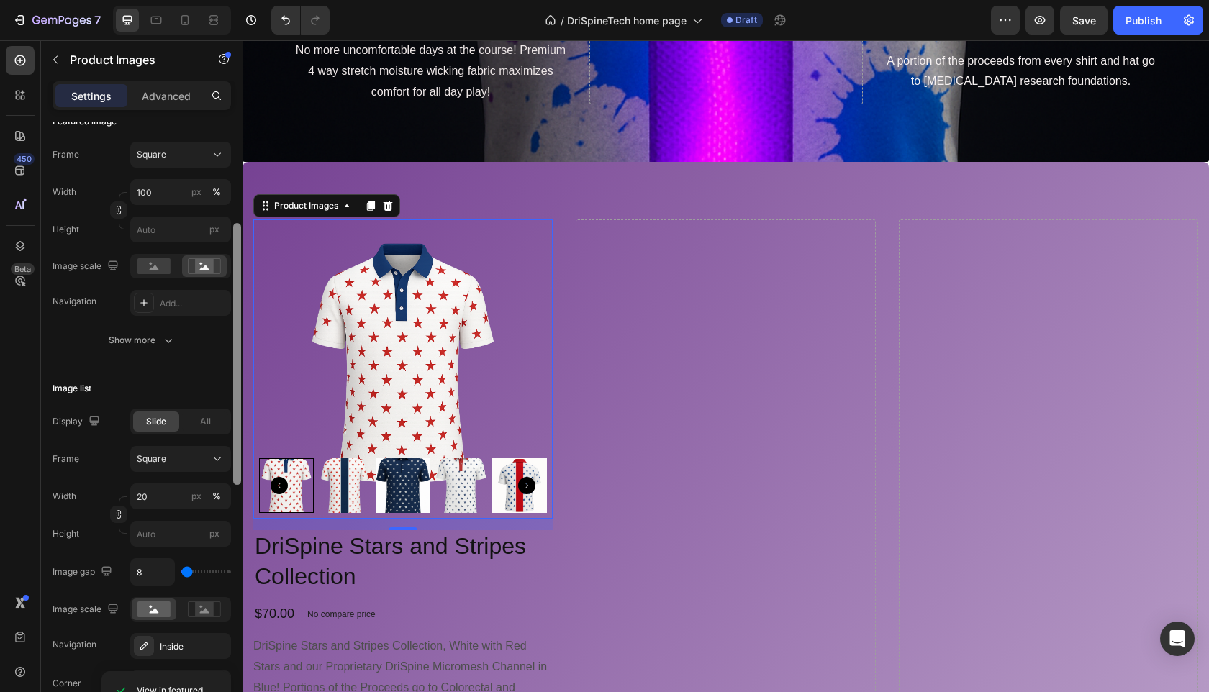
scroll to position [188, 0]
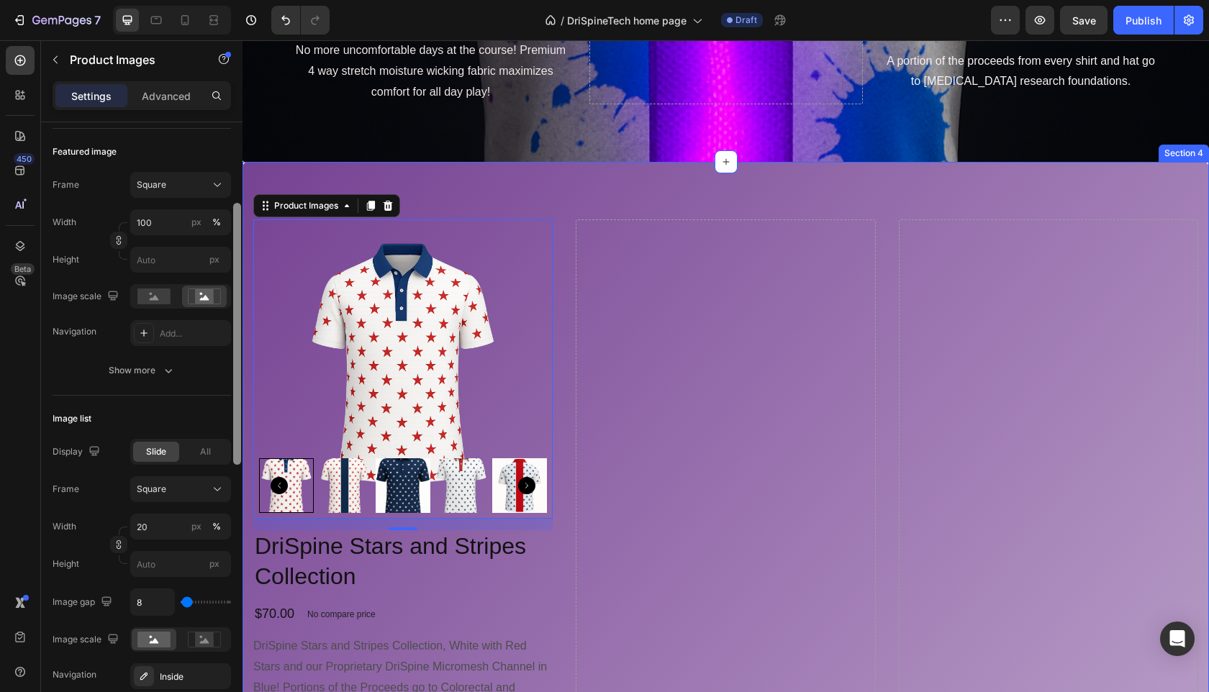
drag, startPoint x: 482, startPoint y: 463, endPoint x: 244, endPoint y: 253, distance: 317.1
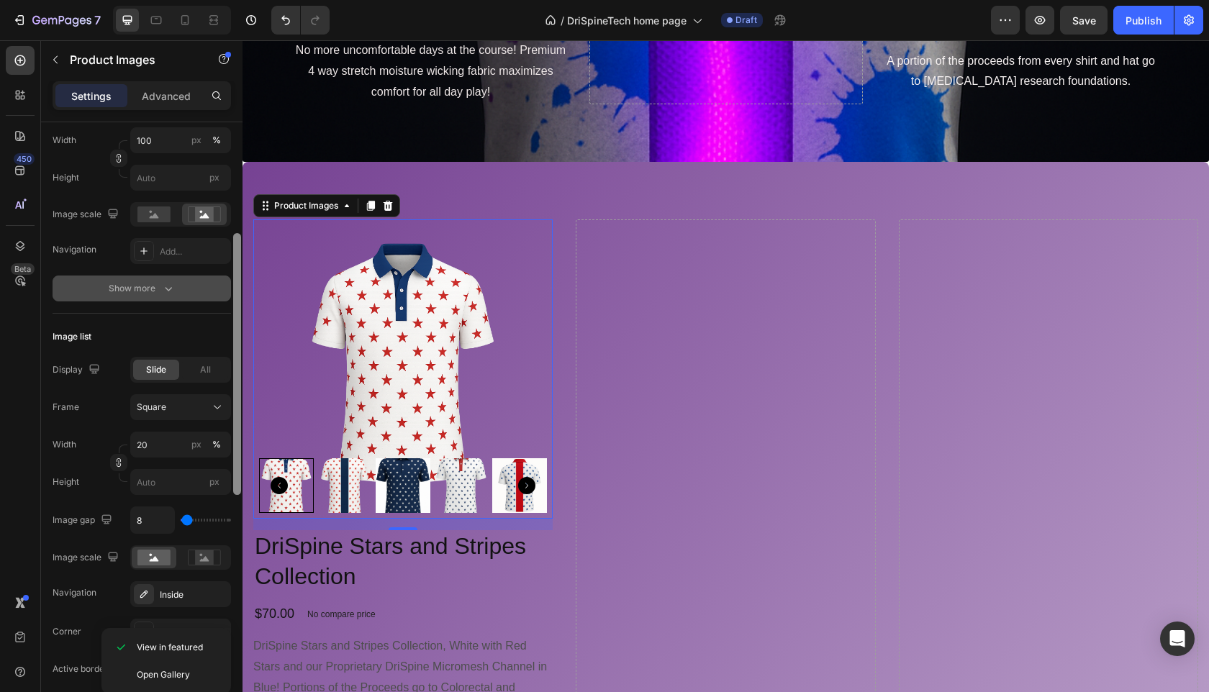
scroll to position [265, 0]
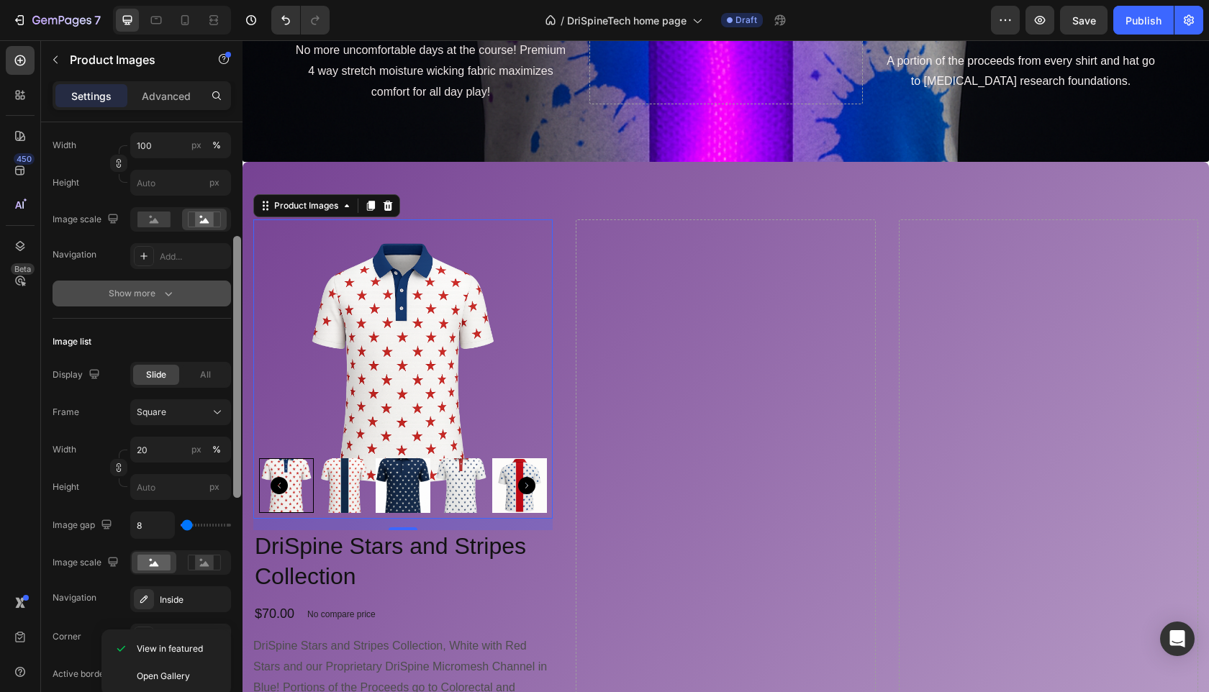
click at [191, 294] on button "Show more" at bounding box center [142, 294] width 178 height 26
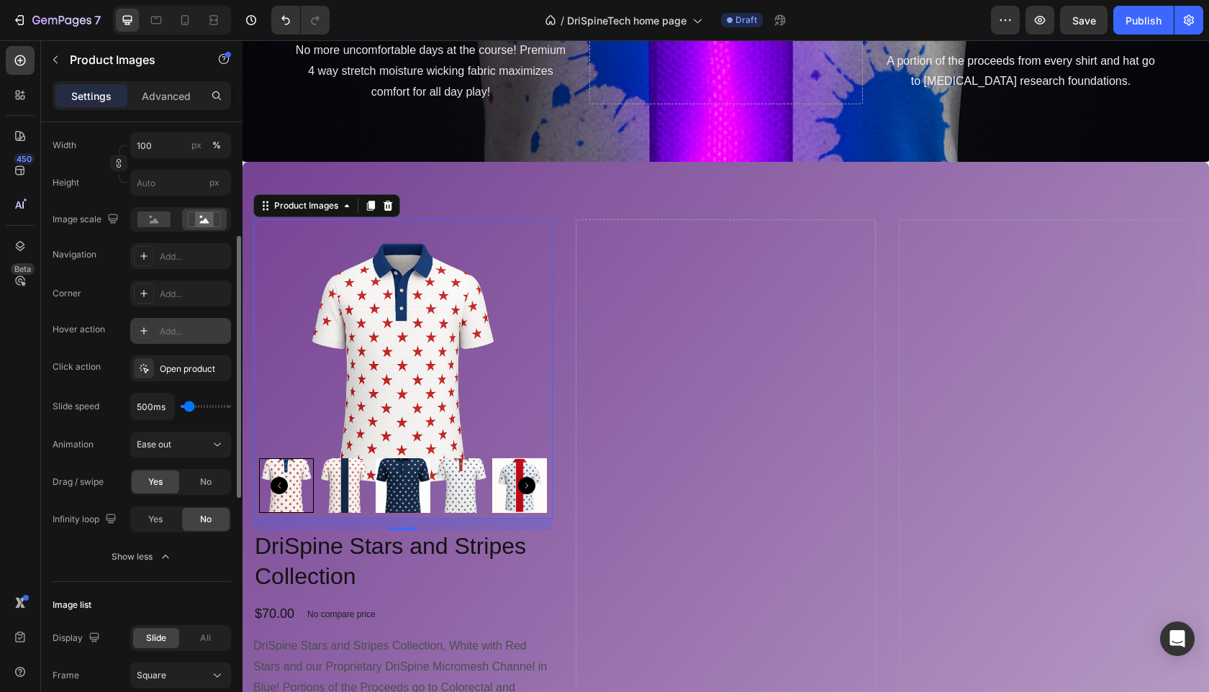
click at [177, 332] on div "Add..." at bounding box center [194, 331] width 68 height 13
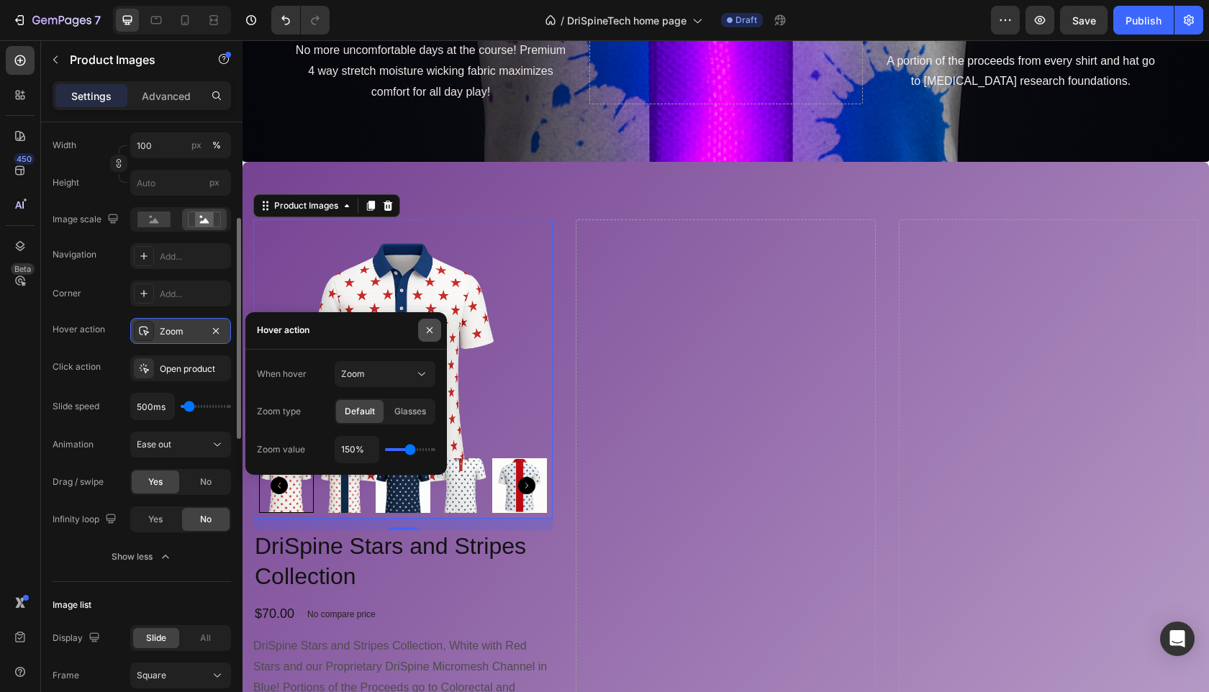
click at [425, 326] on icon "button" at bounding box center [430, 330] width 12 height 12
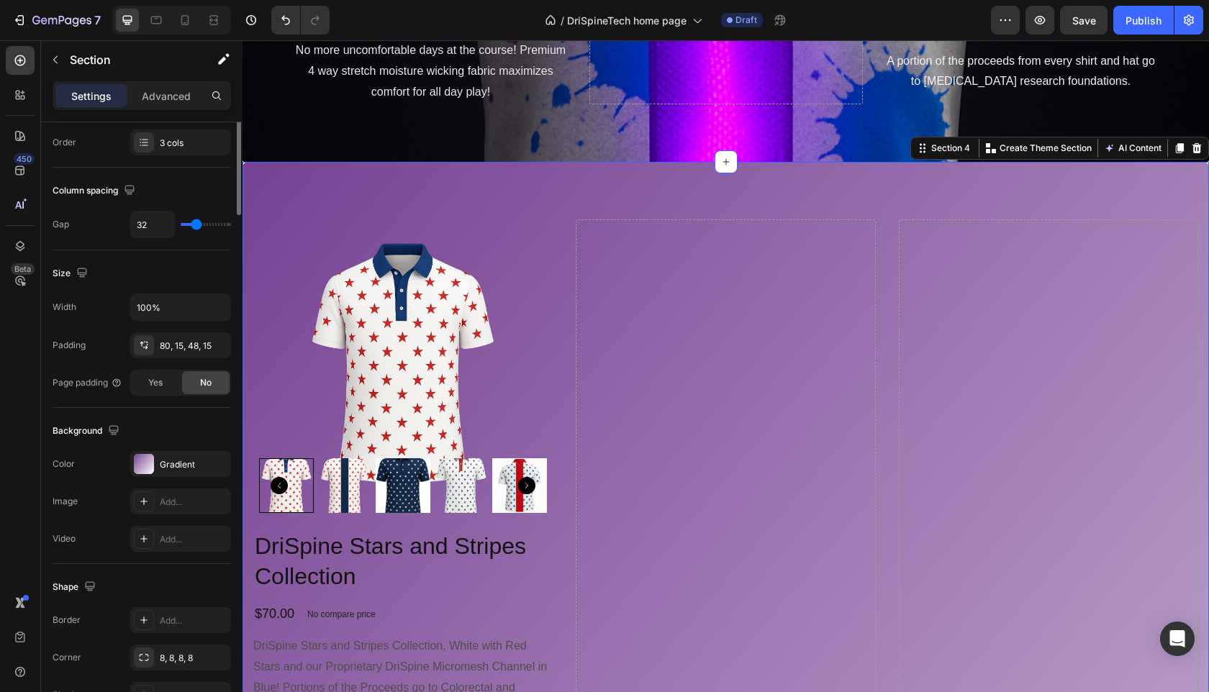
scroll to position [0, 0]
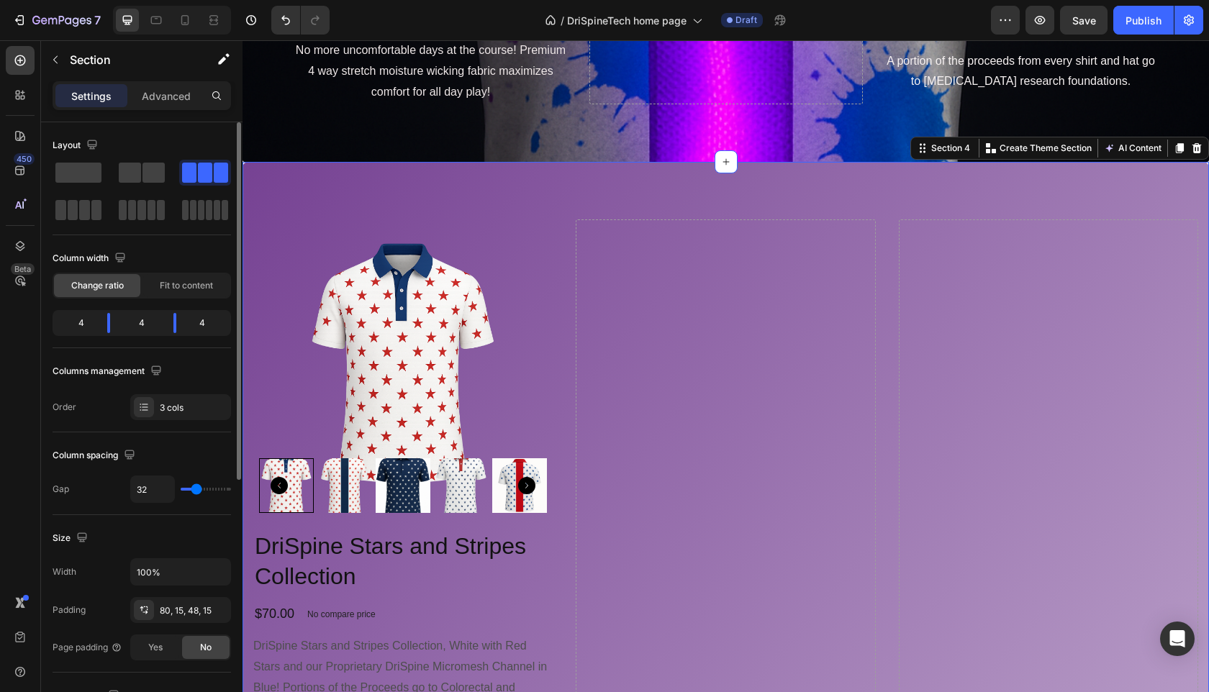
click at [126, 176] on span at bounding box center [130, 173] width 22 height 20
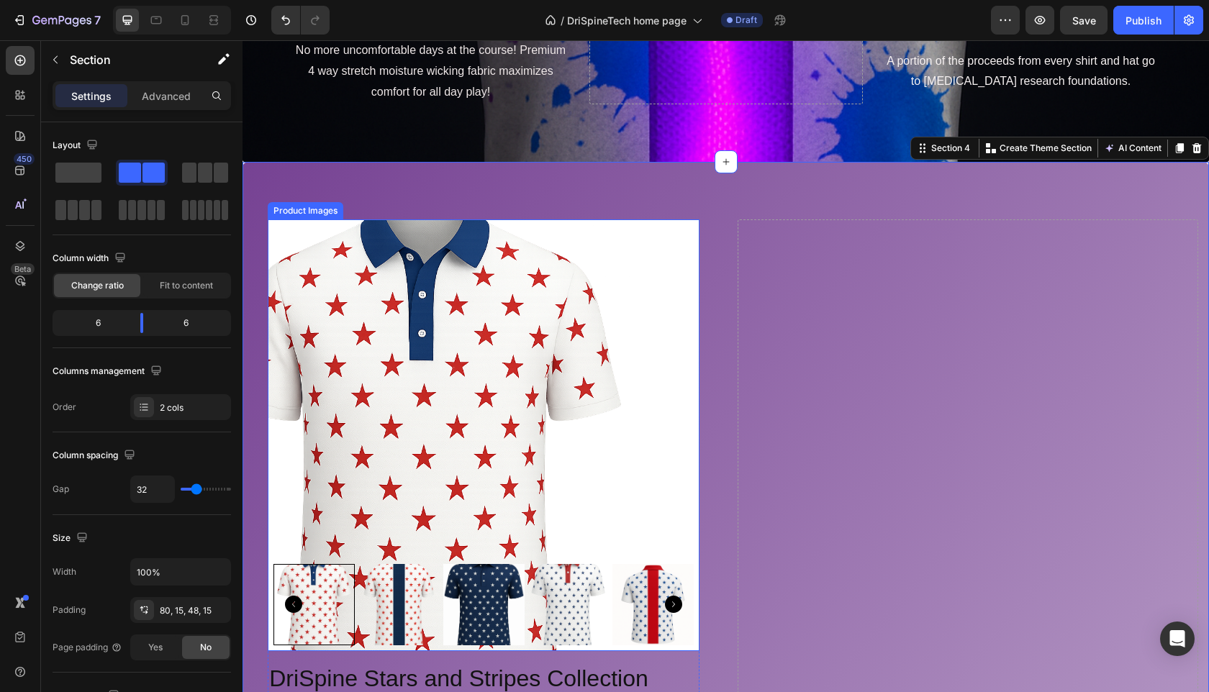
click at [601, 376] on img at bounding box center [484, 435] width 432 height 432
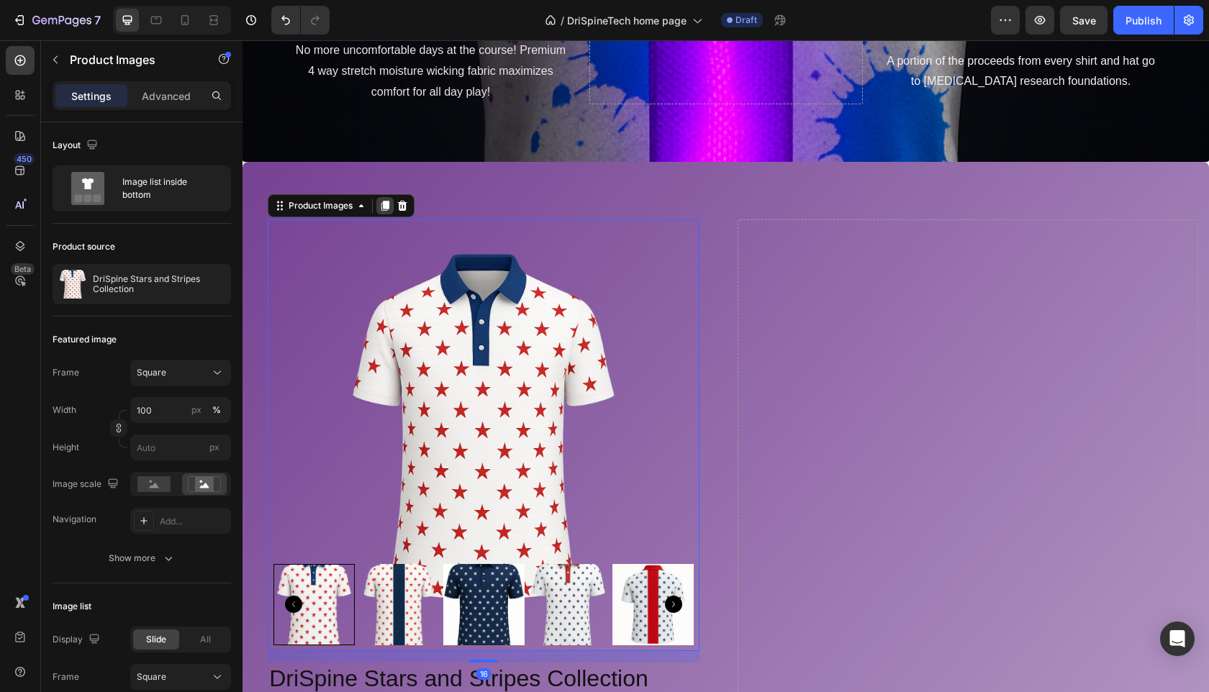
click at [383, 210] on icon at bounding box center [385, 206] width 12 height 12
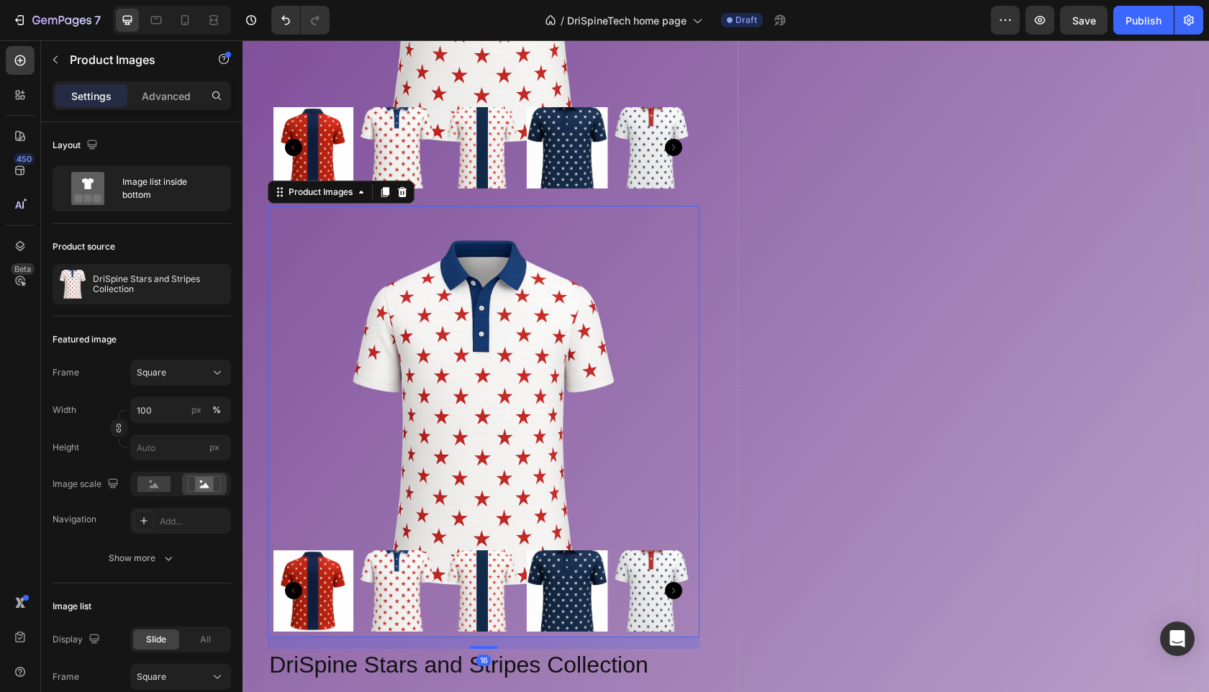
scroll to position [1348, 0]
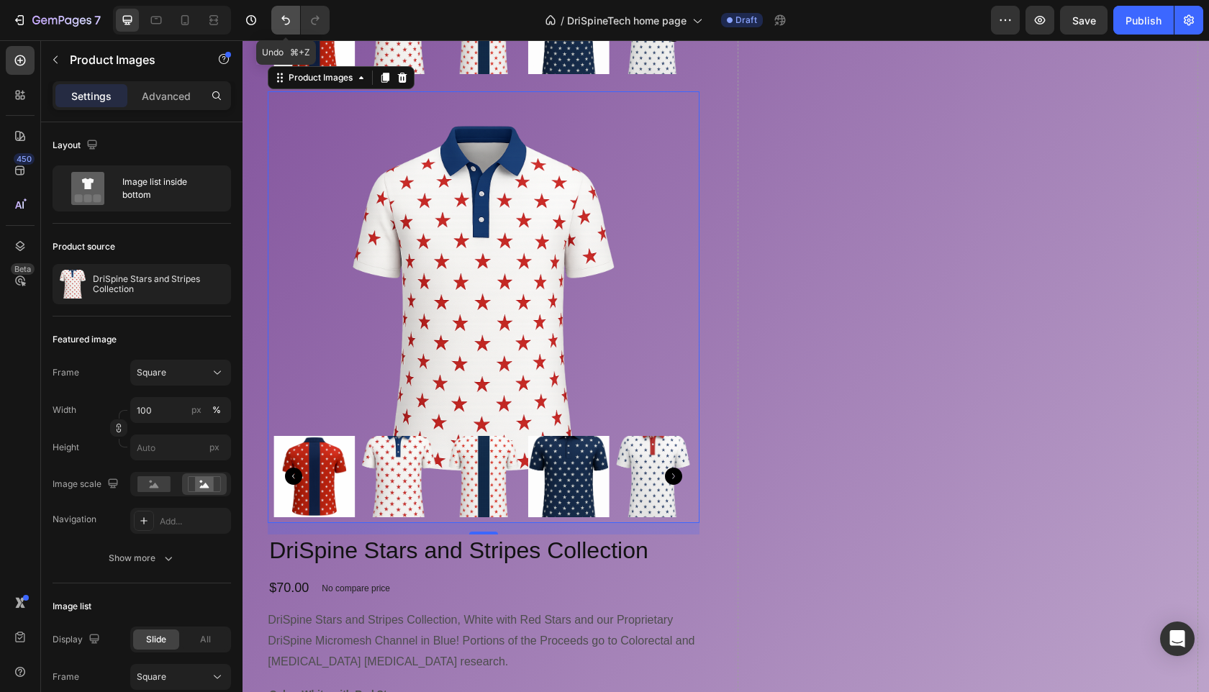
click at [280, 21] on icon "Undo/Redo" at bounding box center [285, 20] width 14 height 14
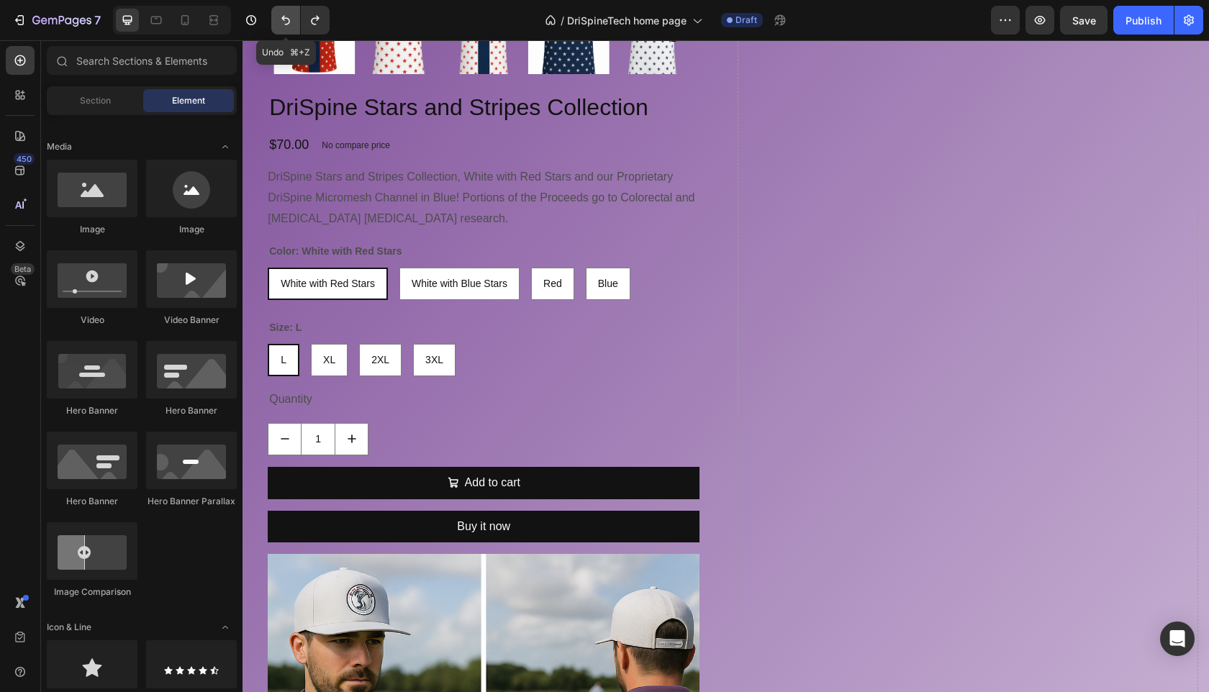
click at [280, 21] on icon "Undo/Redo" at bounding box center [285, 20] width 14 height 14
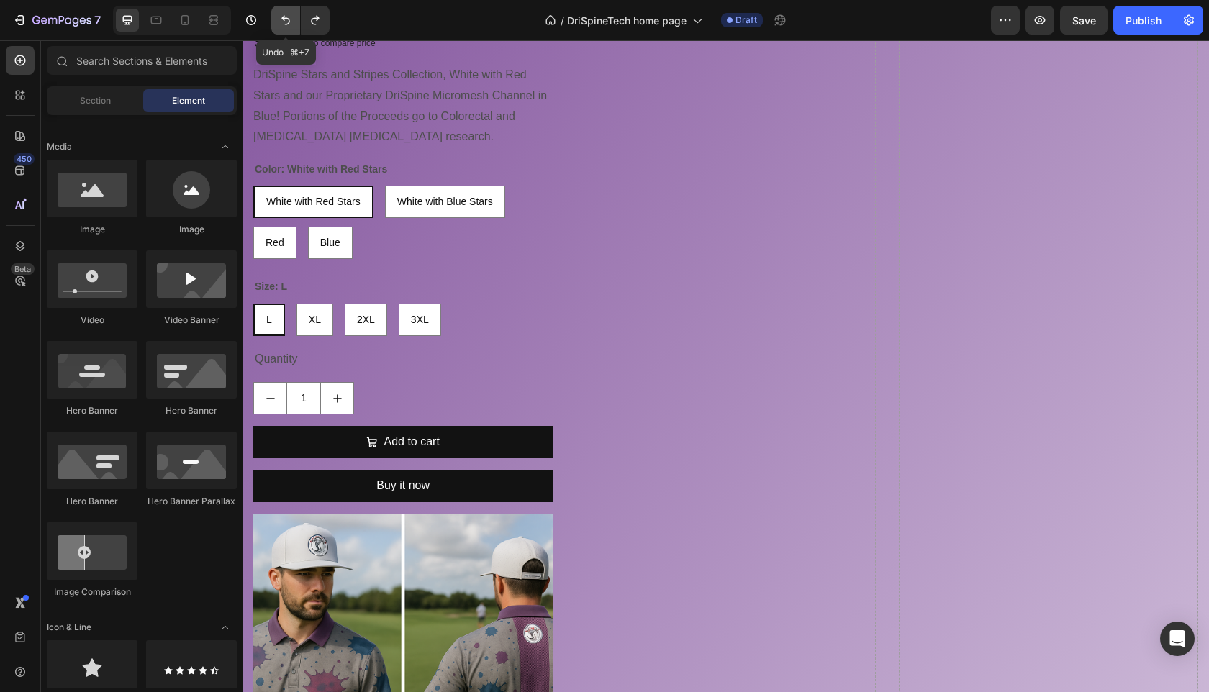
click at [280, 21] on icon "Undo/Redo" at bounding box center [285, 20] width 14 height 14
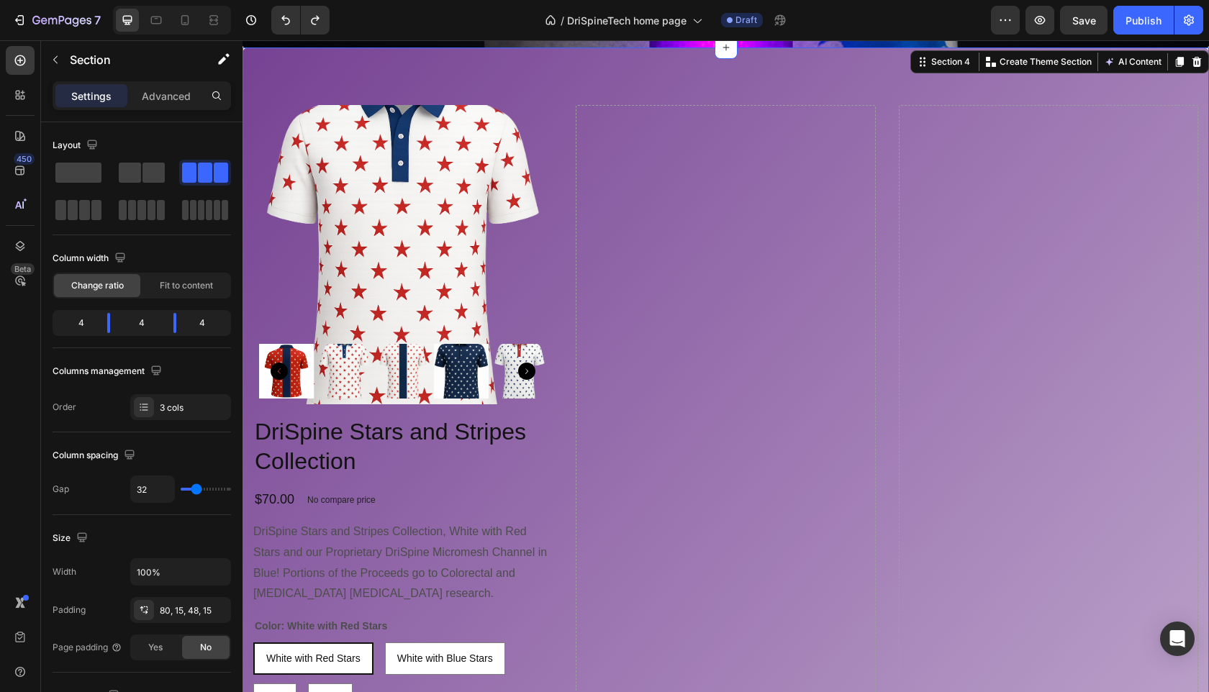
scroll to position [888, 0]
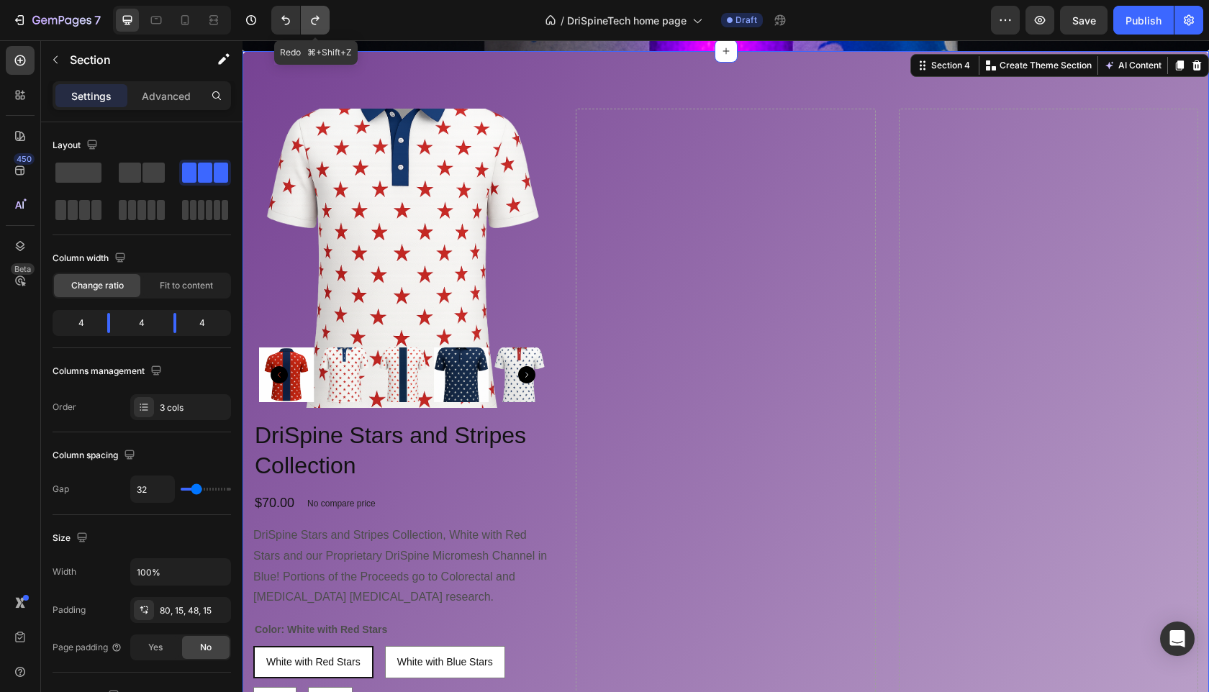
click at [318, 30] on button "Undo/Redo" at bounding box center [315, 20] width 29 height 29
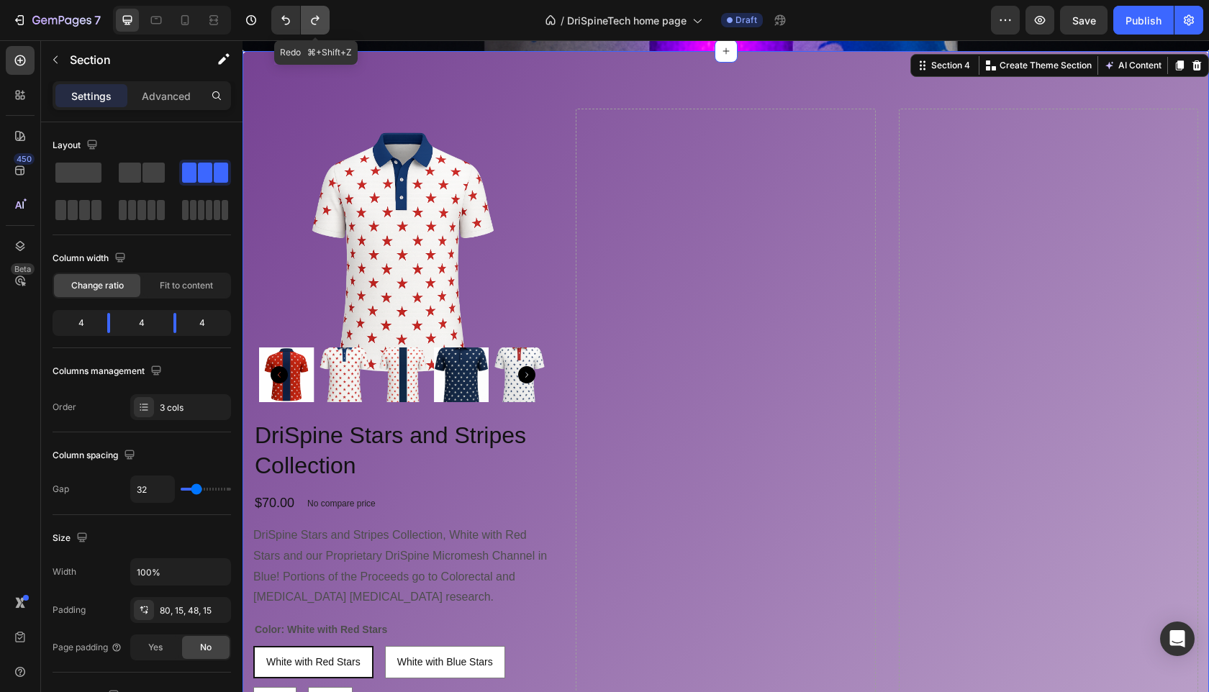
click at [315, 22] on icon "Undo/Redo" at bounding box center [315, 20] width 14 height 14
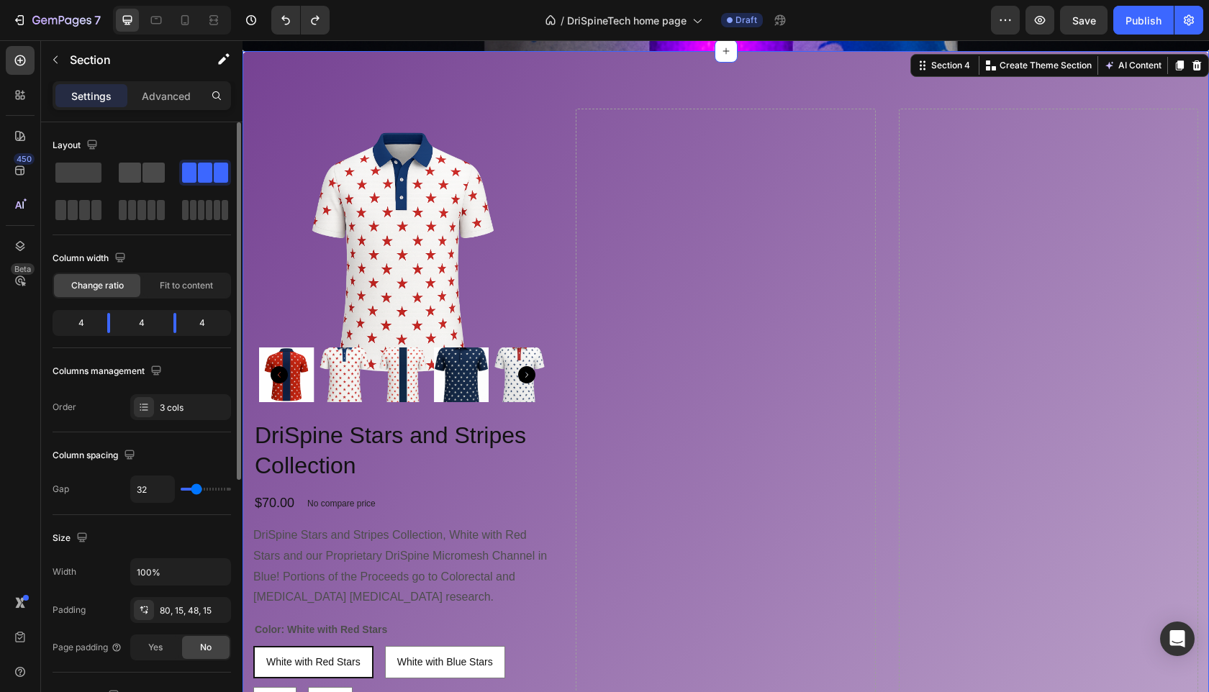
click at [145, 170] on span at bounding box center [153, 173] width 22 height 20
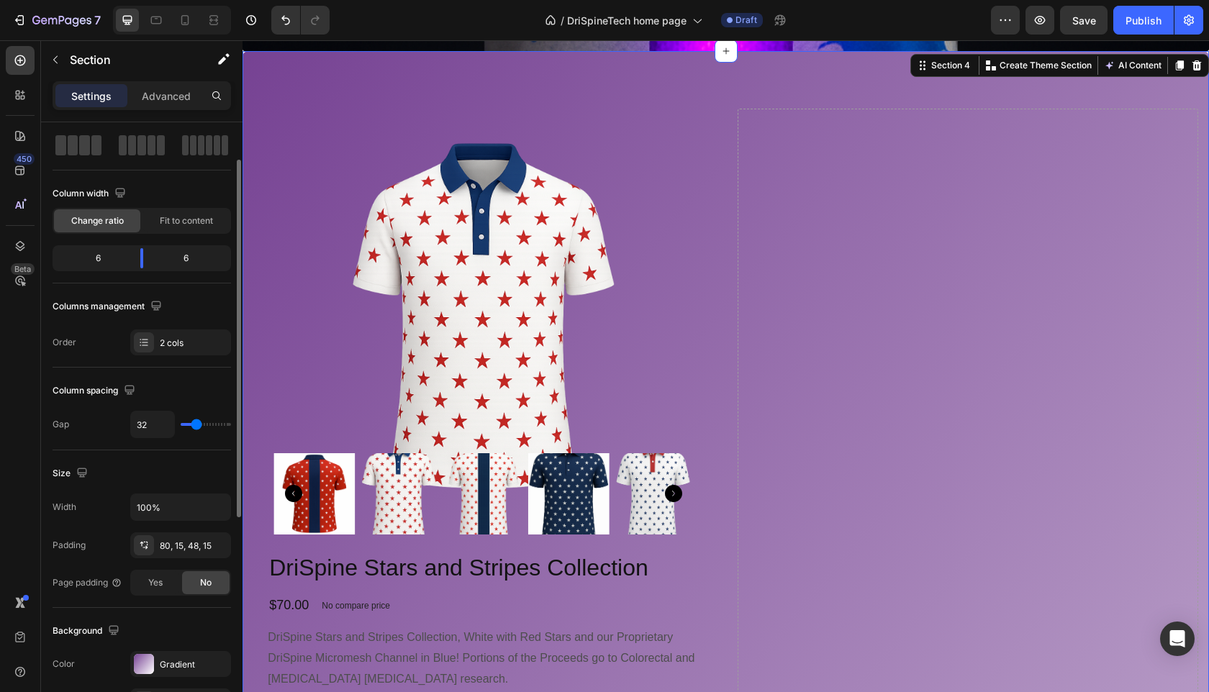
scroll to position [86, 0]
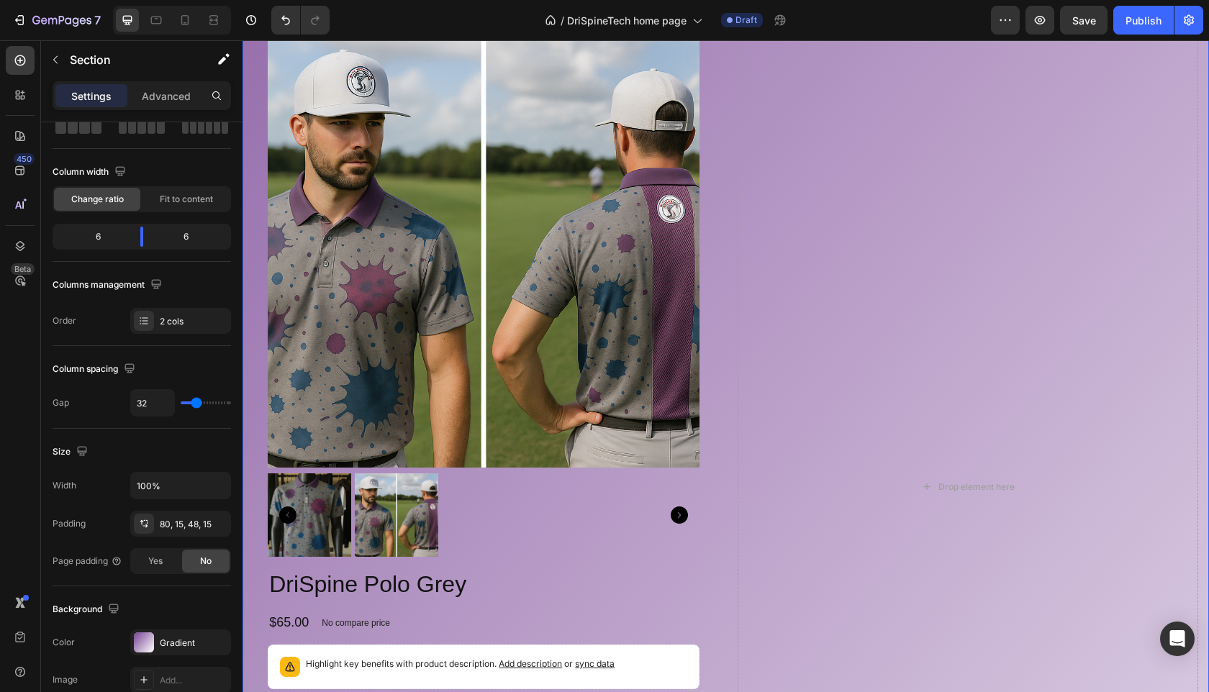
scroll to position [1895, 0]
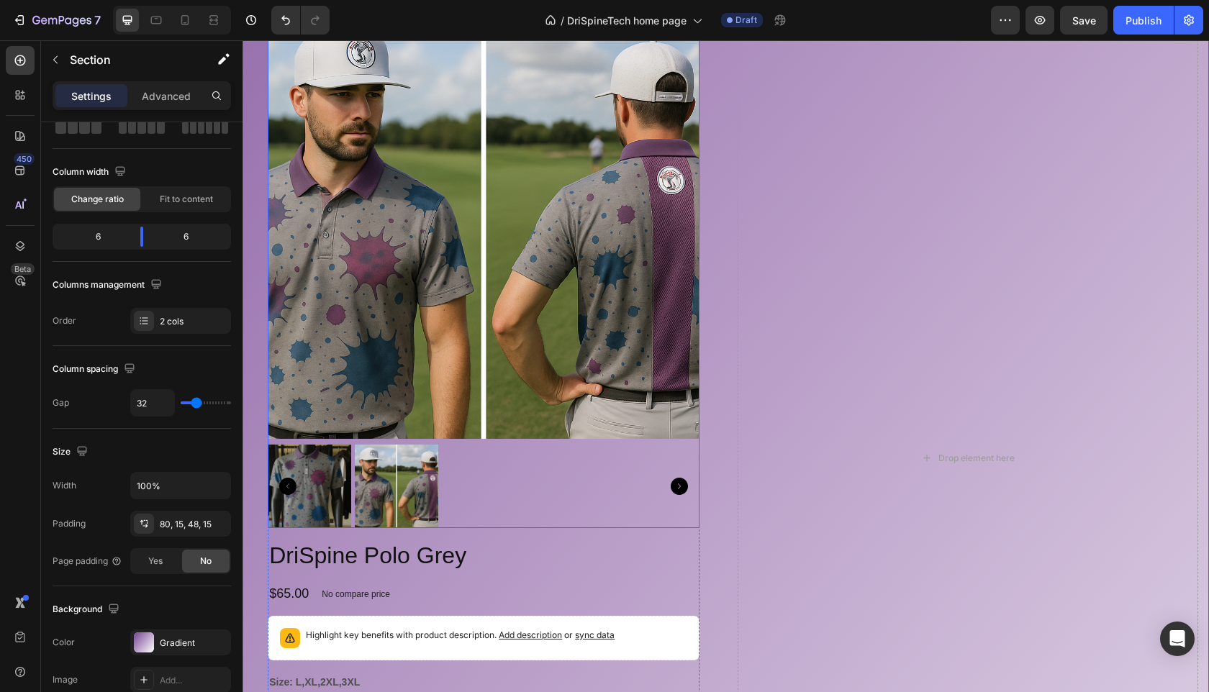
click at [544, 236] on img at bounding box center [484, 223] width 432 height 432
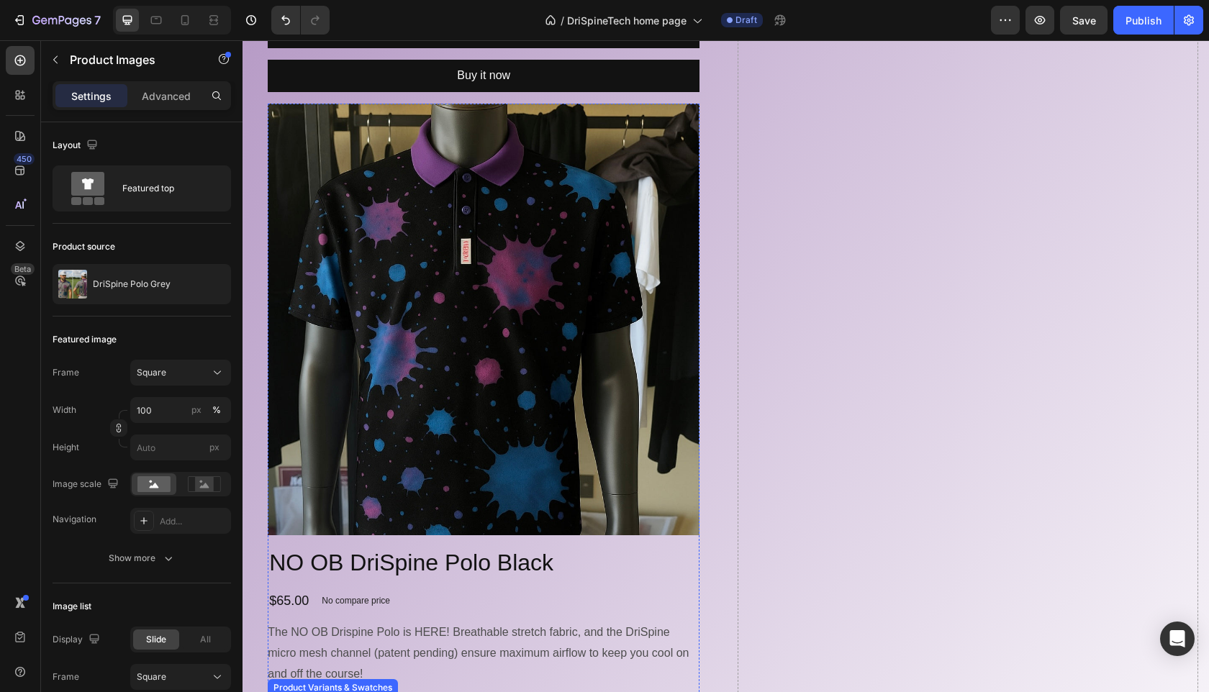
scroll to position [2759, 0]
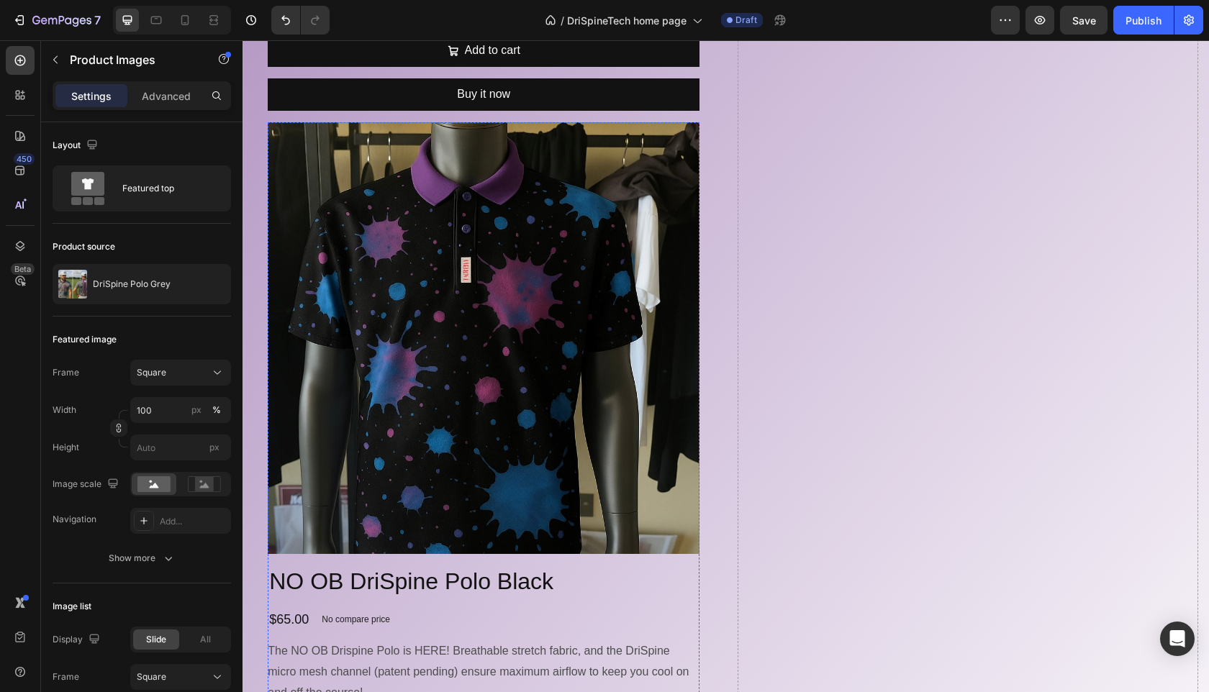
click at [653, 312] on img at bounding box center [484, 338] width 432 height 432
click at [401, 109] on icon at bounding box center [402, 109] width 9 height 10
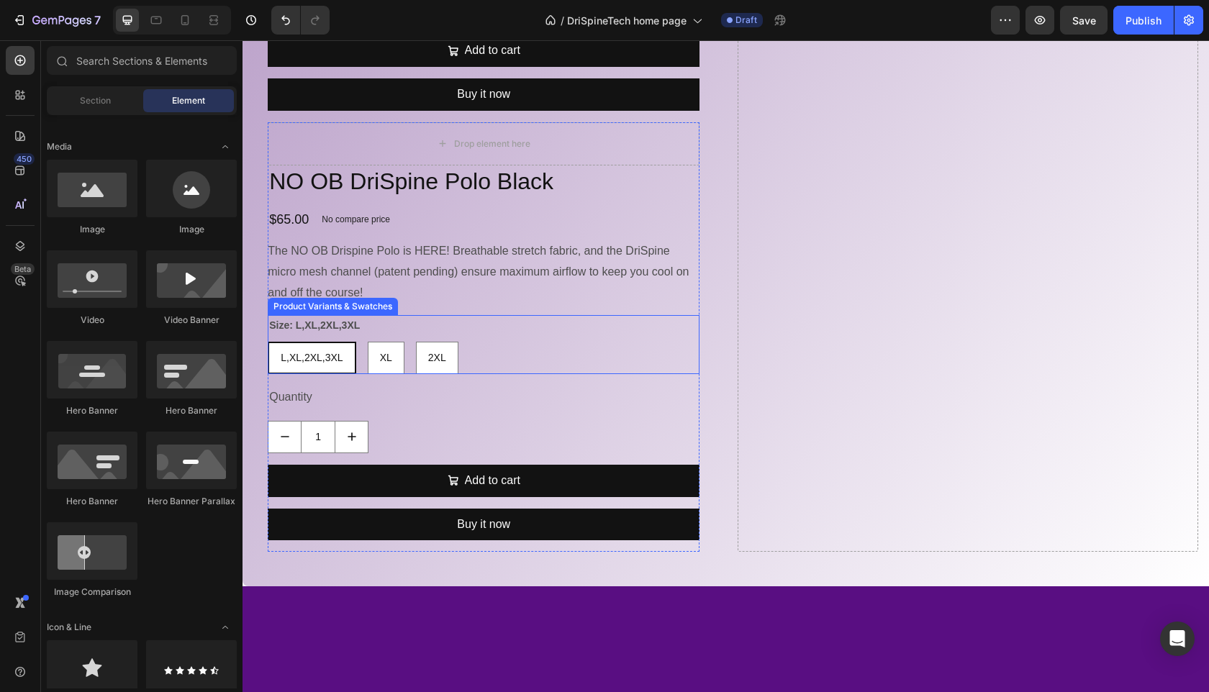
click at [672, 332] on div "Size: L,XL,2XL,3XL L,XL,2XL,3XL L,XL,2XL,3XL L,XL,2XL,3XL XL XL XL 2XL 2XL 2XL" at bounding box center [484, 344] width 432 height 59
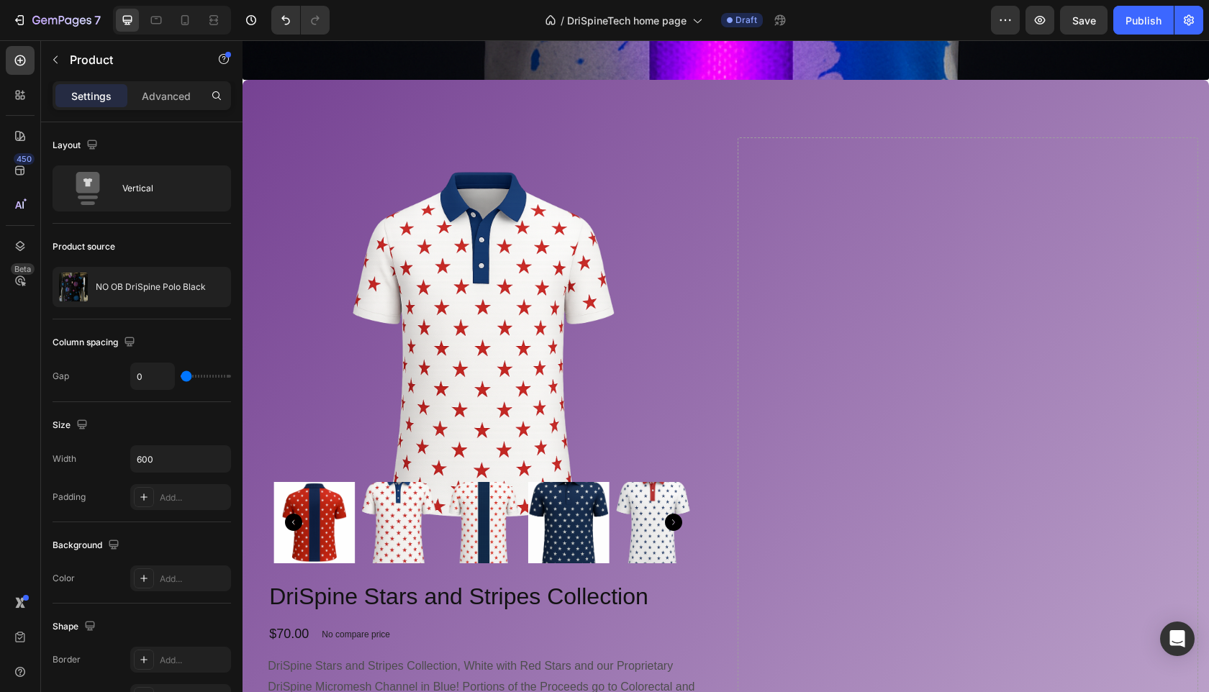
scroll to position [888, 0]
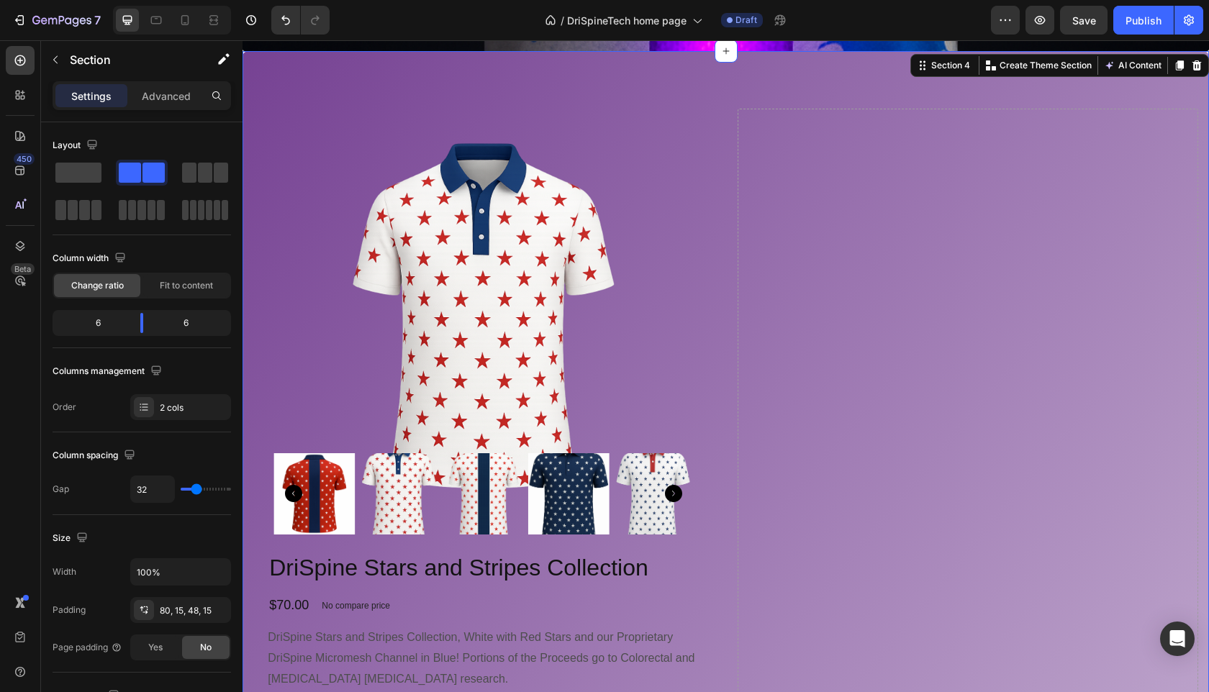
click at [1014, 70] on p "Create Theme Section" at bounding box center [1045, 65] width 92 height 13
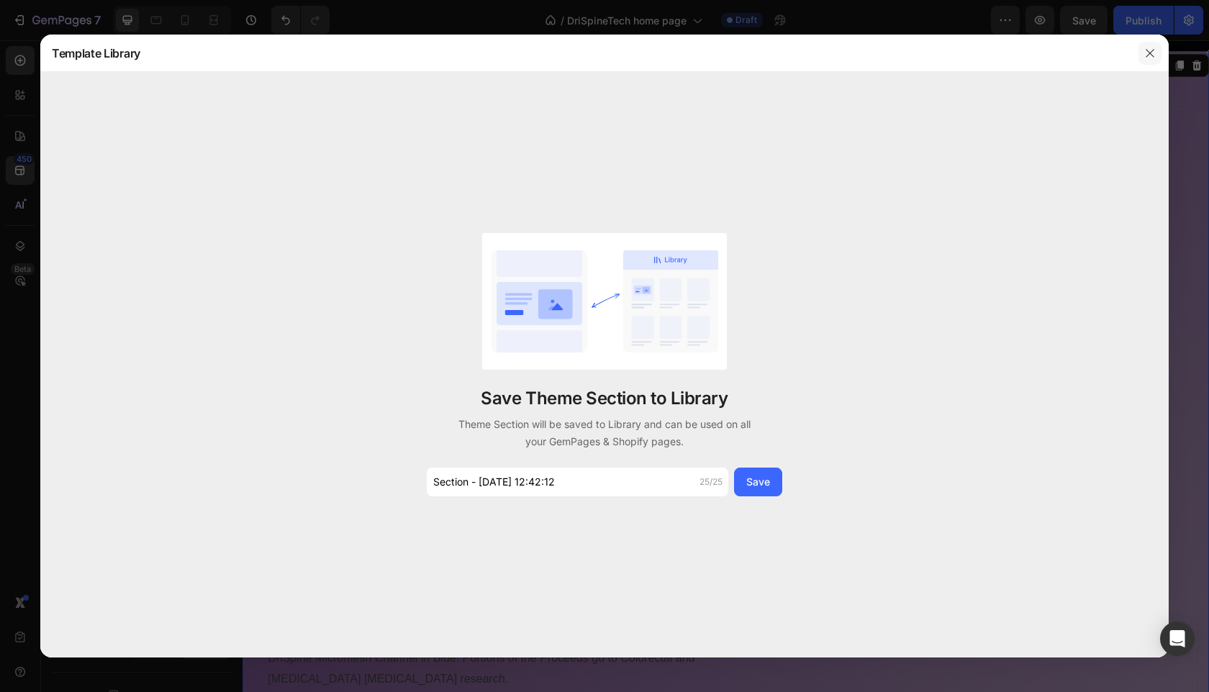
click at [1153, 58] on button "button" at bounding box center [1149, 53] width 23 height 23
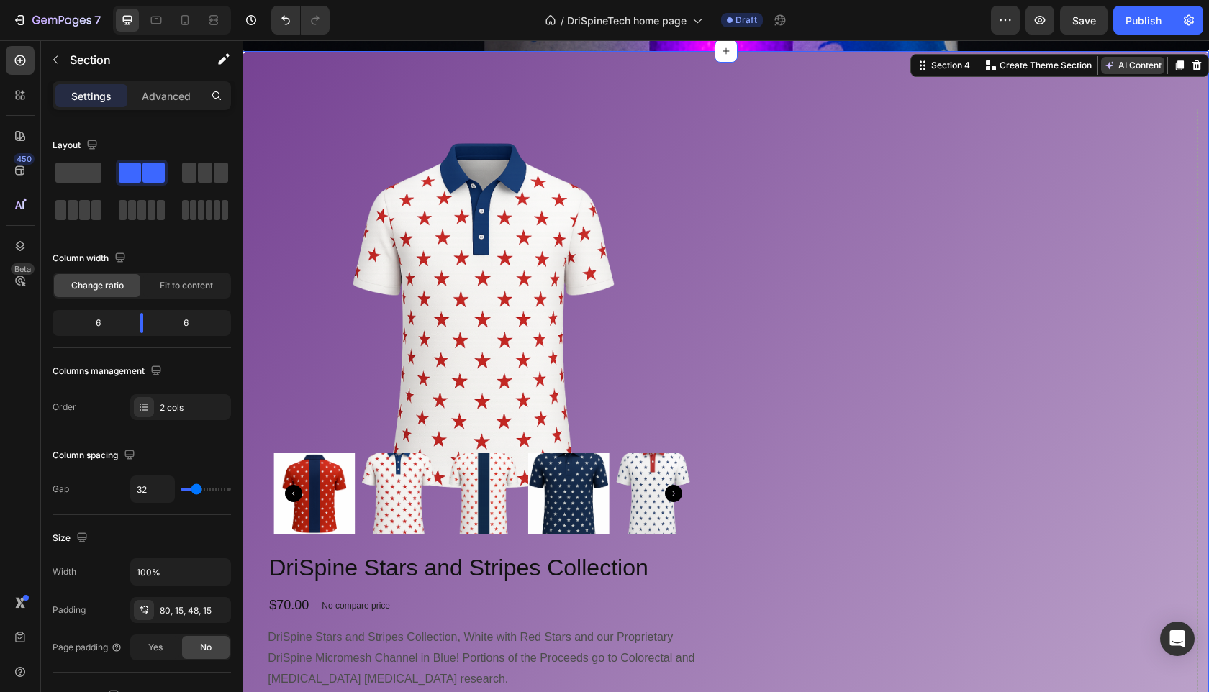
click at [1151, 57] on button "AI Content" at bounding box center [1132, 65] width 63 height 17
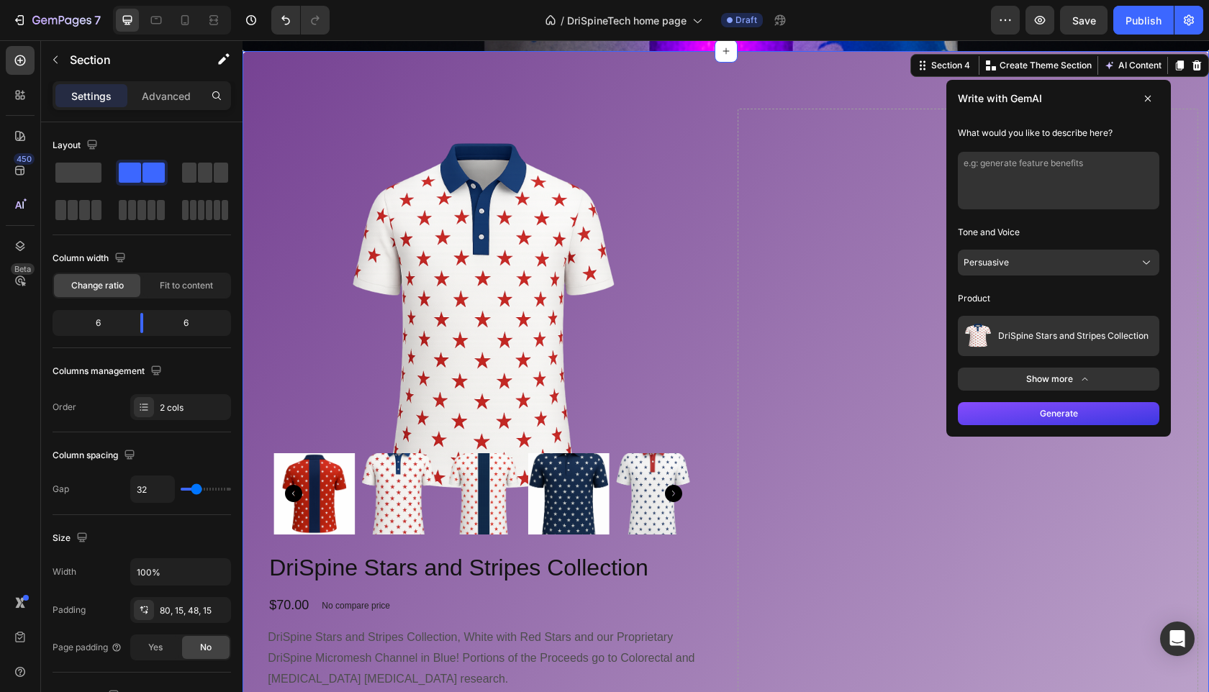
click at [1137, 348] on button "DriSpine Stars and Stripes Collection" at bounding box center [1058, 336] width 201 height 40
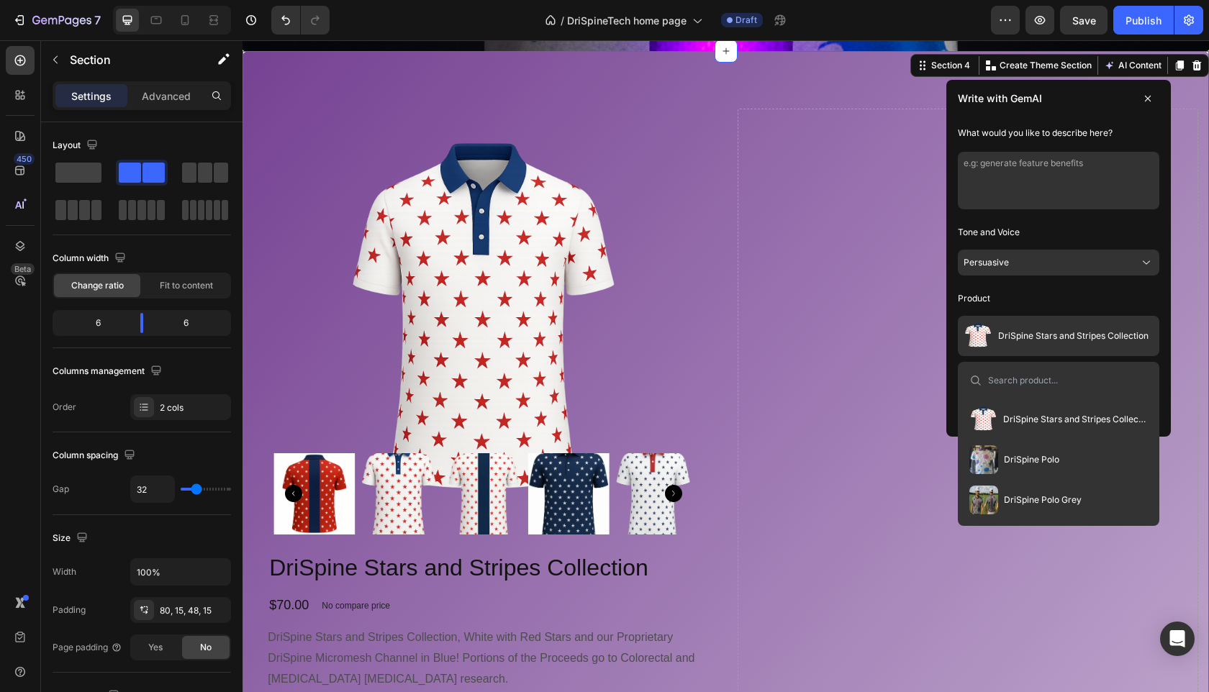
click at [1058, 464] on span "DriSpine Polo" at bounding box center [1031, 460] width 55 height 12
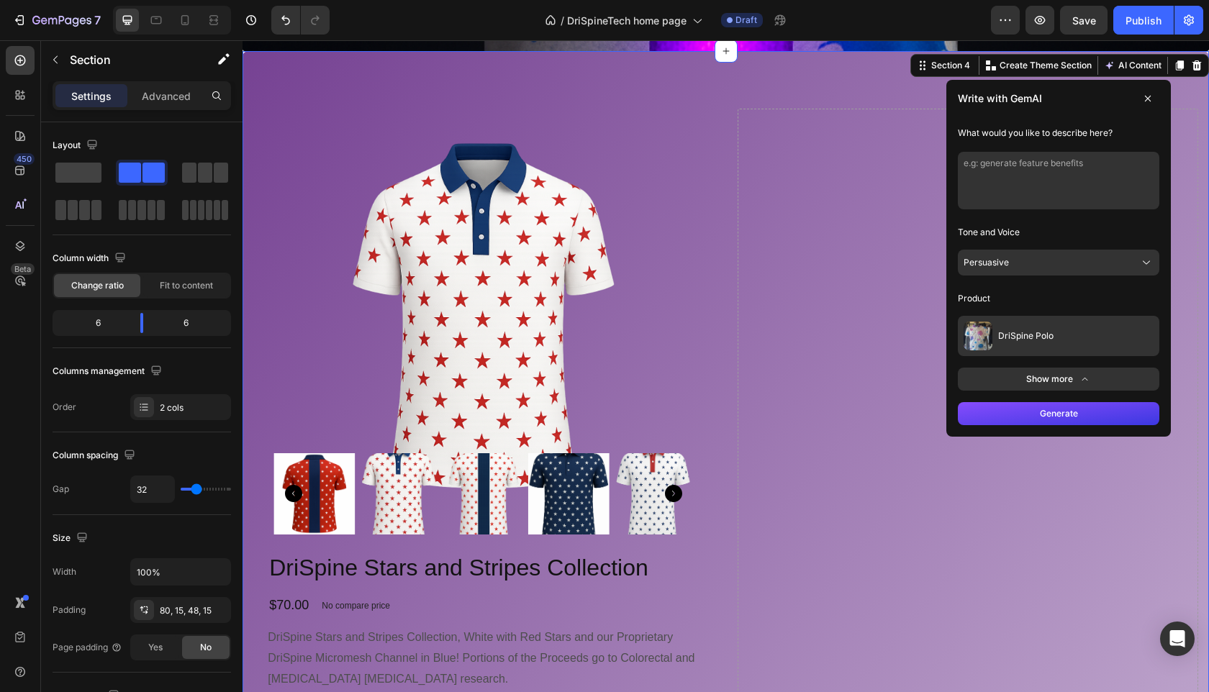
click at [1064, 421] on button "Generate" at bounding box center [1058, 413] width 201 height 23
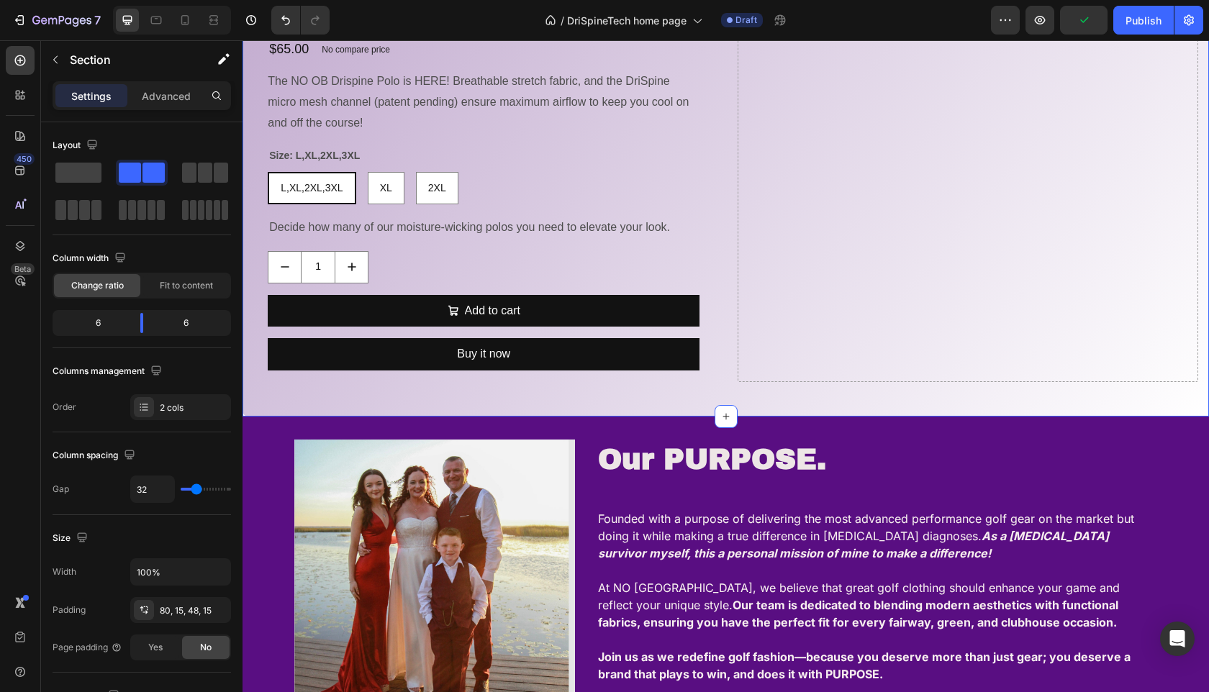
scroll to position [2960, 0]
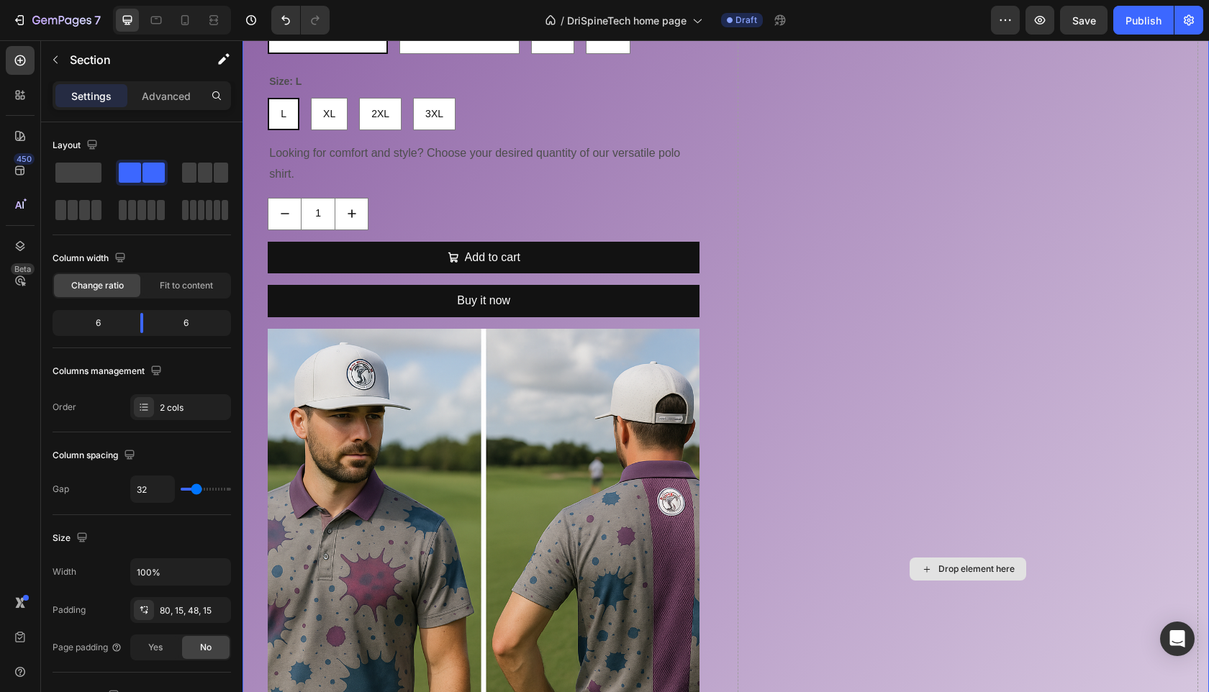
scroll to position [1579, 0]
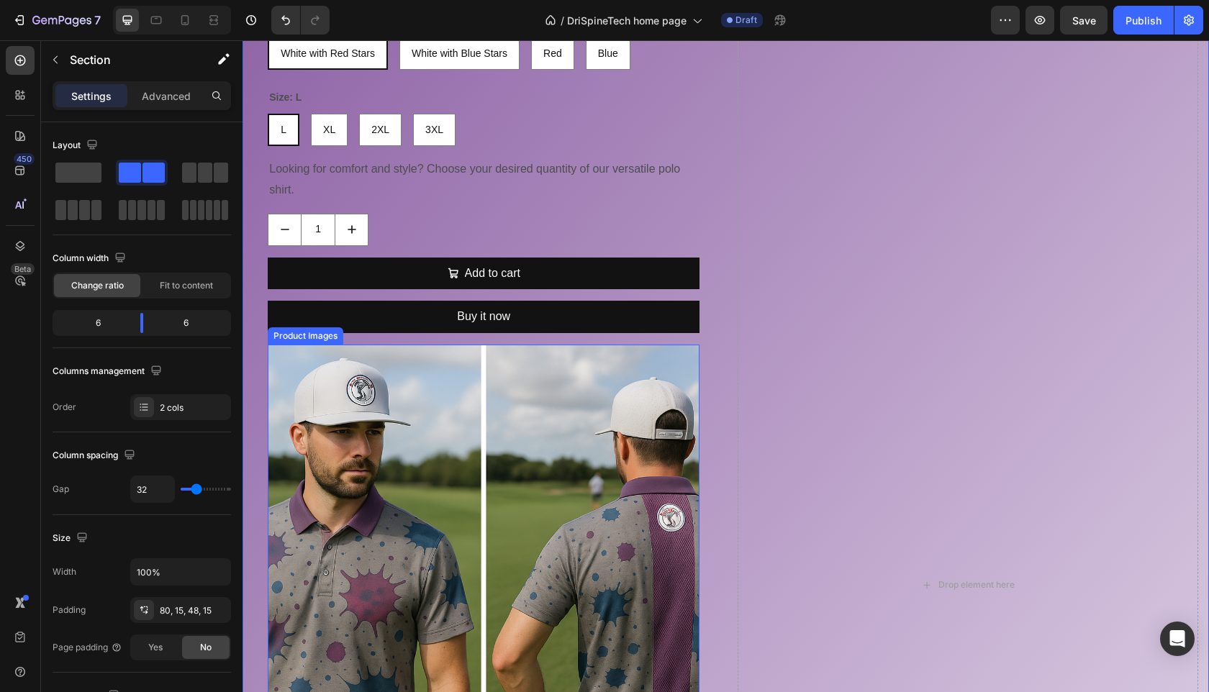
click at [648, 389] on img at bounding box center [484, 561] width 432 height 432
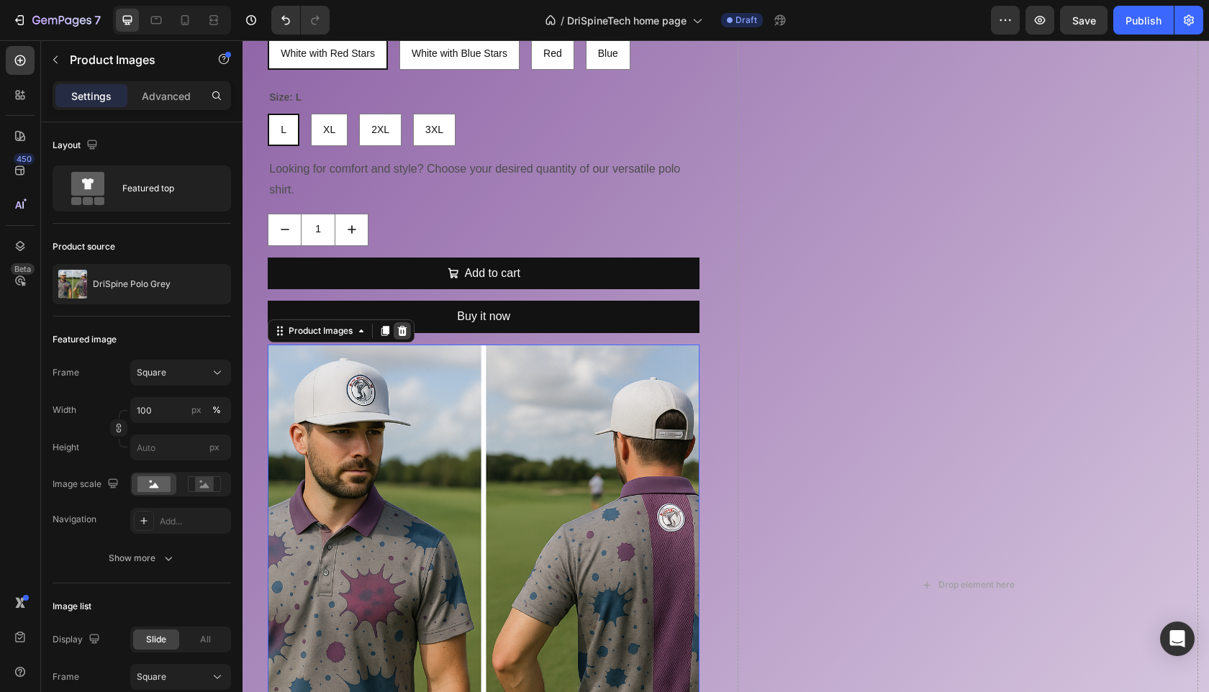
click at [407, 328] on icon at bounding box center [402, 331] width 12 height 12
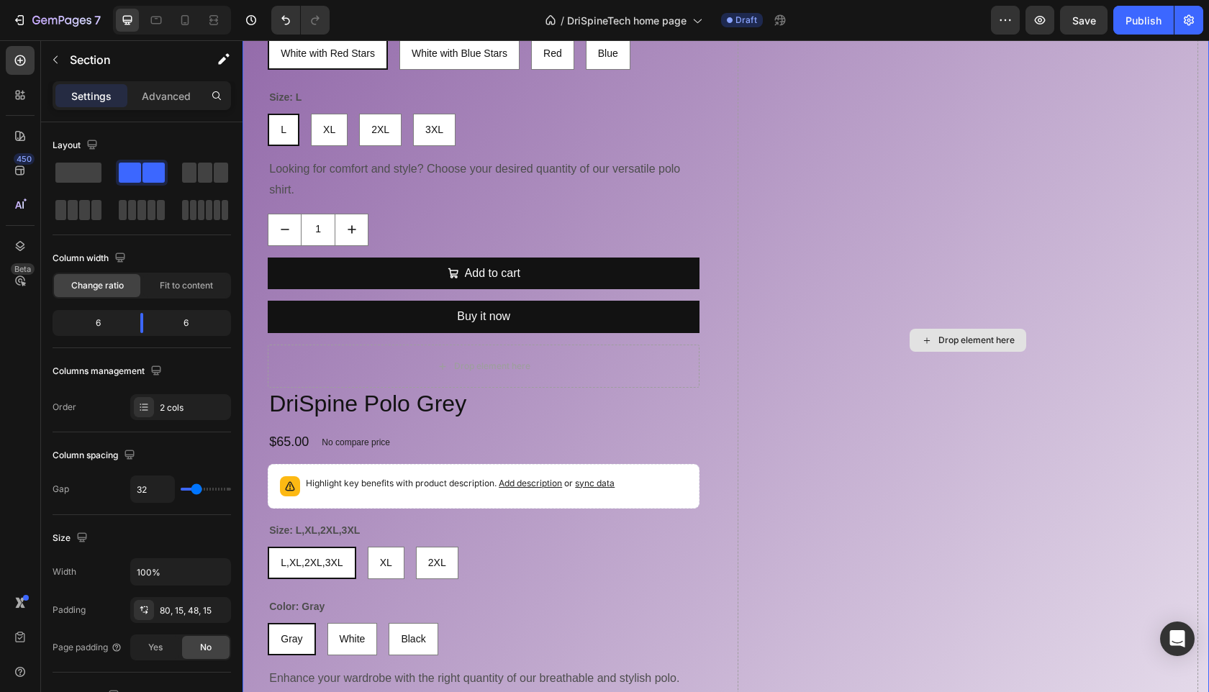
click at [740, 134] on div "Drop element here" at bounding box center [967, 341] width 461 height 1846
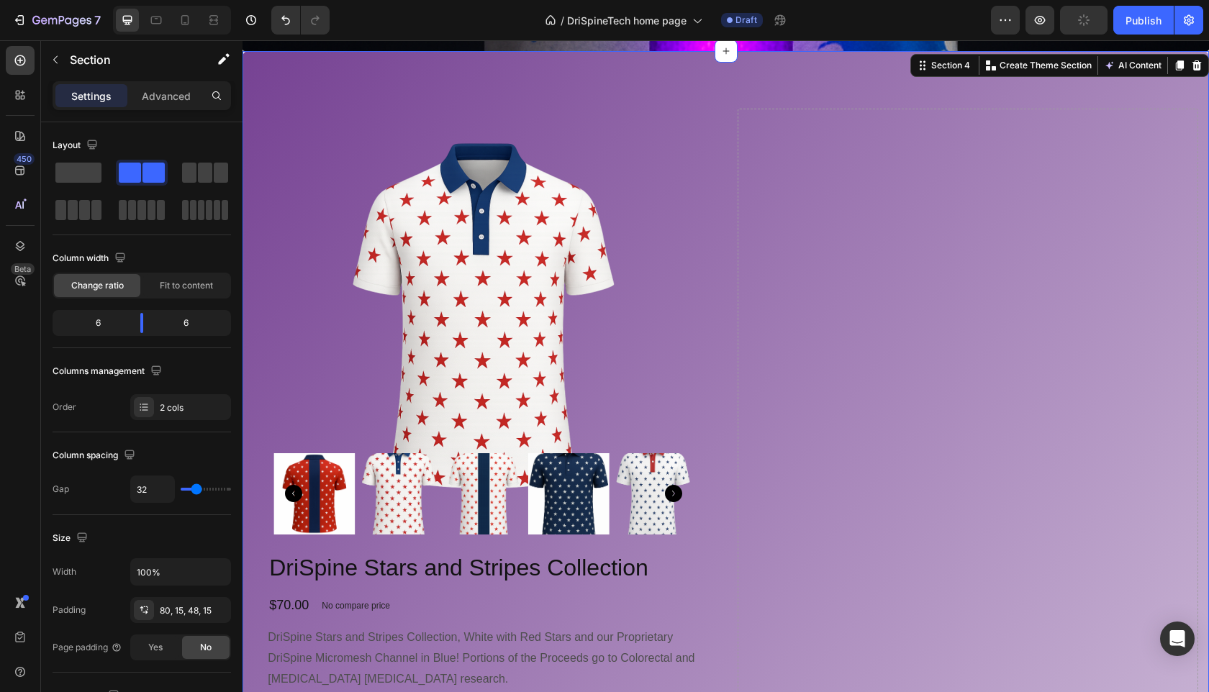
scroll to position [859, 0]
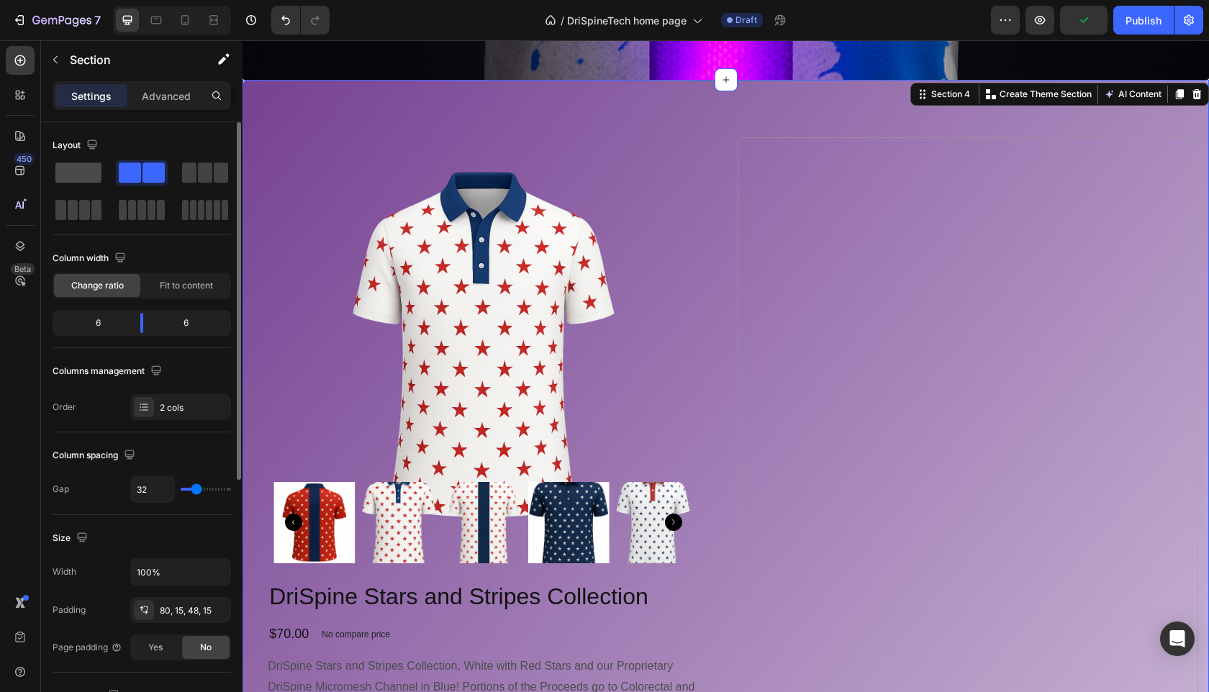
click at [98, 174] on span at bounding box center [78, 173] width 46 height 20
radio input "true"
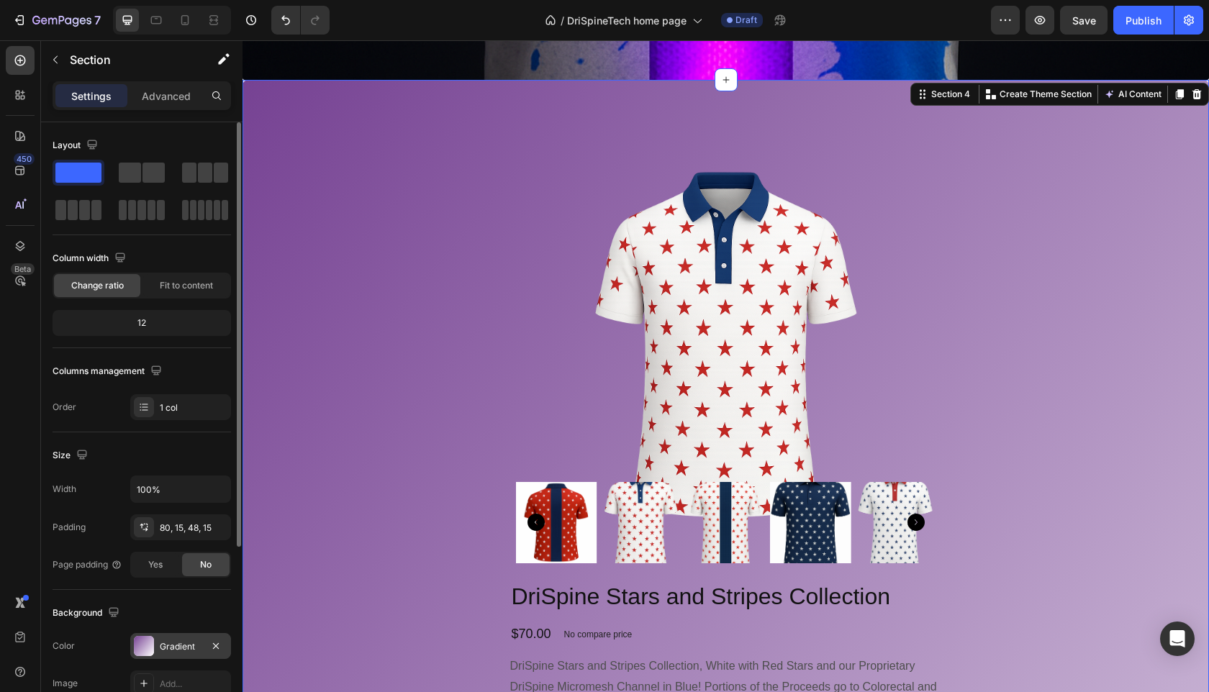
click at [193, 636] on div "Gradient" at bounding box center [180, 646] width 101 height 26
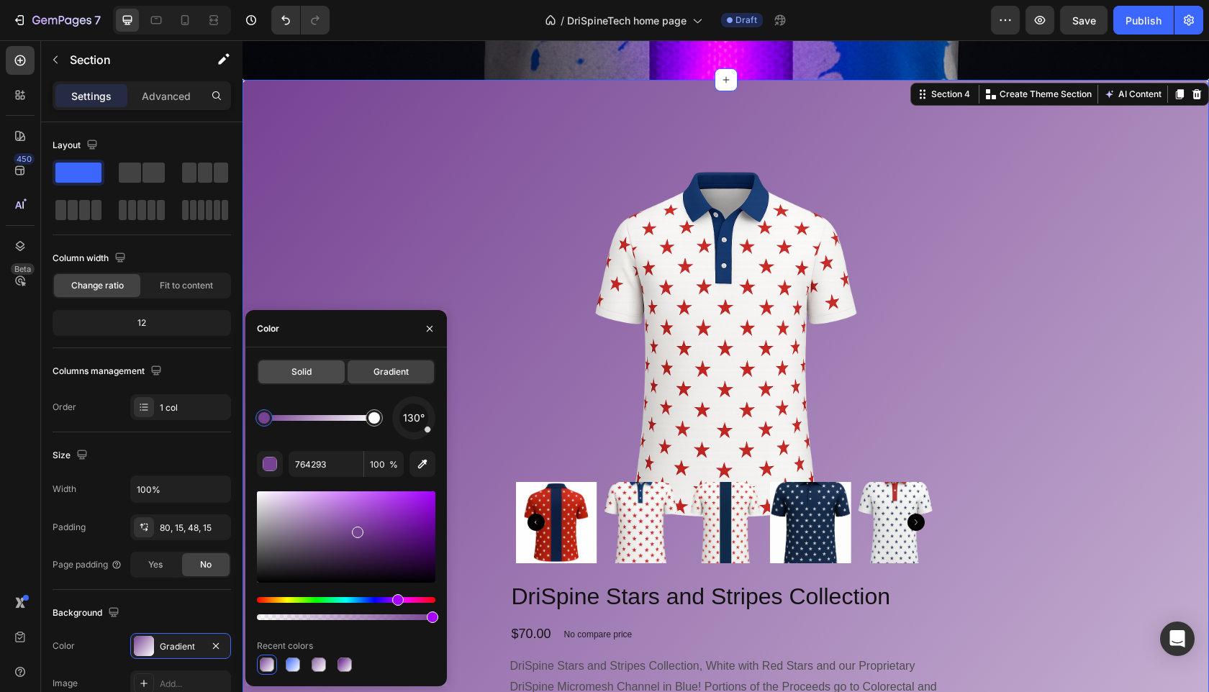
click at [309, 377] on span "Solid" at bounding box center [301, 372] width 20 height 13
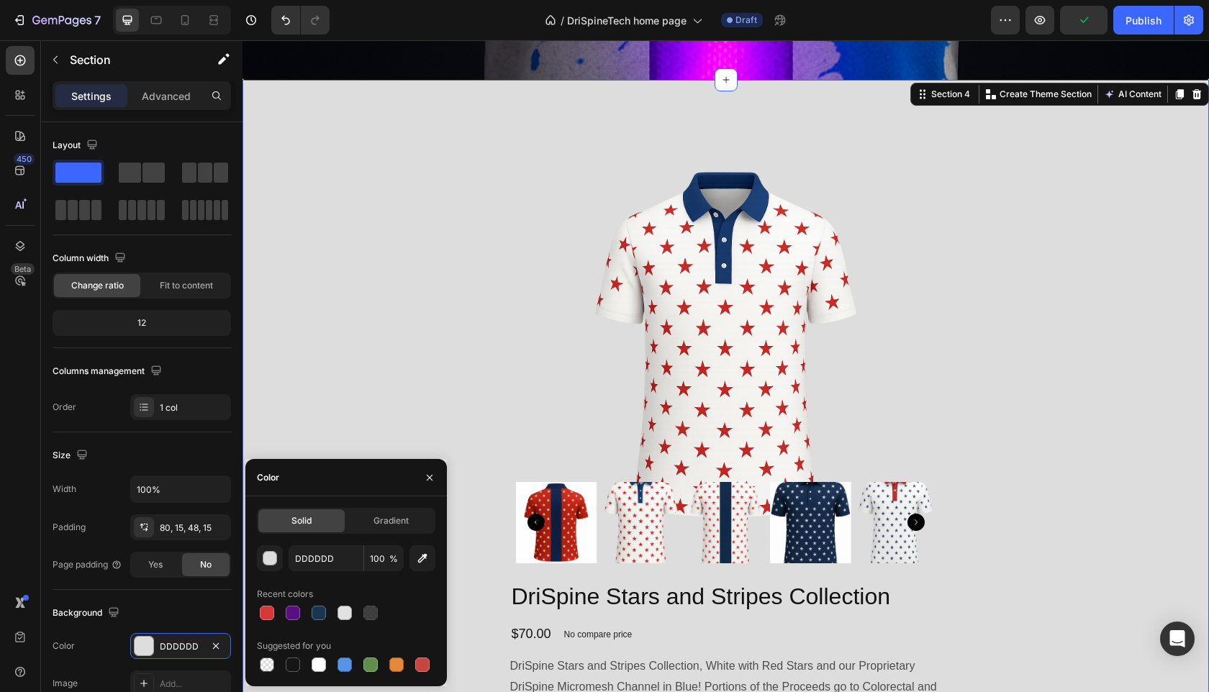
click at [267, 623] on div "DDDDDD 100 % Recent colors Suggested for you" at bounding box center [346, 610] width 178 height 130
click at [267, 616] on div at bounding box center [267, 613] width 14 height 14
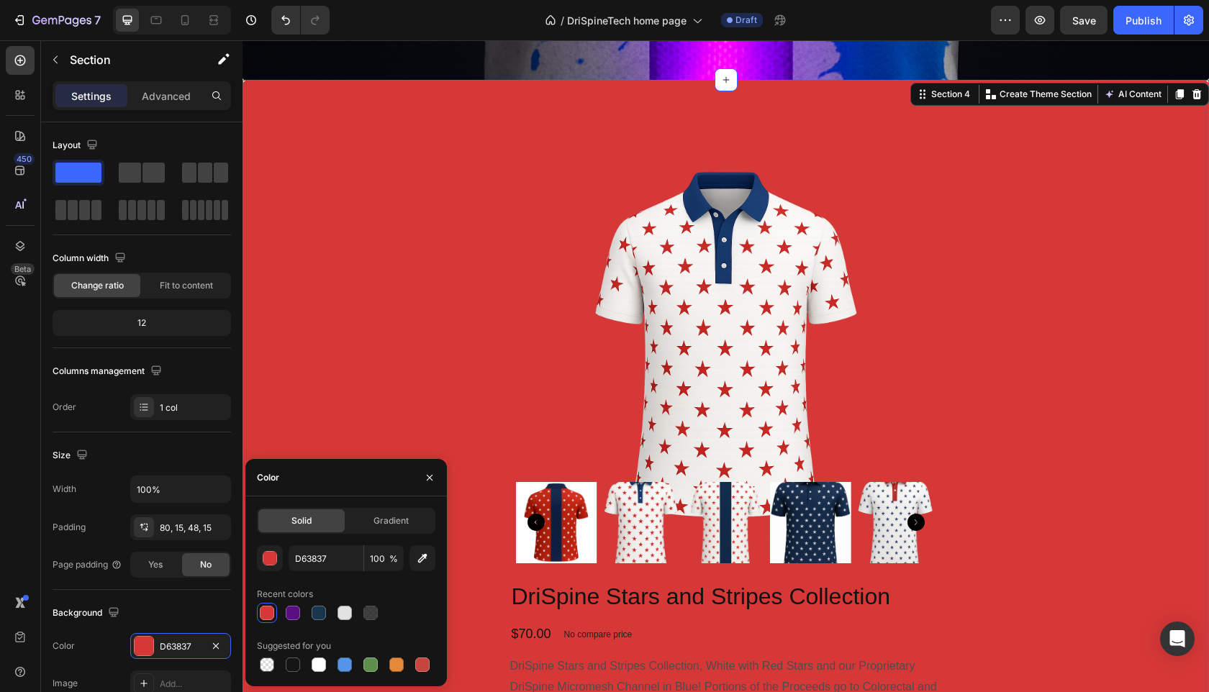
click at [358, 610] on div at bounding box center [346, 613] width 178 height 20
click at [350, 614] on div at bounding box center [344, 613] width 14 height 14
type input "E2E2E2"
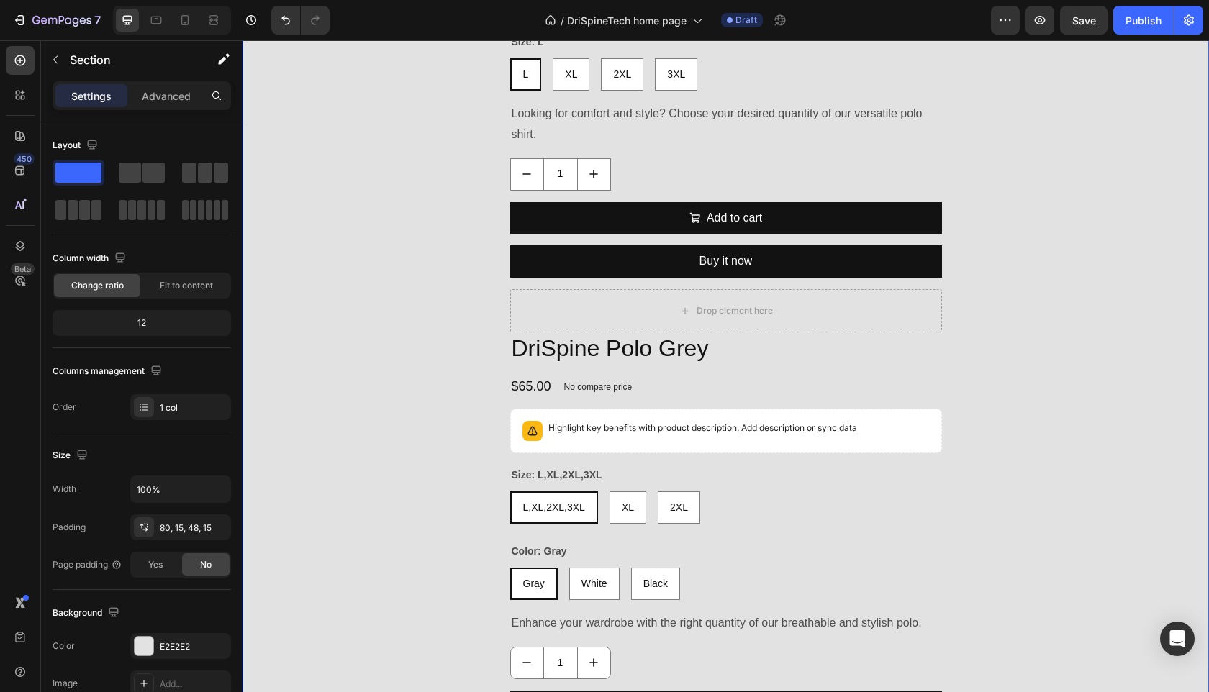
scroll to position [1665, 0]
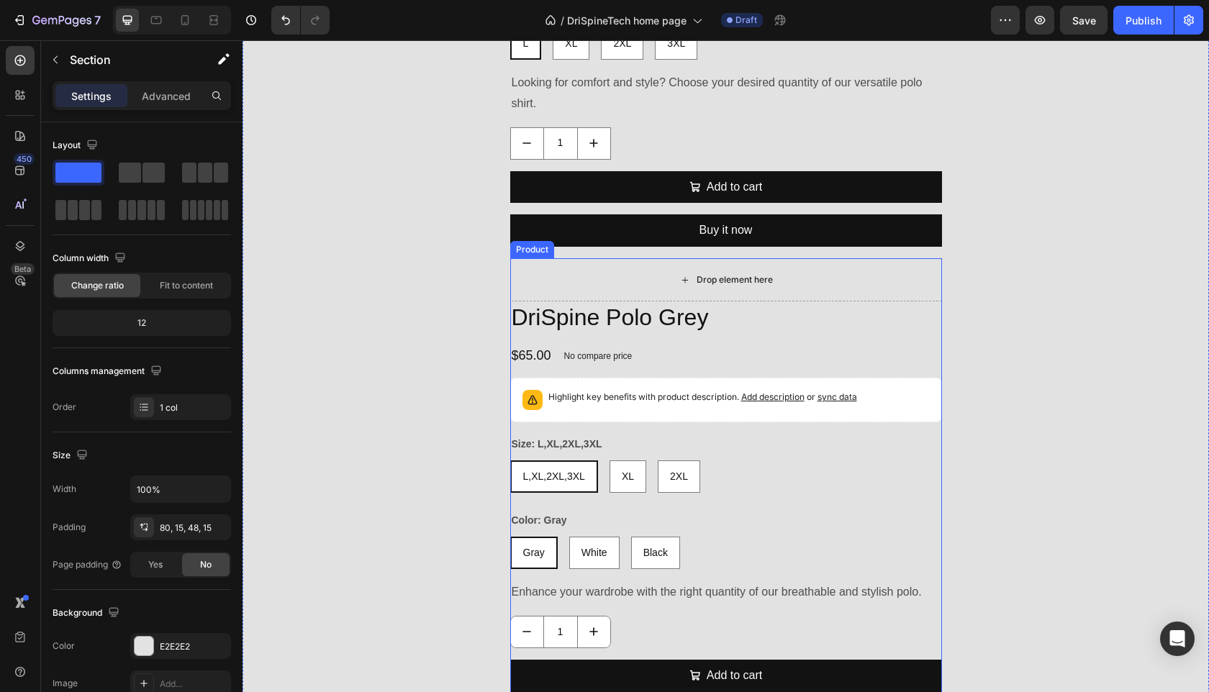
click at [536, 278] on div "Drop element here" at bounding box center [726, 279] width 432 height 43
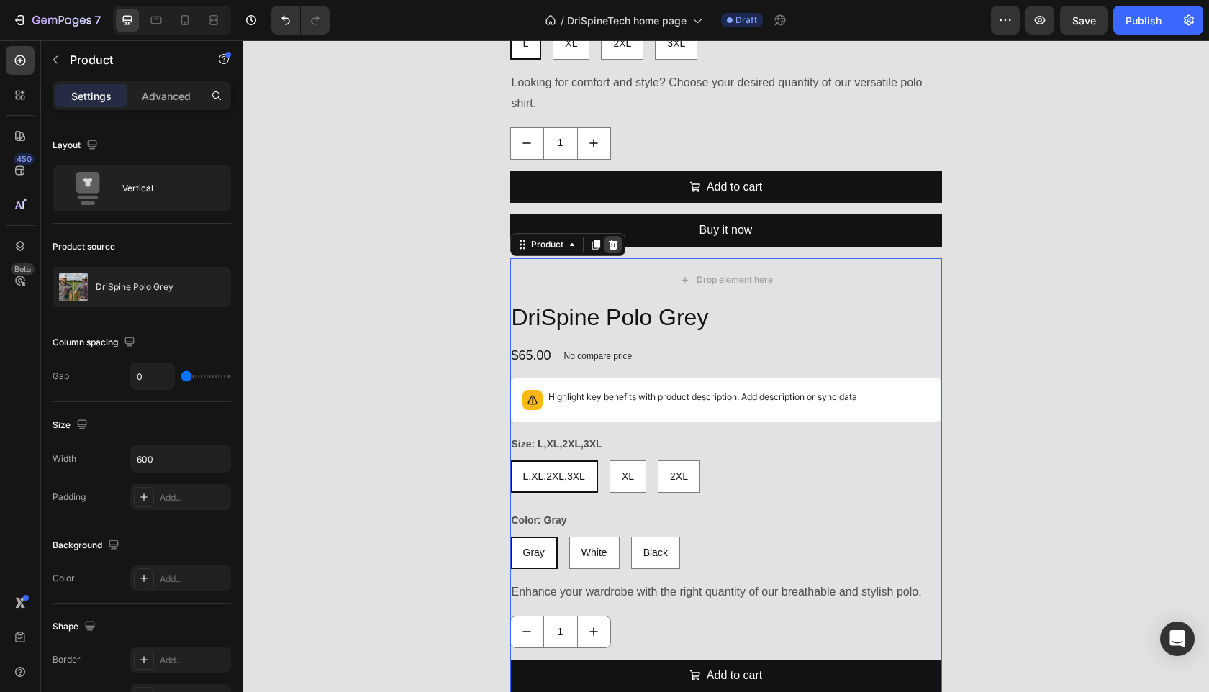
click at [612, 244] on icon at bounding box center [612, 245] width 9 height 10
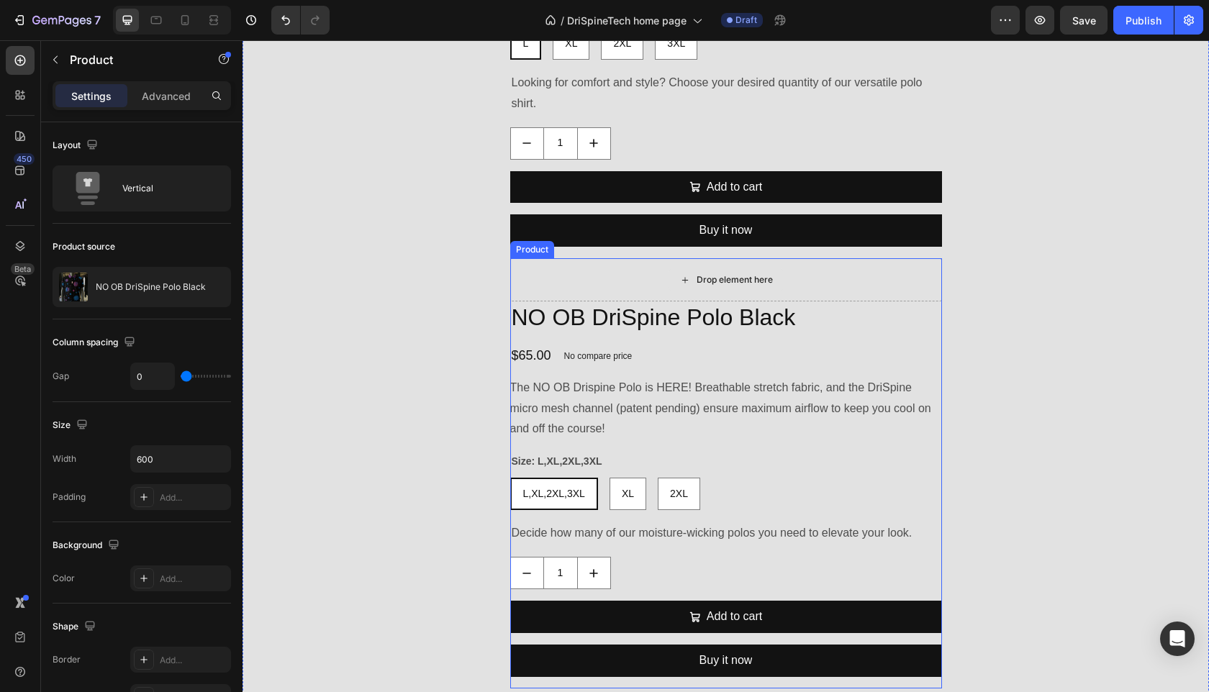
click at [664, 279] on div "Drop element here" at bounding box center [726, 279] width 432 height 43
click at [612, 247] on icon at bounding box center [612, 245] width 9 height 10
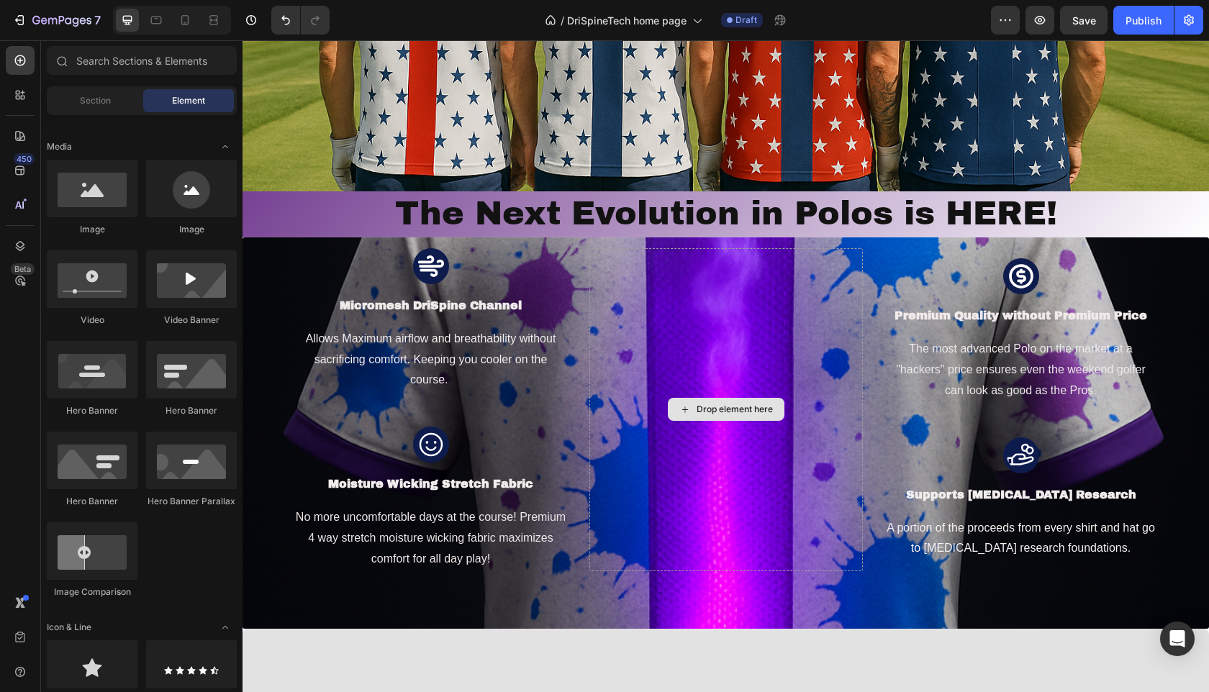
scroll to position [255, 0]
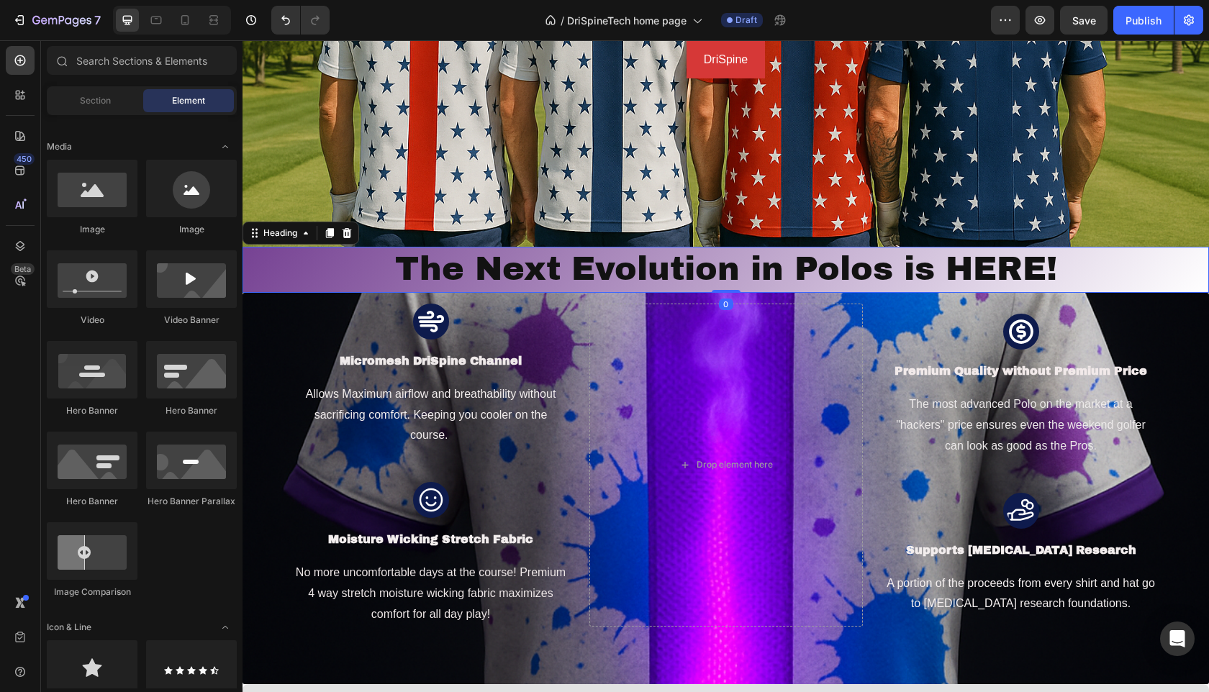
click at [649, 277] on h2 "The Next Evolution in Polos is HERE!" at bounding box center [725, 270] width 966 height 46
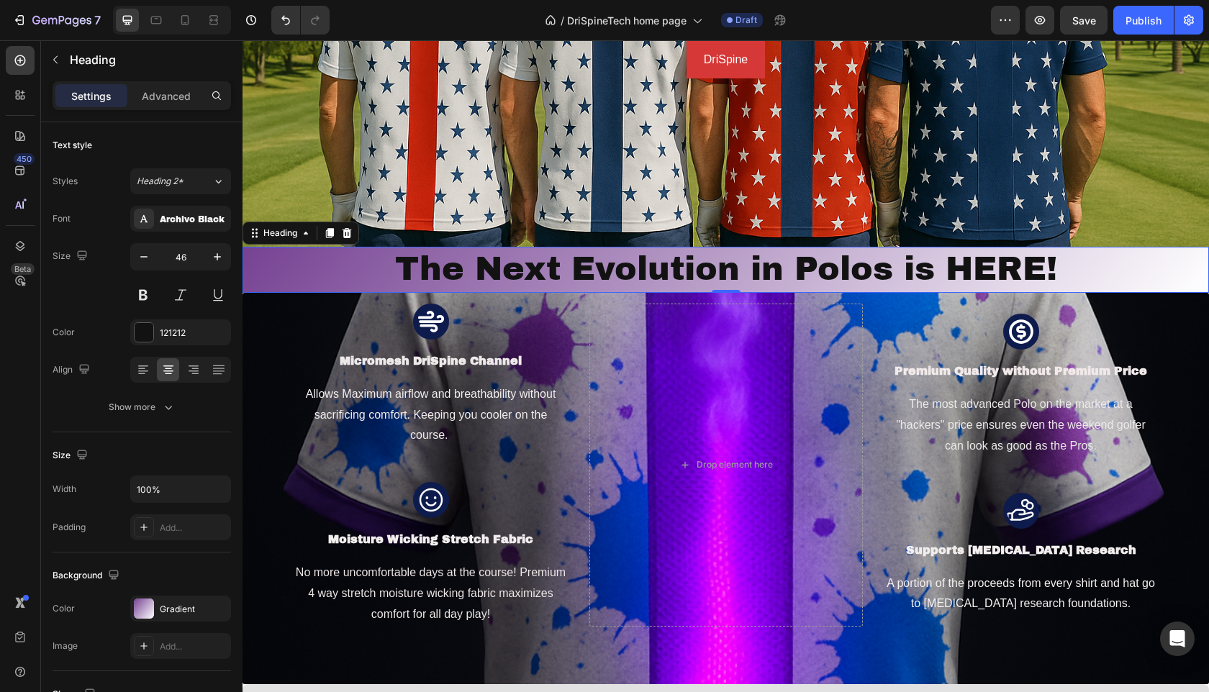
click at [1059, 267] on h2 "The Next Evolution in Polos is HERE!" at bounding box center [725, 270] width 966 height 46
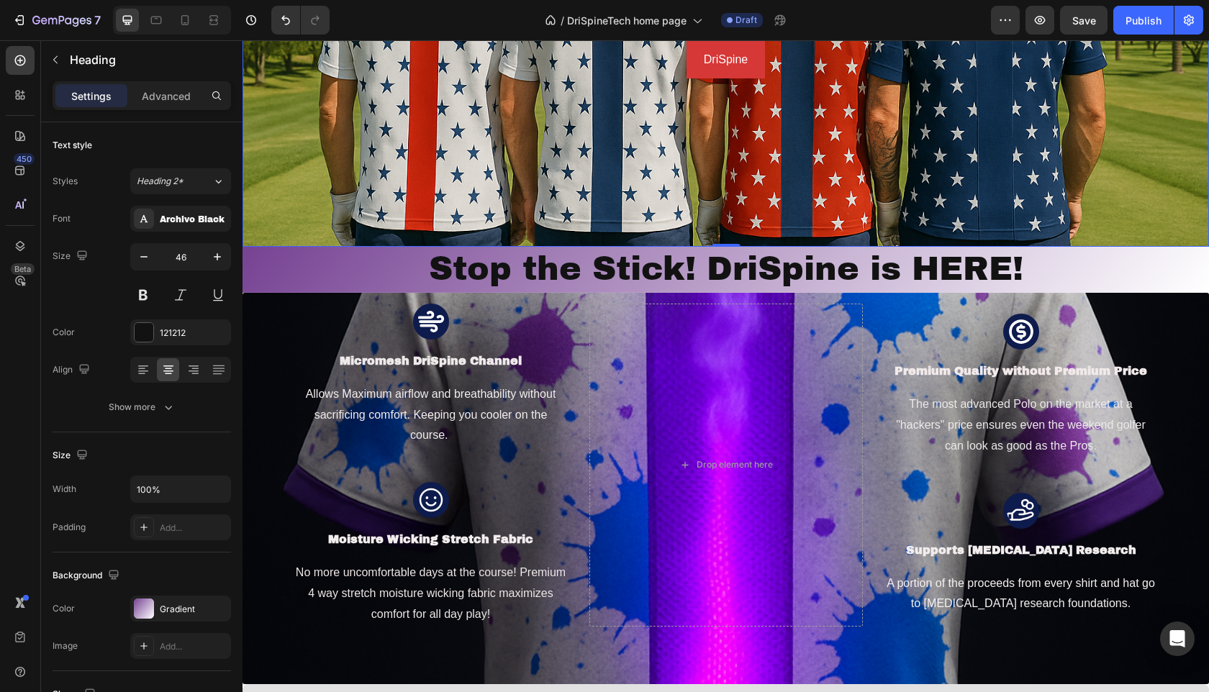
click at [1109, 201] on div "Background Image" at bounding box center [725, 31] width 966 height 432
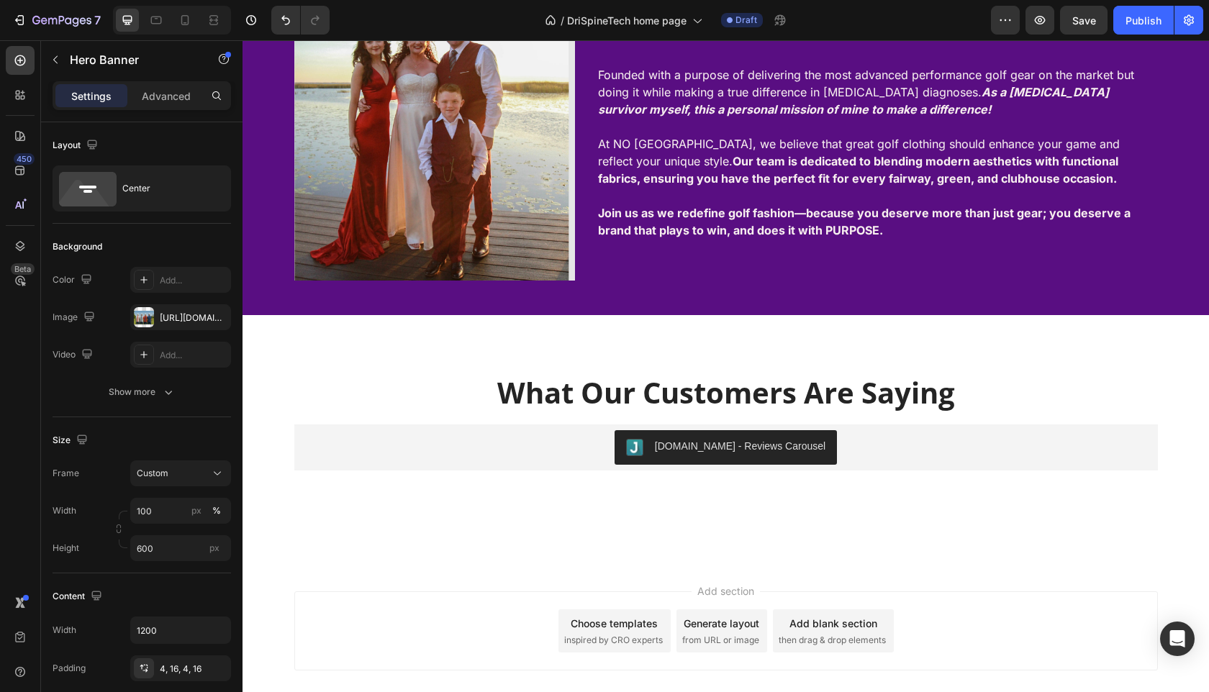
scroll to position [1986, 0]
click at [1137, 31] on button "Publish" at bounding box center [1143, 20] width 60 height 29
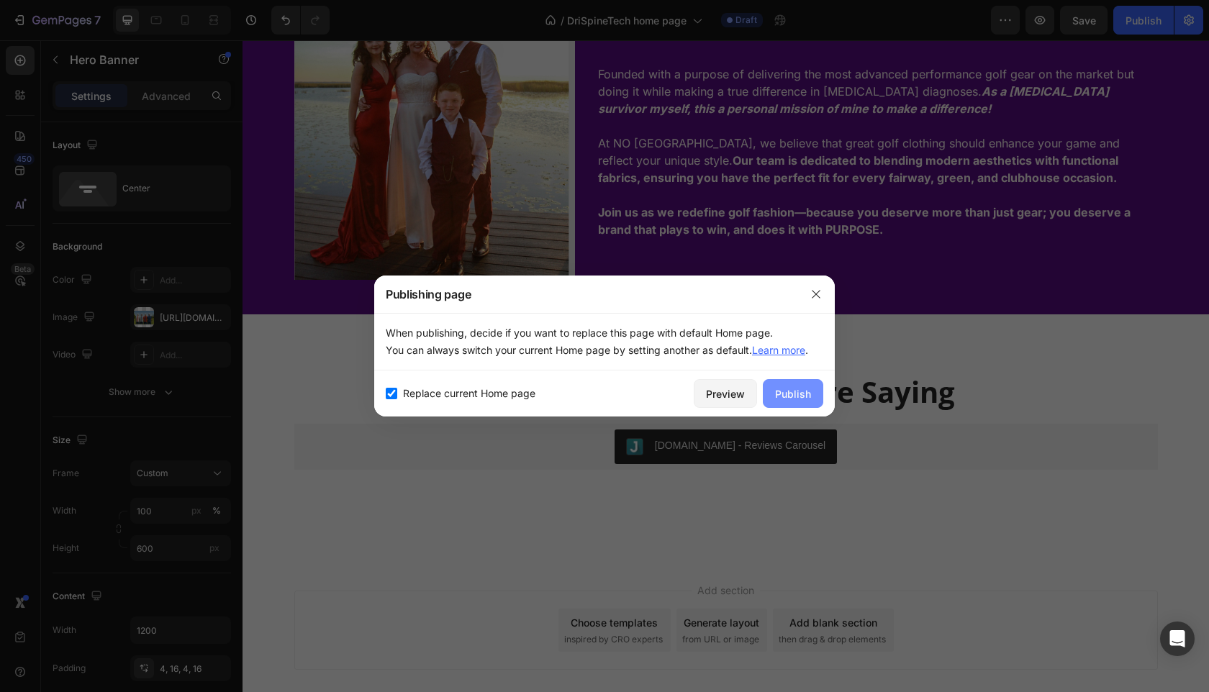
click at [802, 399] on div "Publish" at bounding box center [793, 393] width 36 height 15
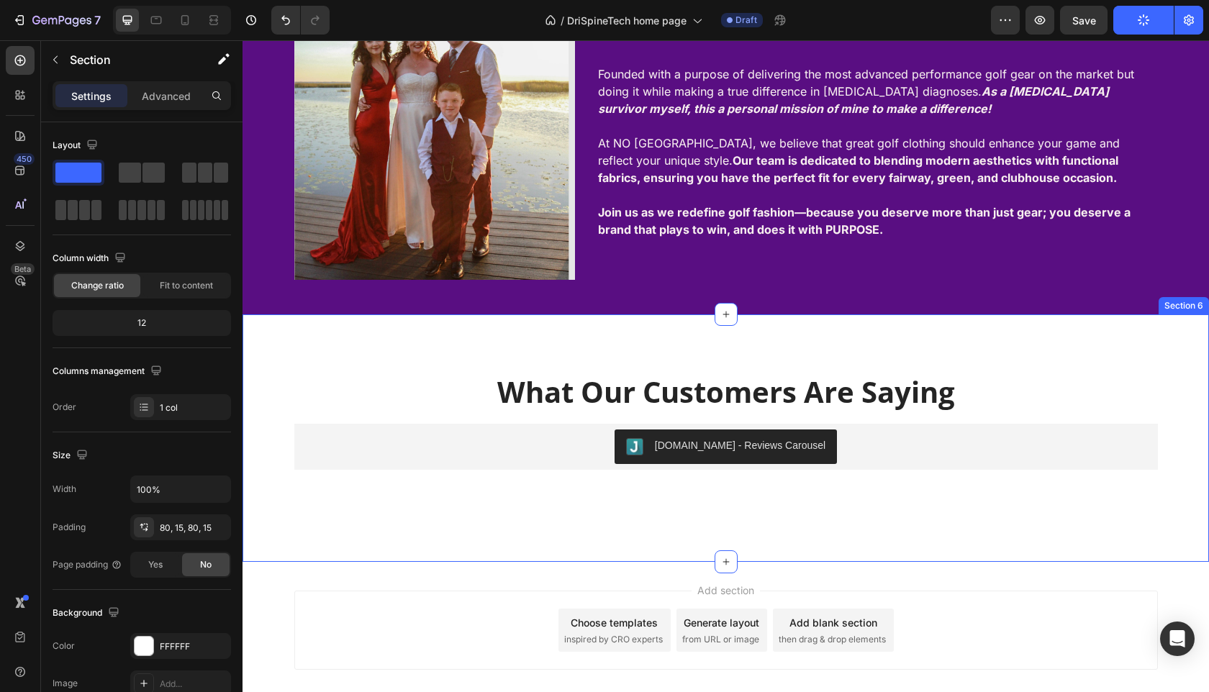
click at [507, 513] on div "What Our Customers Are Saying Heading Judge.me - Reviews Carousel Judge.me Row …" at bounding box center [725, 438] width 966 height 248
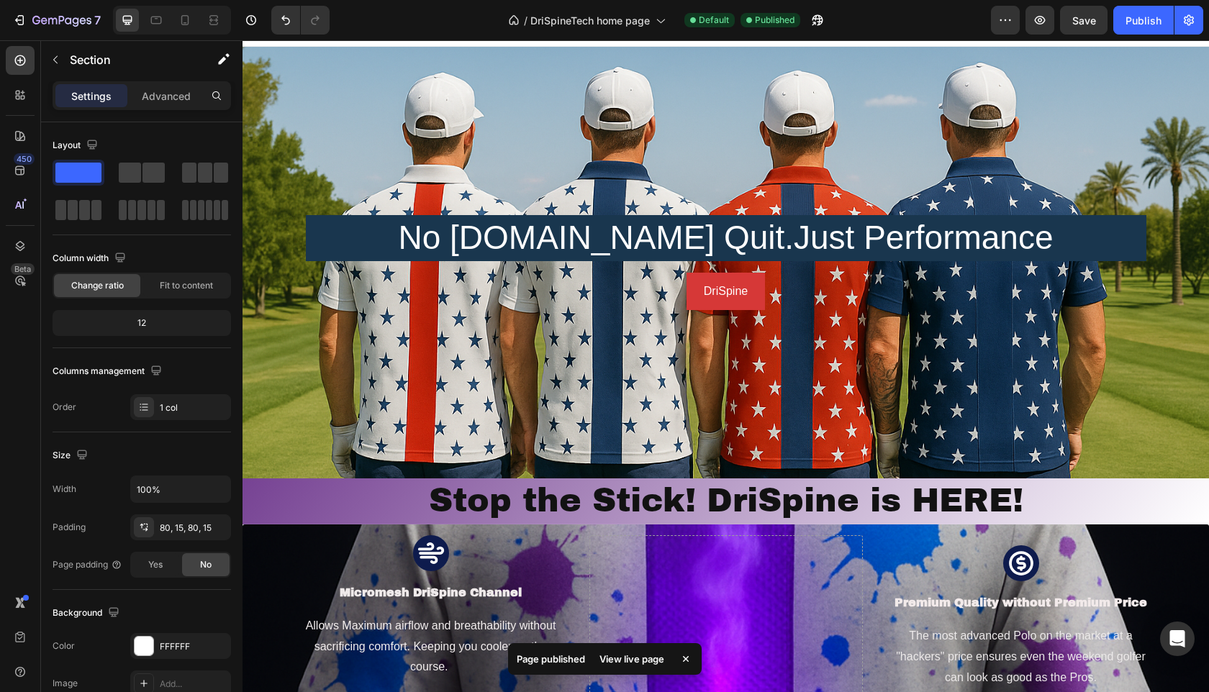
scroll to position [0, 0]
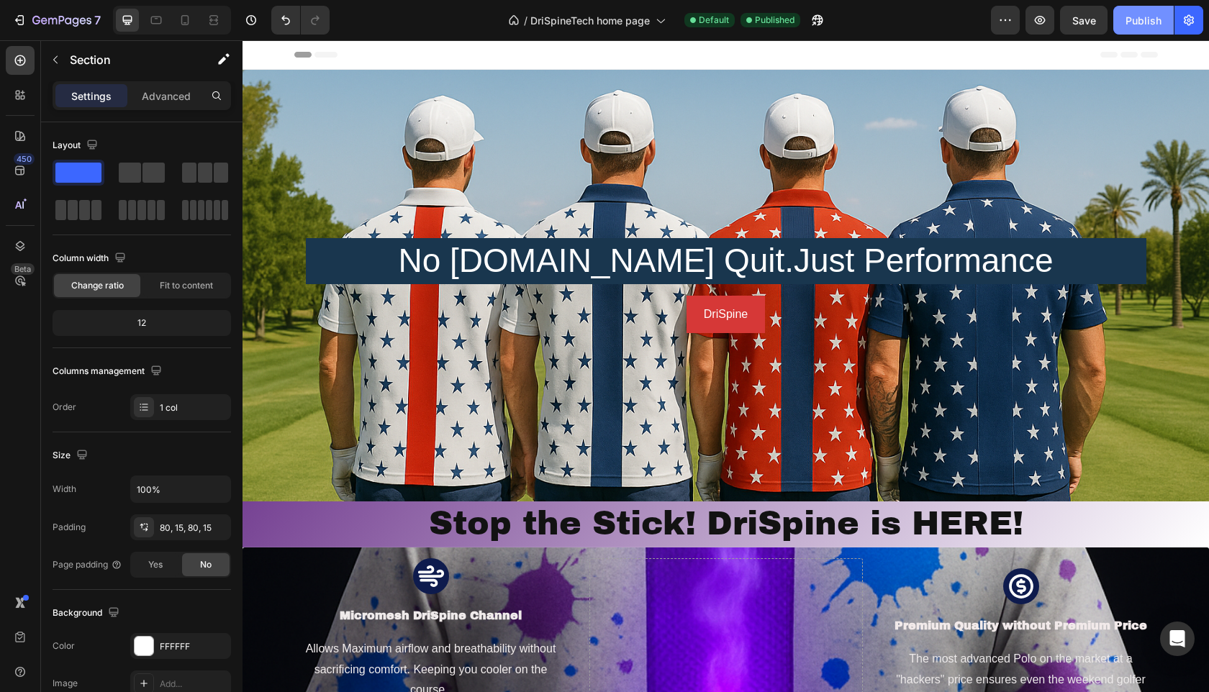
click at [1133, 24] on div "Publish" at bounding box center [1143, 20] width 36 height 15
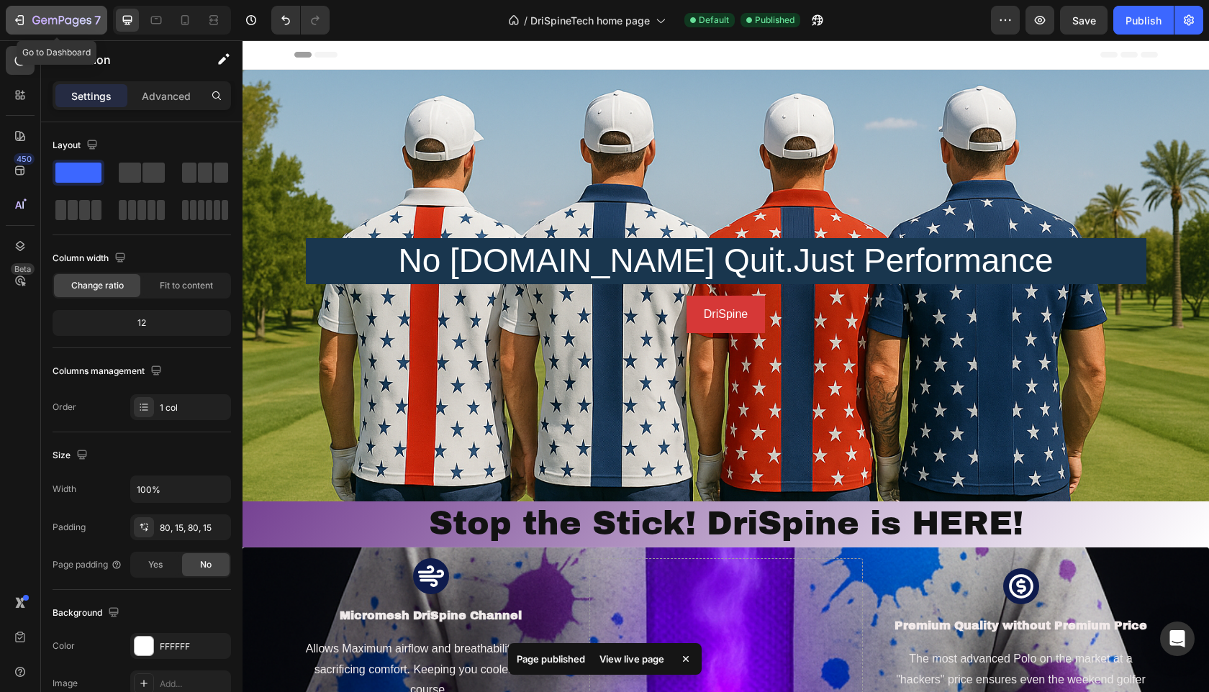
click at [65, 24] on icon "button" at bounding box center [61, 21] width 59 height 12
